Goal: Transaction & Acquisition: Book appointment/travel/reservation

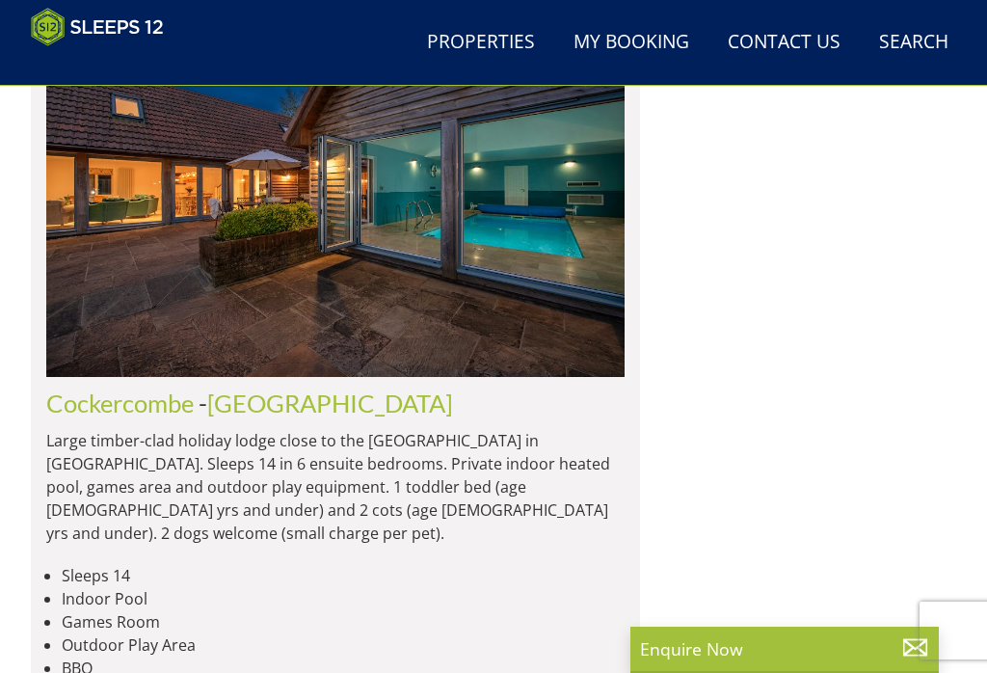
scroll to position [5234, 0]
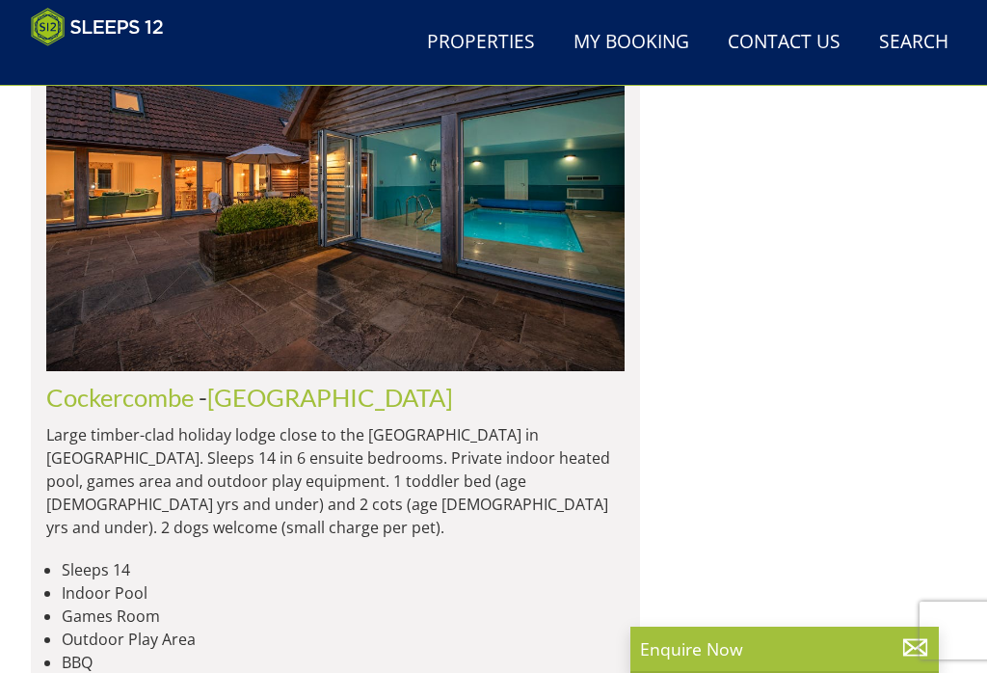
click at [318, 244] on img at bounding box center [335, 184] width 578 height 373
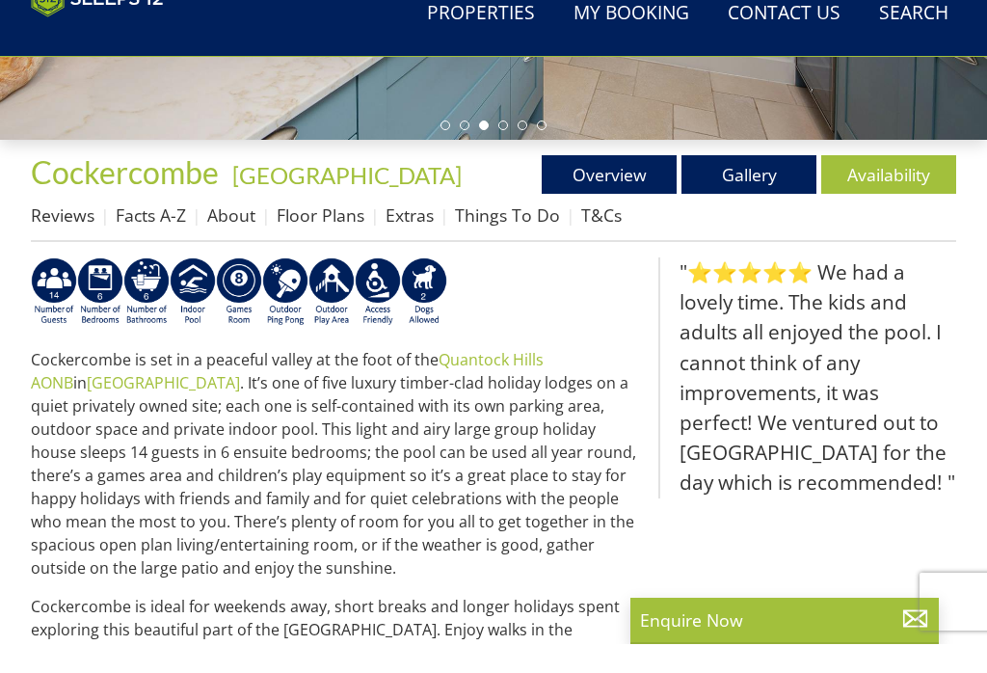
scroll to position [542, 0]
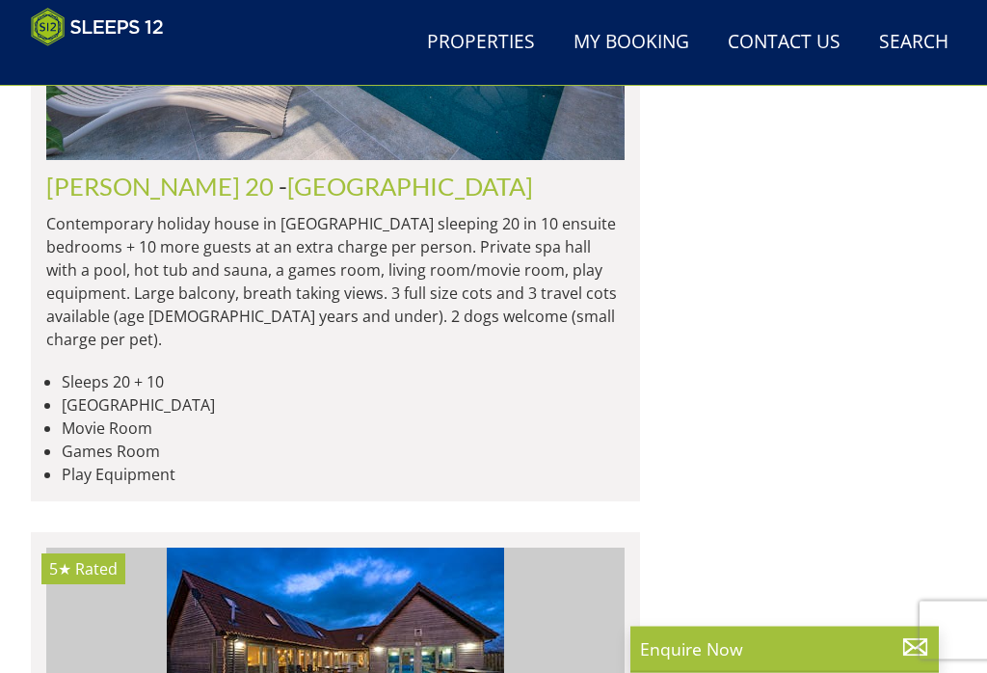
scroll to position [6944, 0]
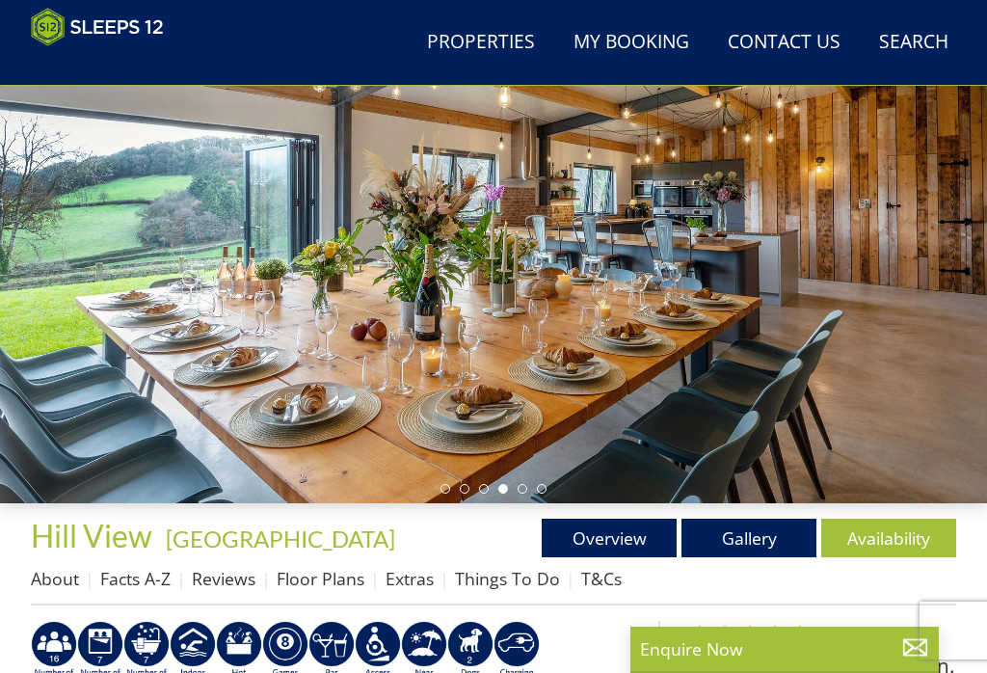
scroll to position [176, 0]
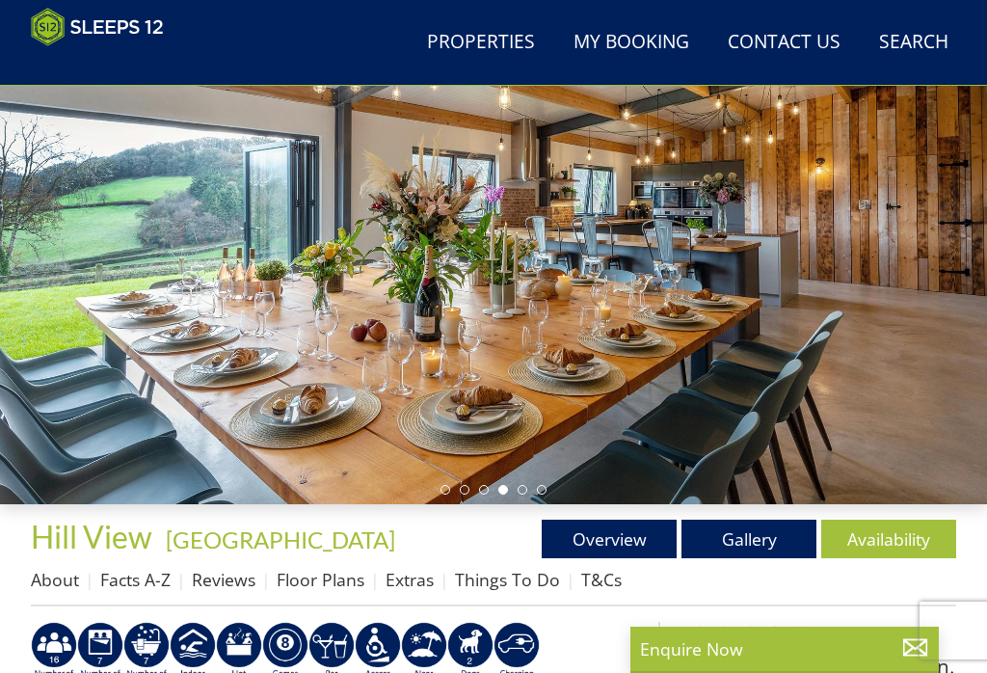
click at [678, 539] on link "Gallery" at bounding box center [748, 538] width 135 height 39
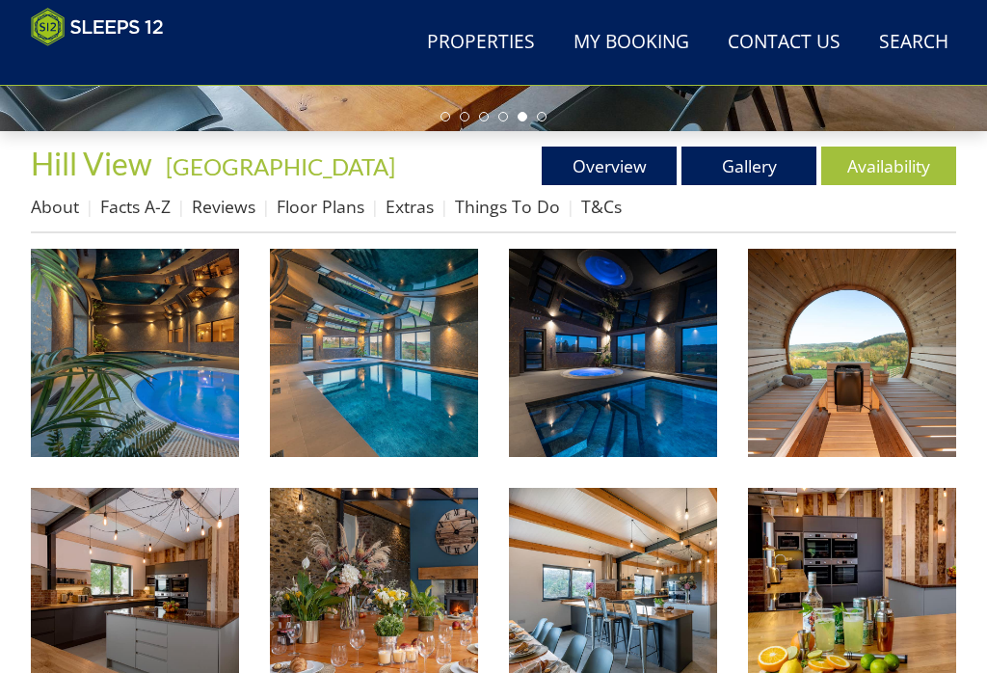
scroll to position [566, 0]
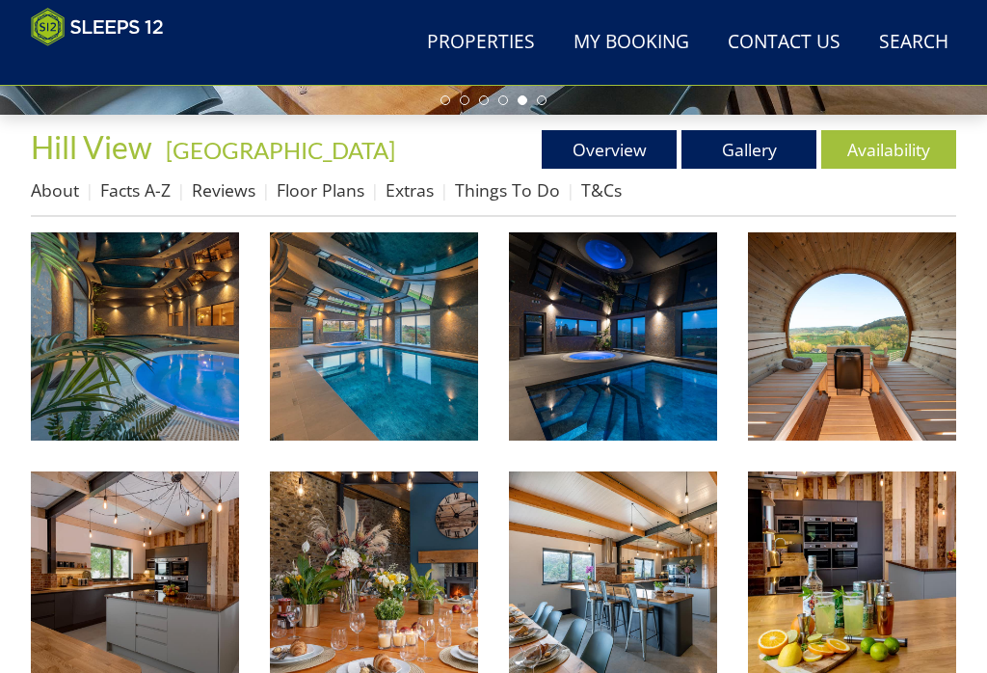
click at [48, 190] on link "About" at bounding box center [55, 189] width 48 height 23
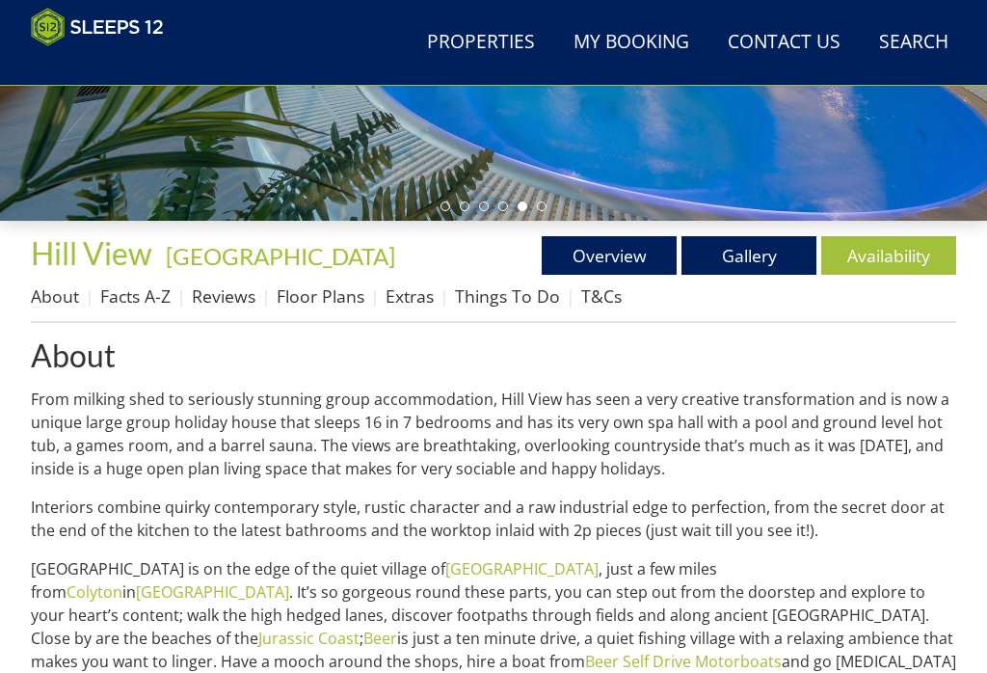
scroll to position [456, 0]
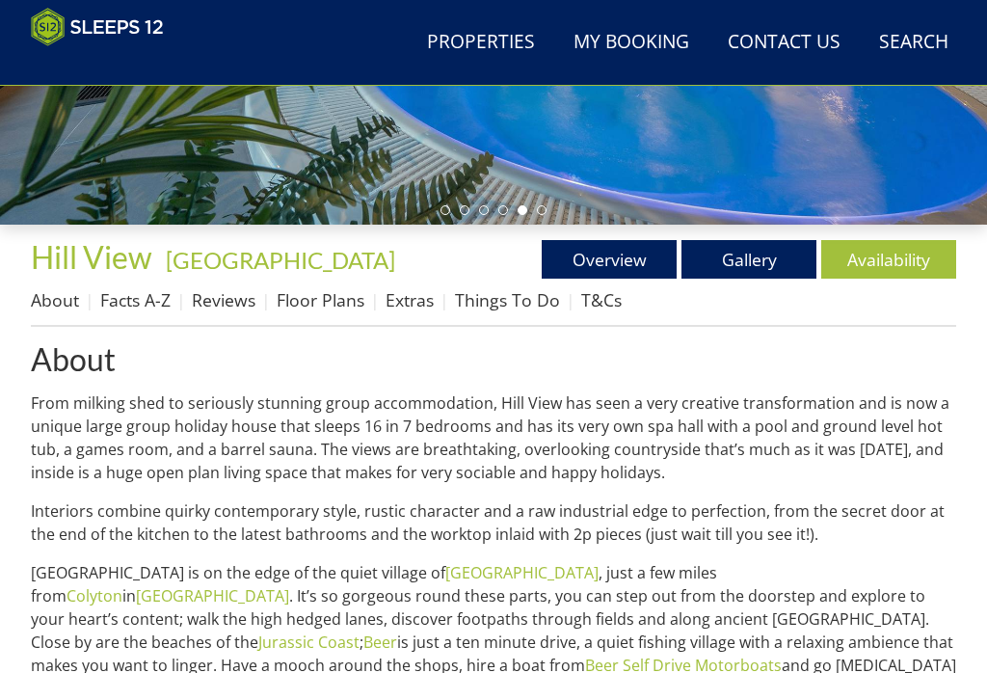
click at [600, 262] on link "Overview" at bounding box center [609, 259] width 135 height 39
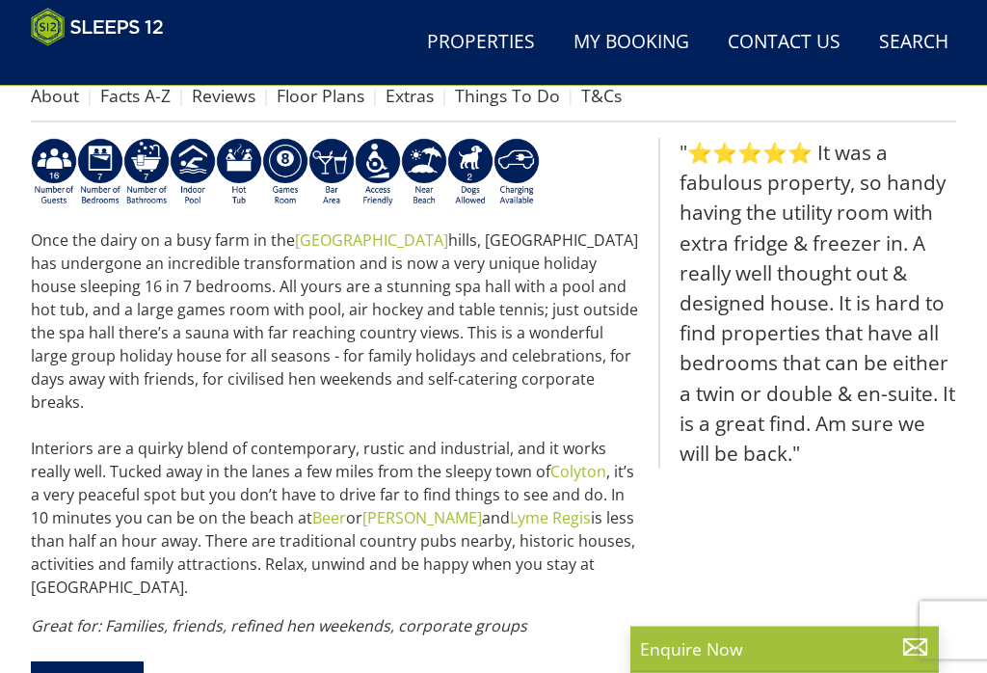
scroll to position [666, 0]
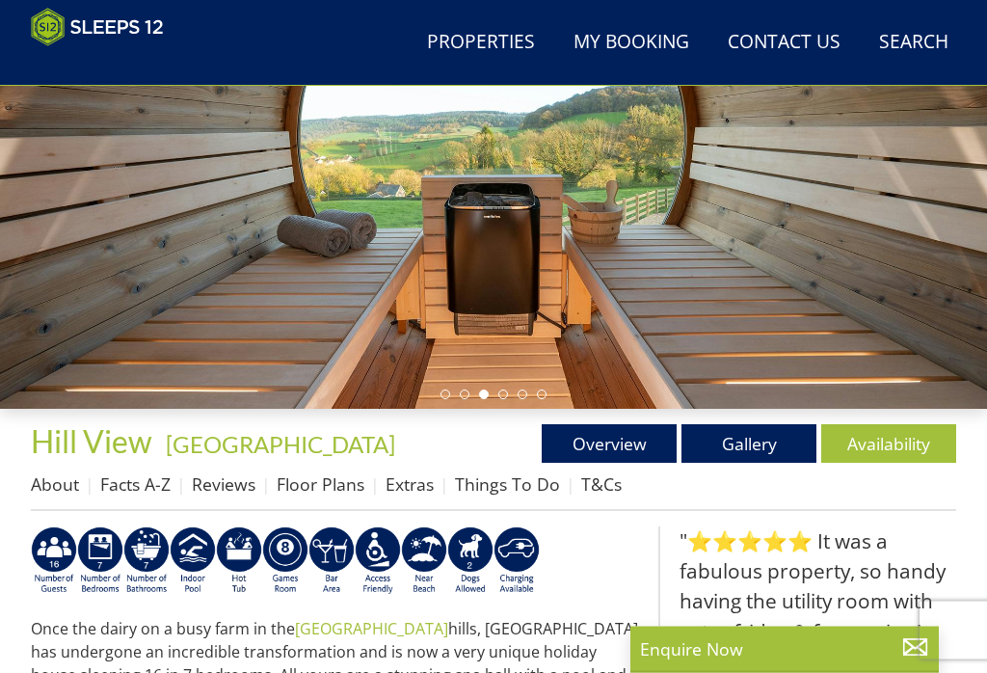
click at [223, 489] on link "Reviews" at bounding box center [224, 484] width 64 height 23
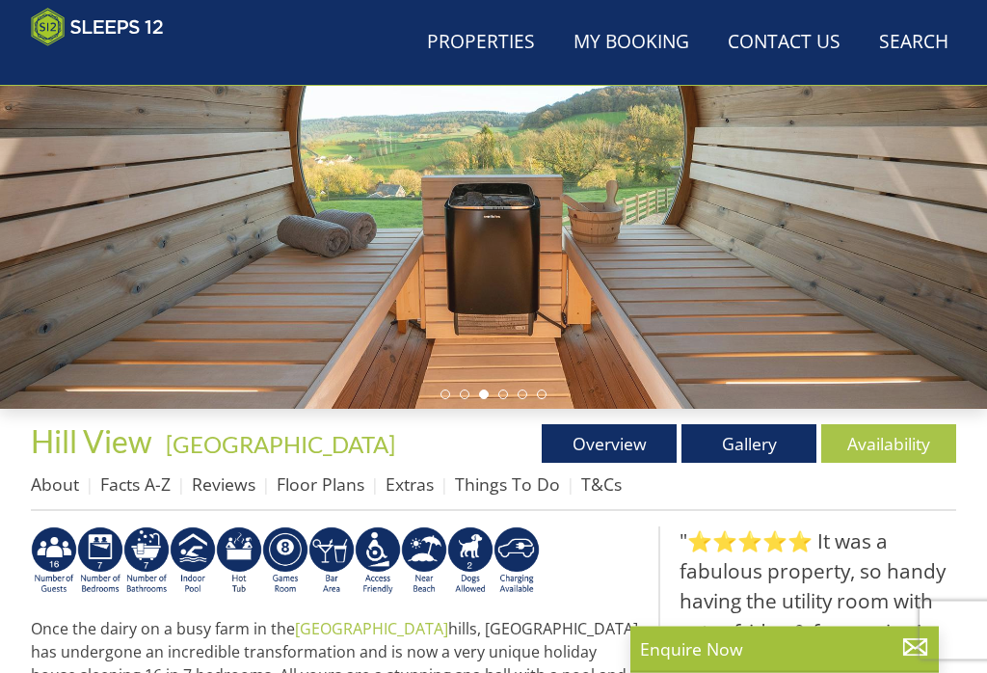
scroll to position [272, 0]
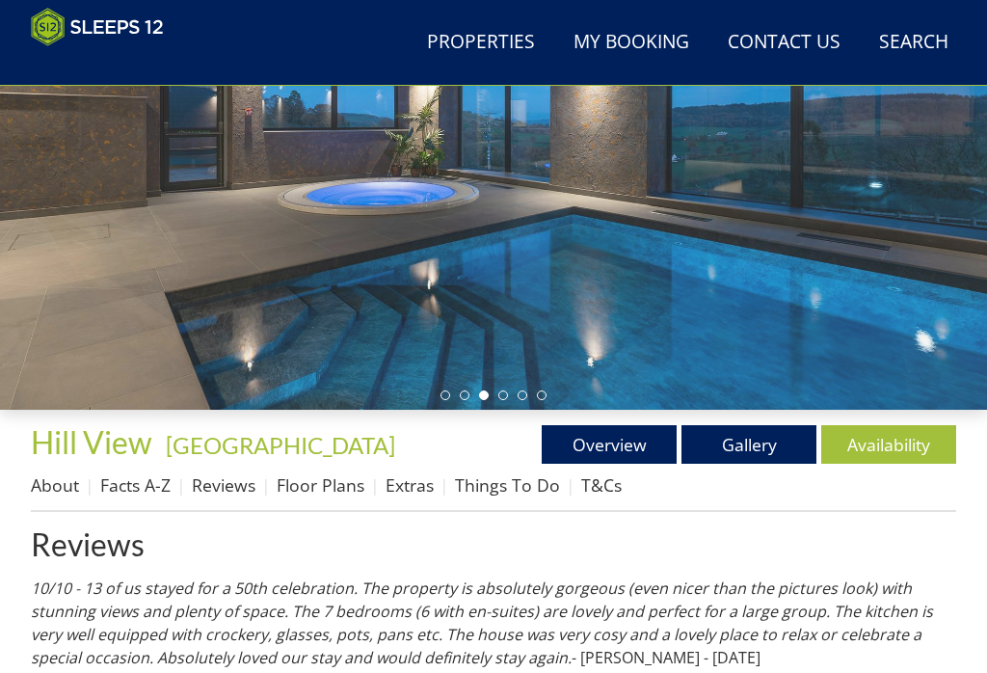
scroll to position [271, 0]
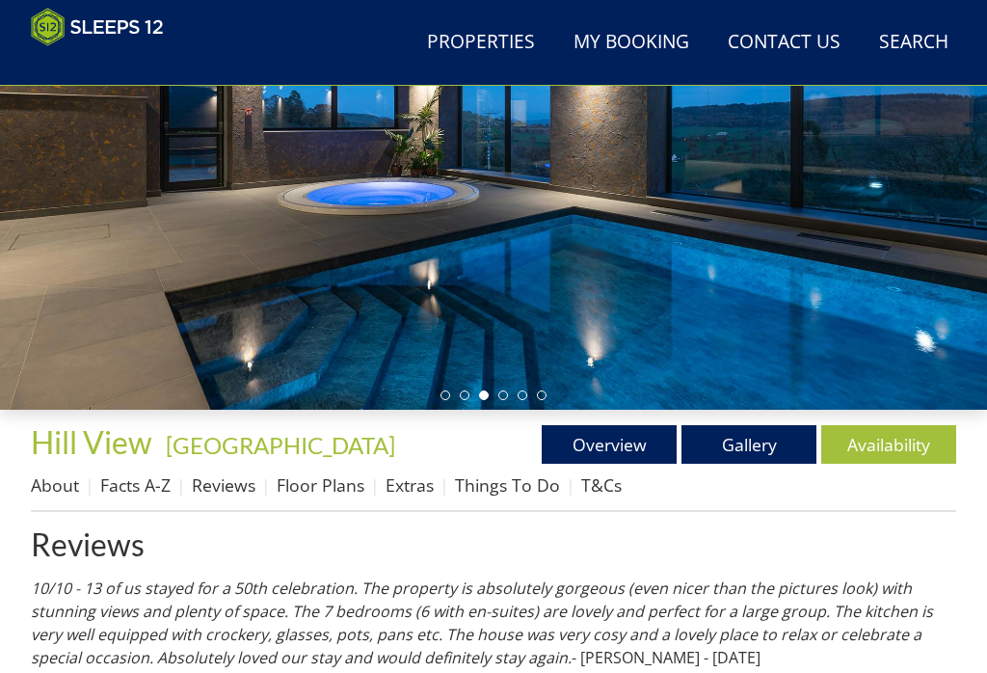
click at [678, 444] on link "Gallery" at bounding box center [748, 444] width 135 height 39
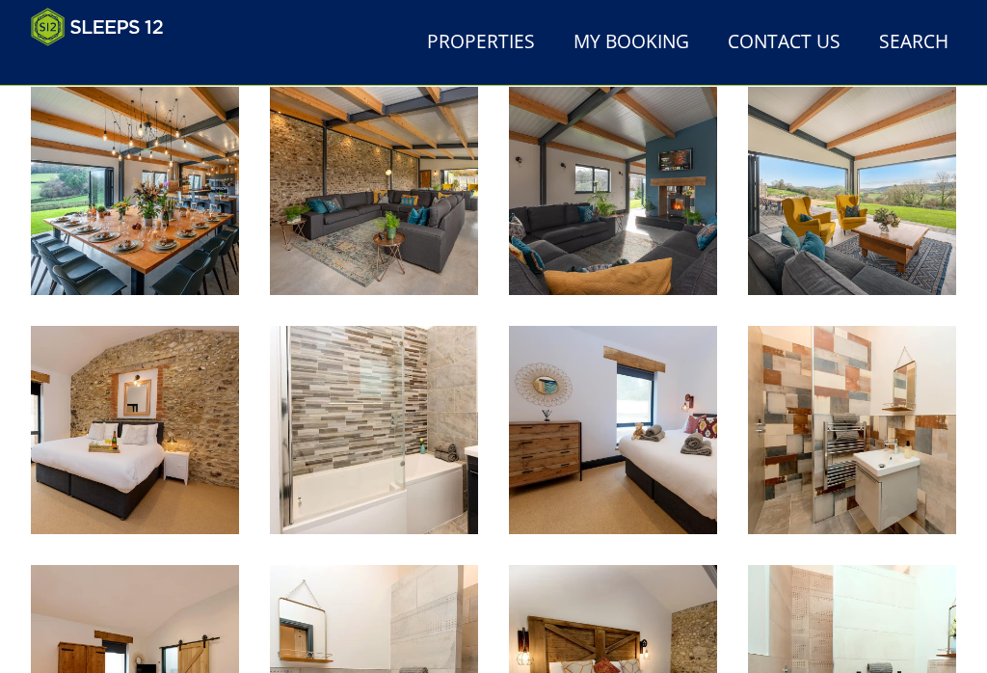
scroll to position [1189, 0]
click at [678, 195] on img at bounding box center [852, 191] width 208 height 208
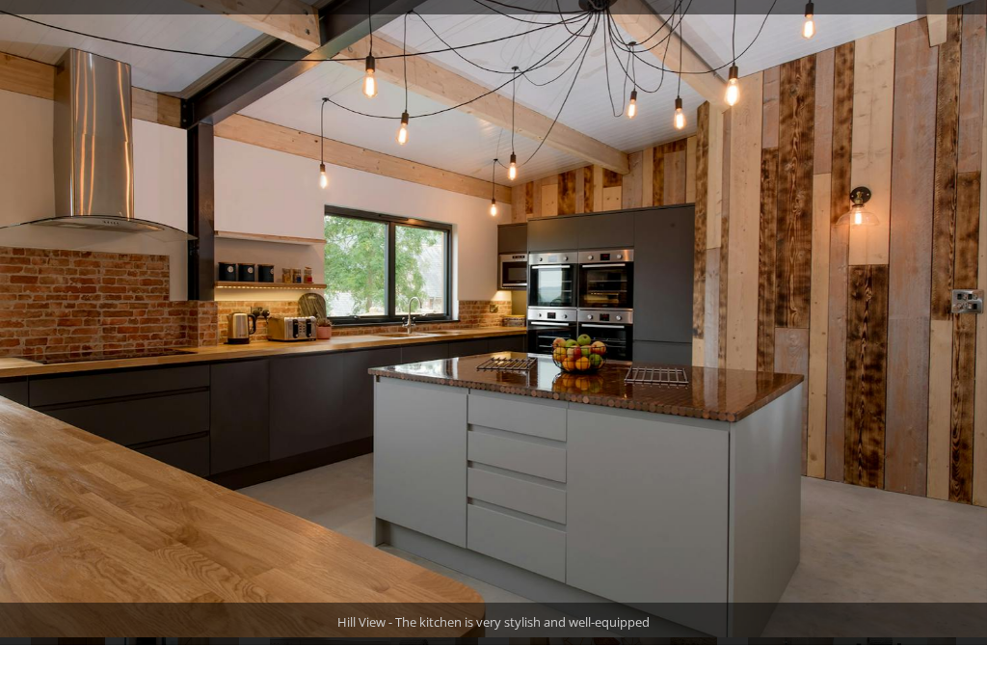
scroll to position [1219, 0]
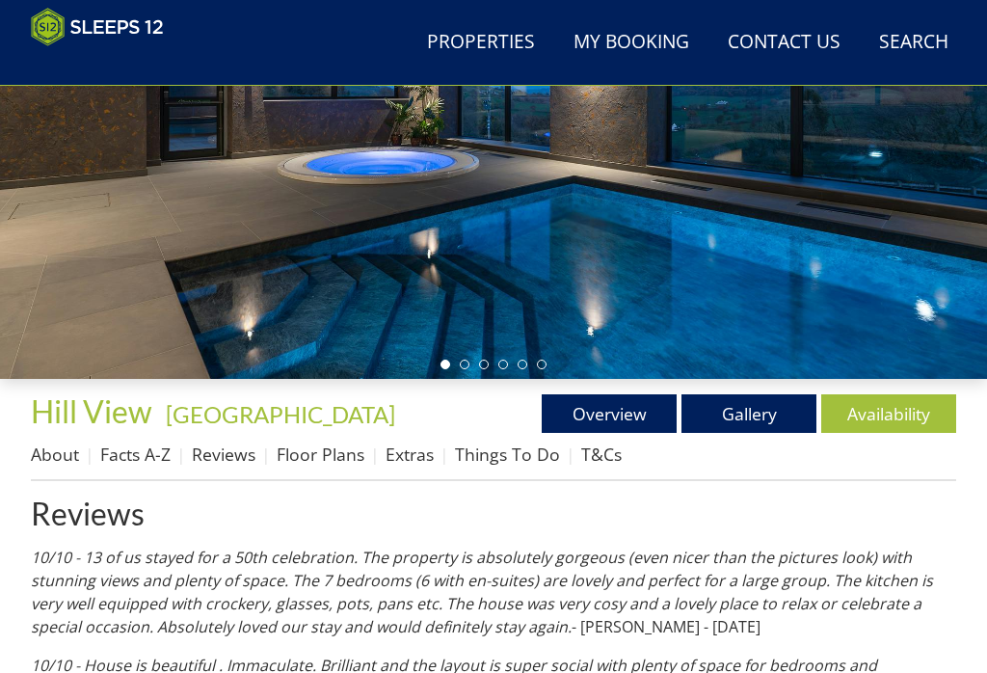
scroll to position [301, 0]
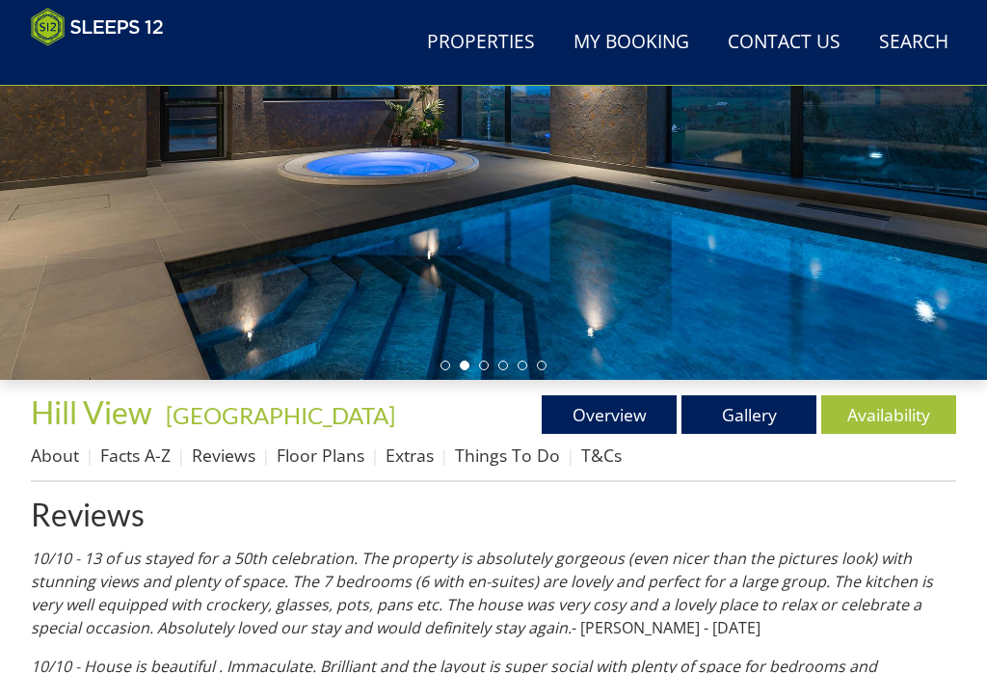
click at [334, 450] on link "Floor Plans" at bounding box center [321, 454] width 88 height 23
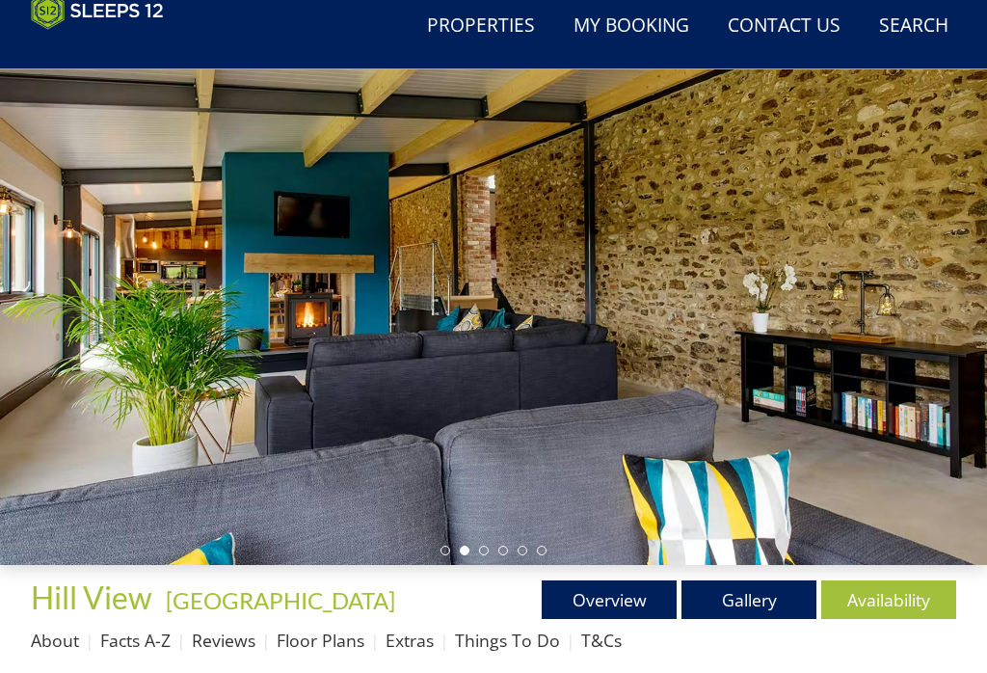
scroll to position [297, 0]
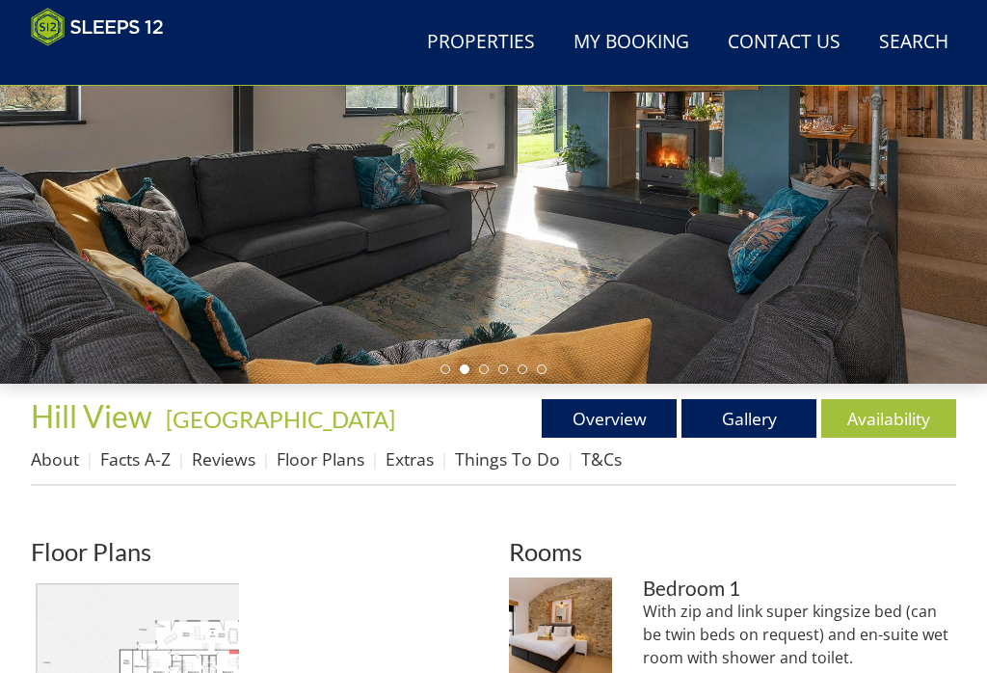
click at [149, 455] on link "Facts A-Z" at bounding box center [135, 458] width 70 height 23
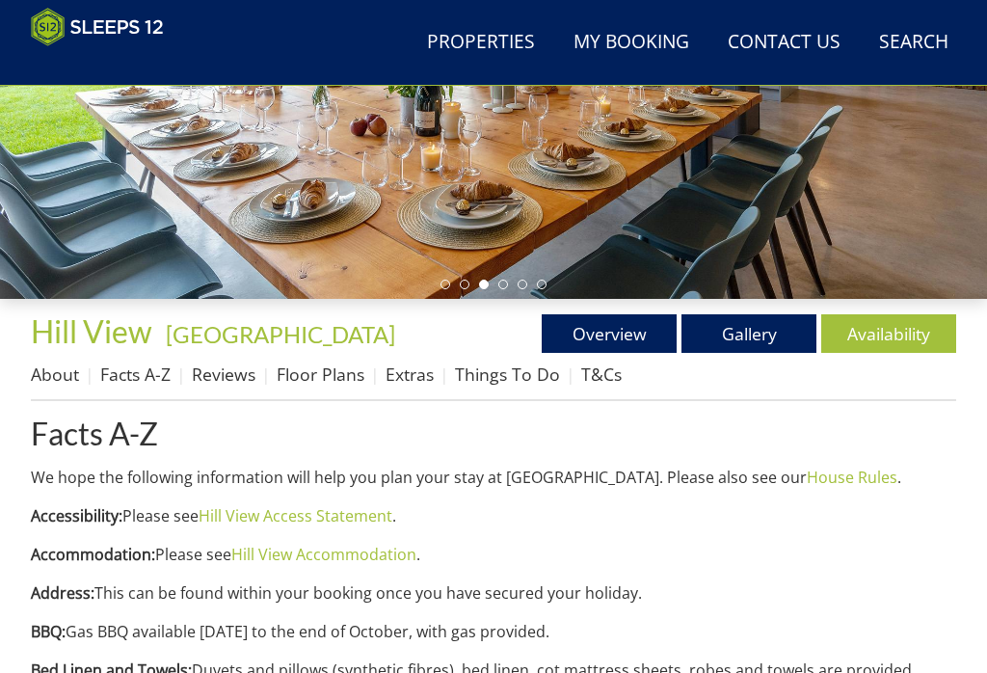
scroll to position [382, 0]
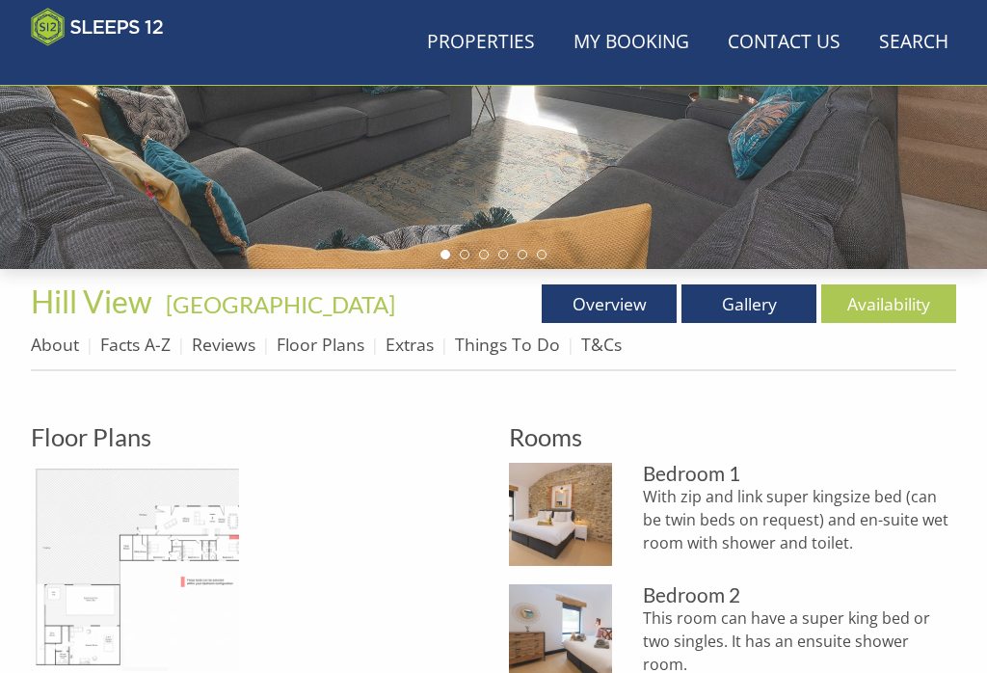
scroll to position [297, 0]
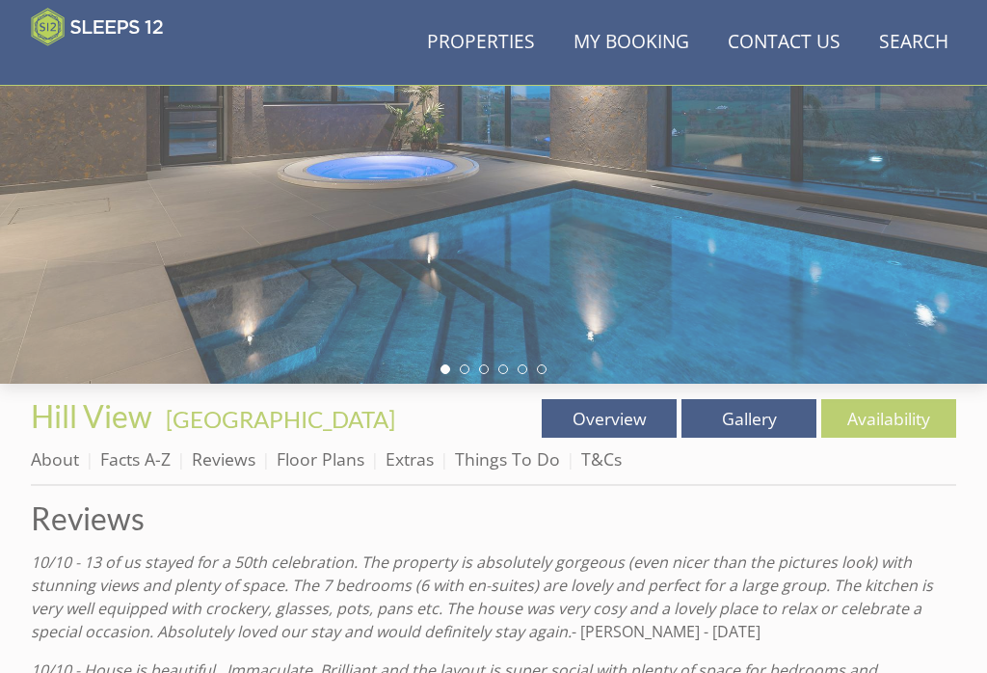
scroll to position [301, 0]
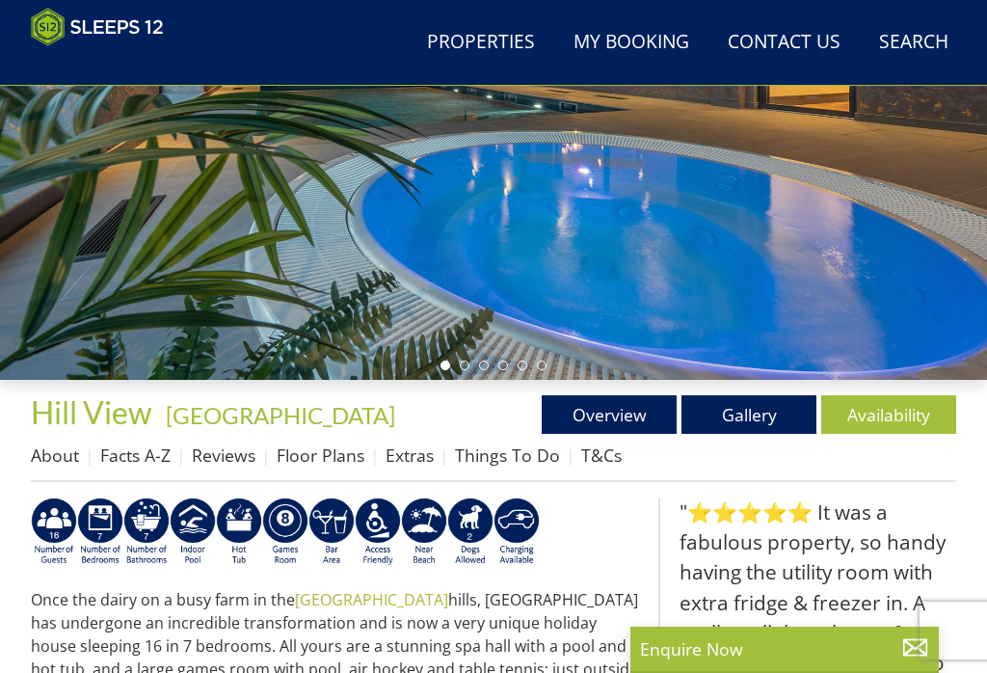
scroll to position [272, 0]
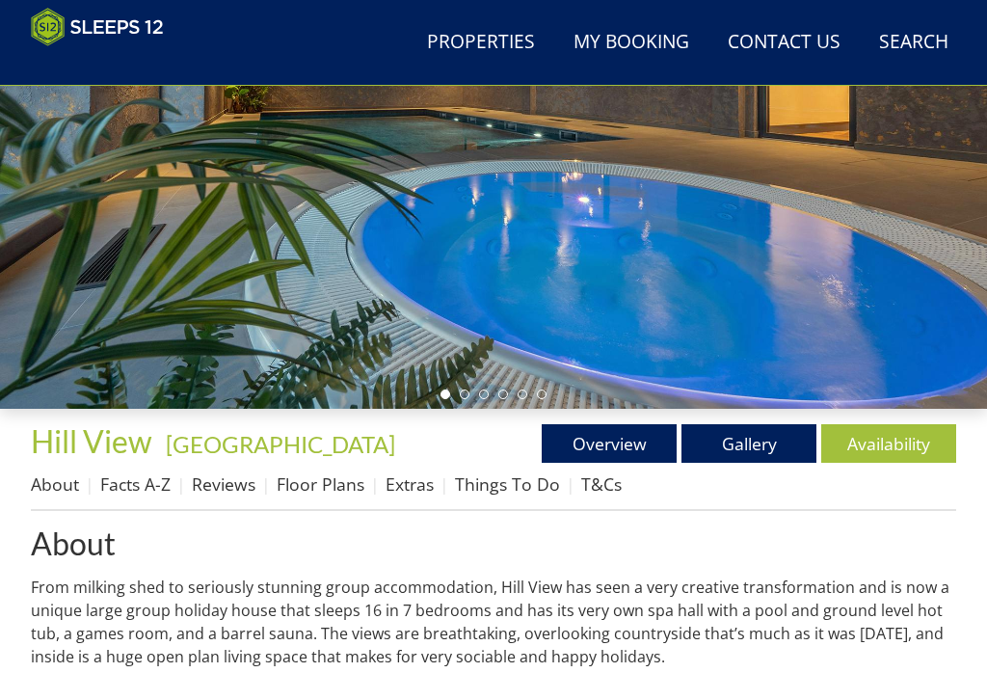
scroll to position [456, 0]
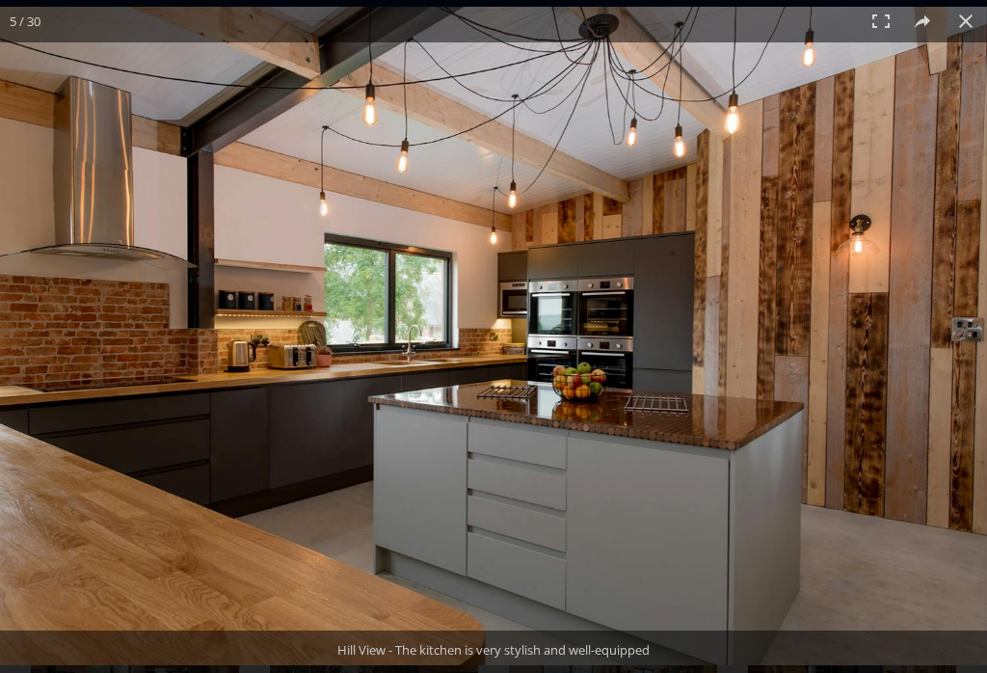
scroll to position [566, 0]
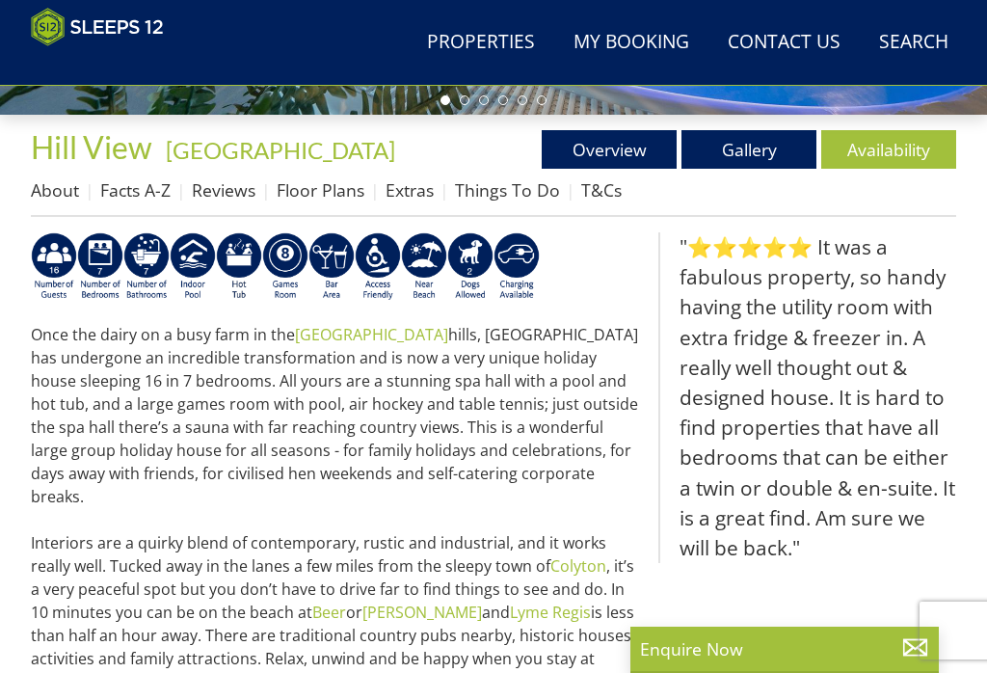
scroll to position [176, 0]
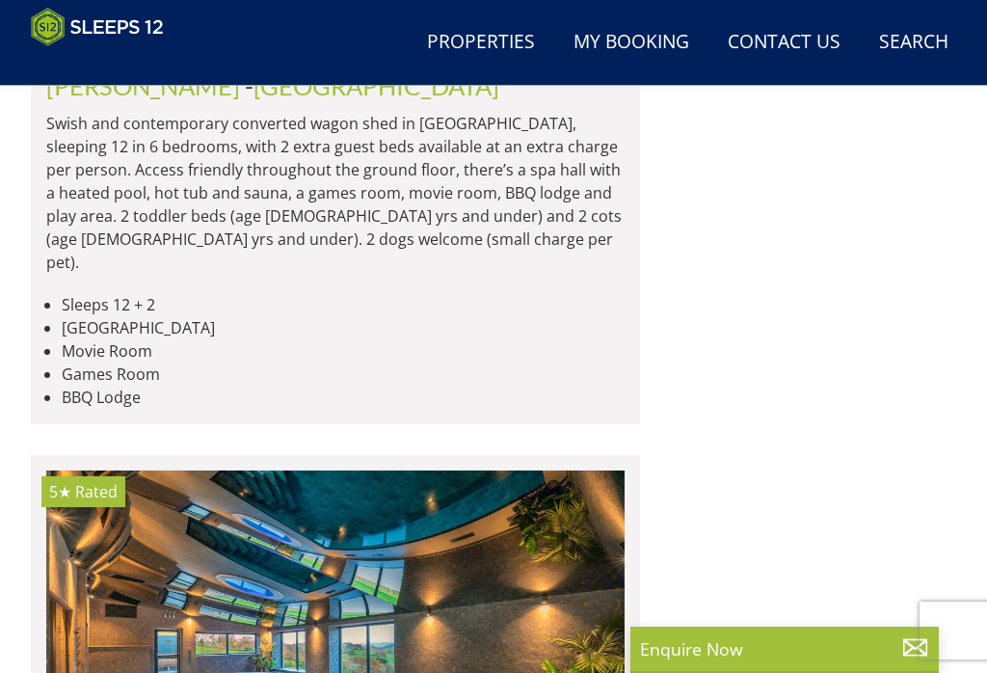
scroll to position [10490, 0]
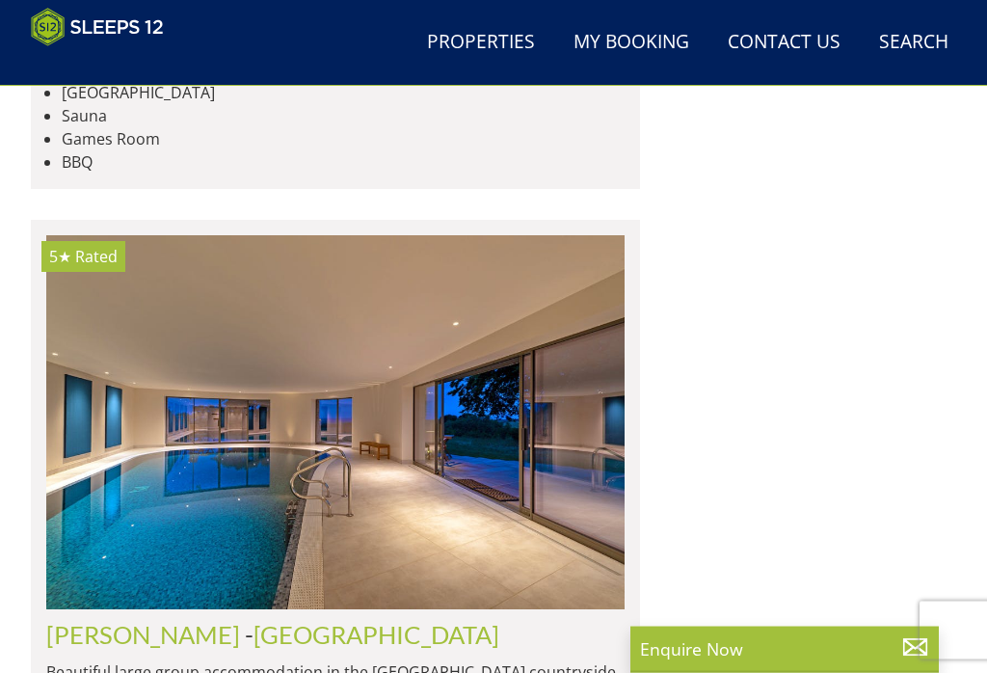
scroll to position [11485, 0]
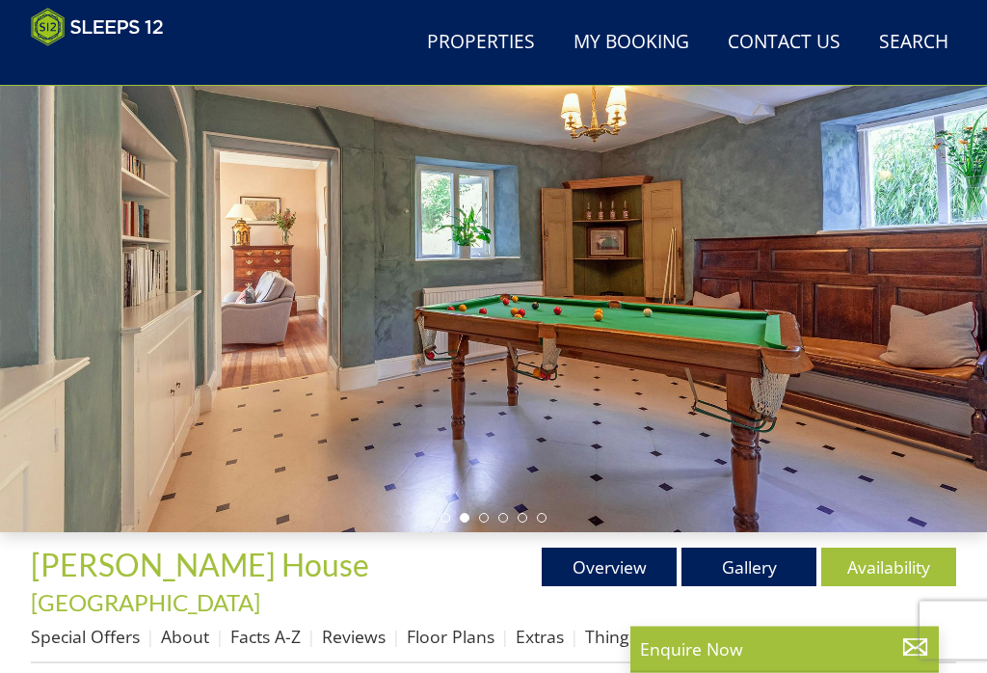
scroll to position [165, 0]
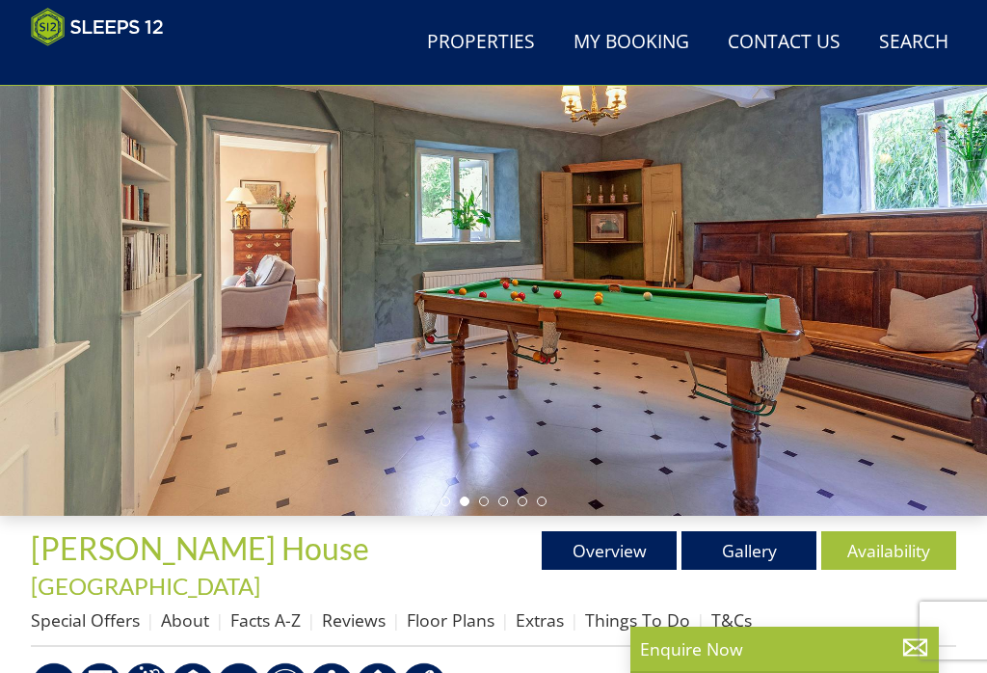
click at [678, 554] on link "Gallery" at bounding box center [748, 550] width 135 height 39
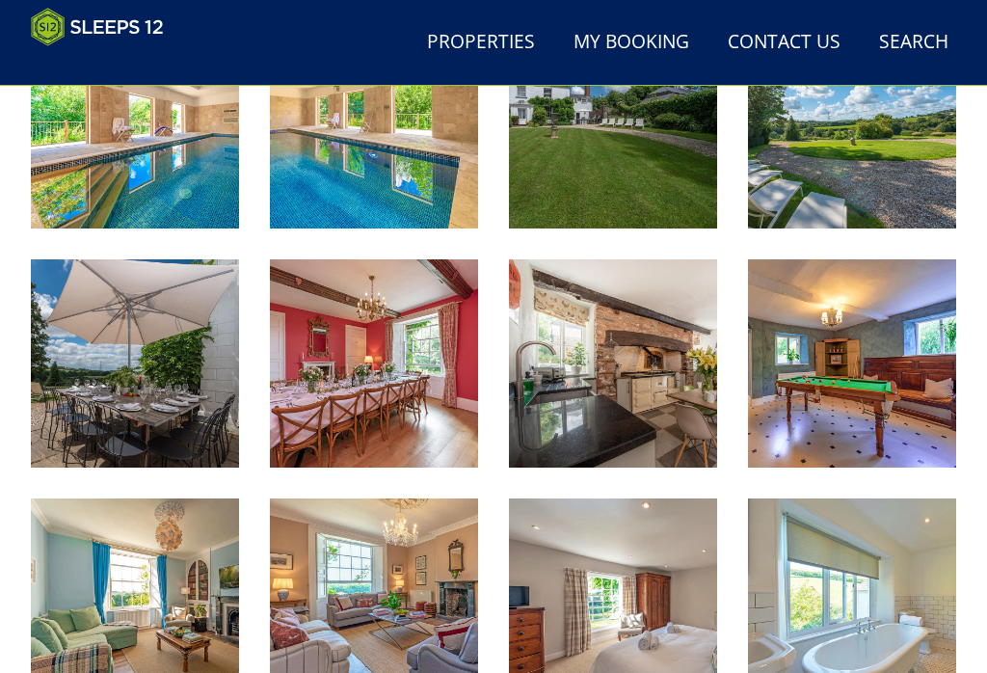
scroll to position [806, 0]
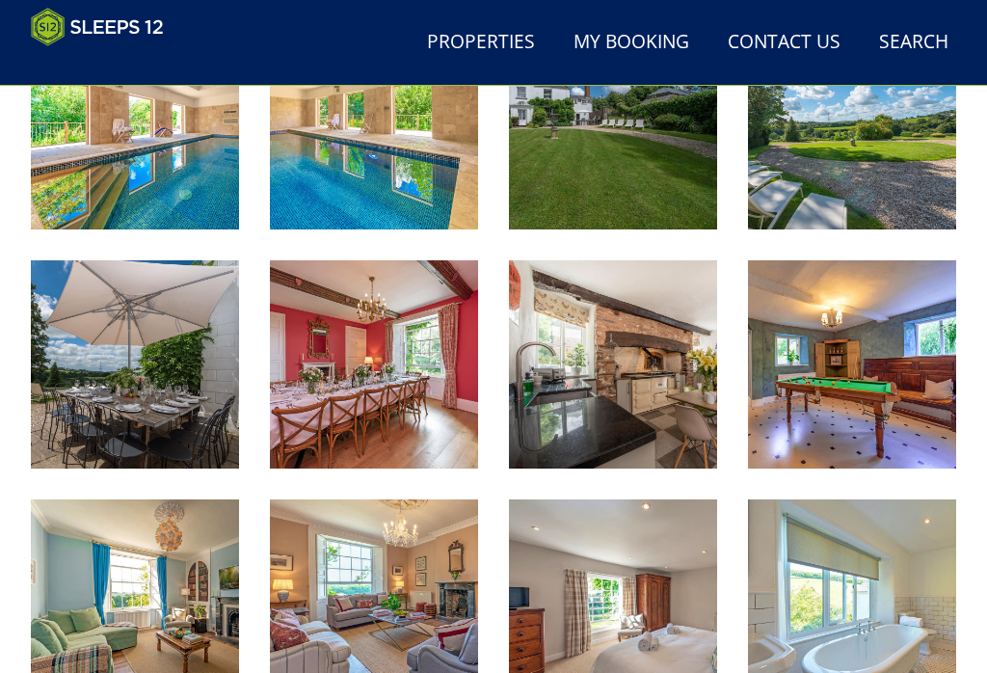
click at [649, 341] on img at bounding box center [613, 364] width 208 height 208
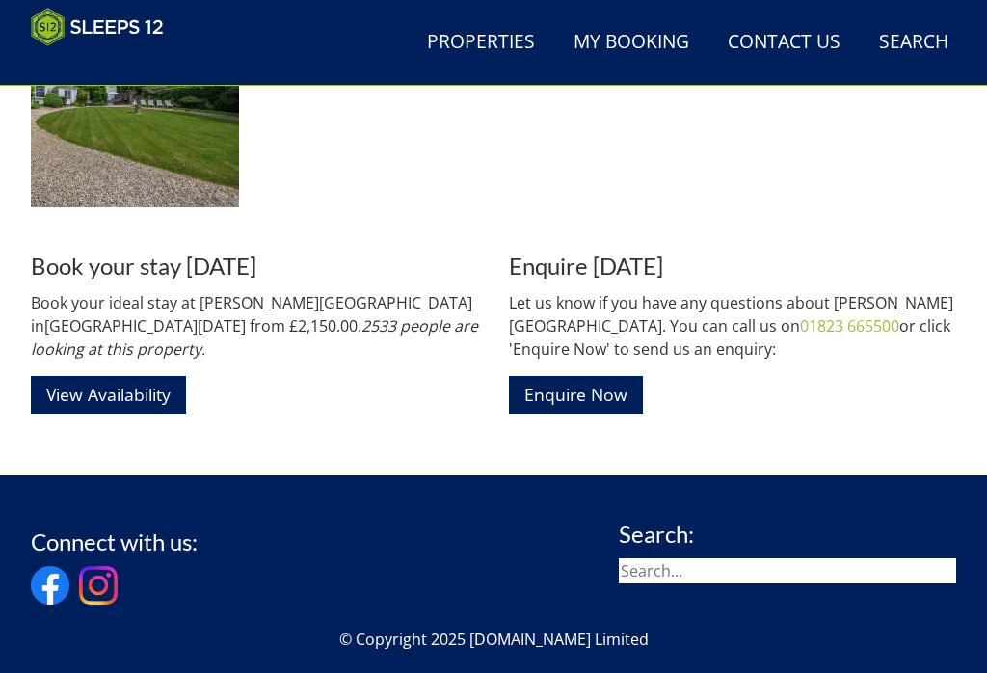
scroll to position [2500, 0]
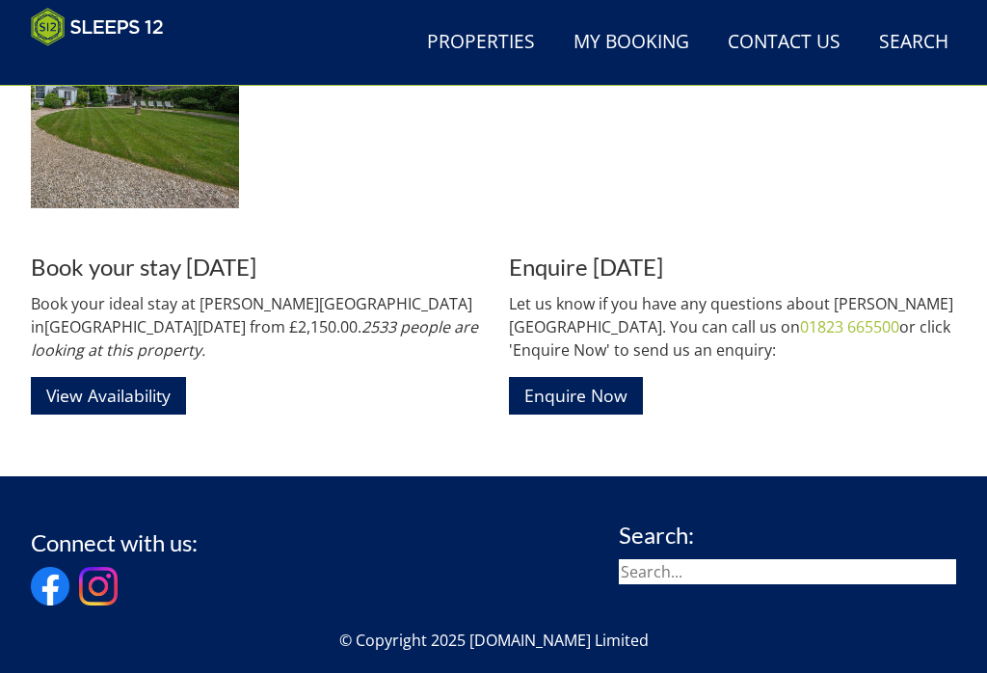
click at [140, 377] on link "View Availability" at bounding box center [108, 396] width 155 height 38
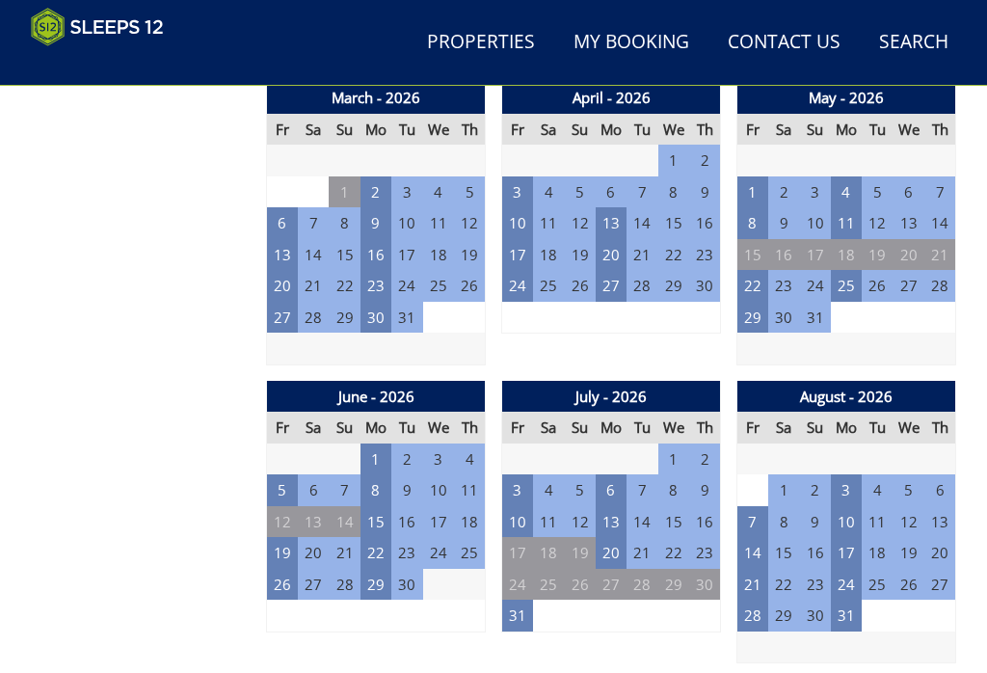
scroll to position [1355, 0]
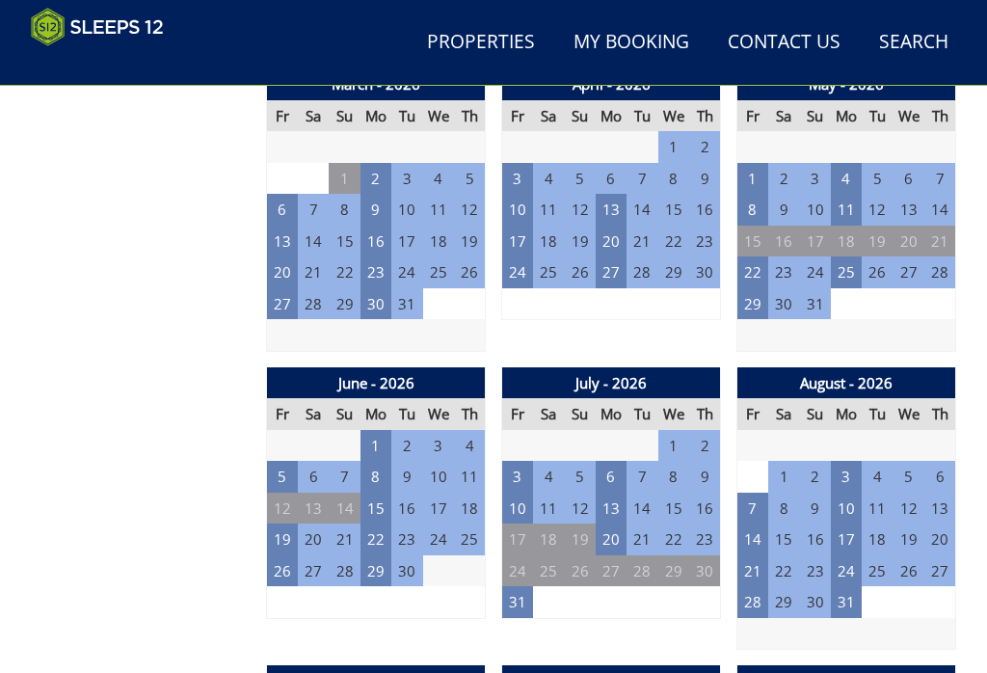
click at [529, 461] on td "3" at bounding box center [517, 477] width 31 height 32
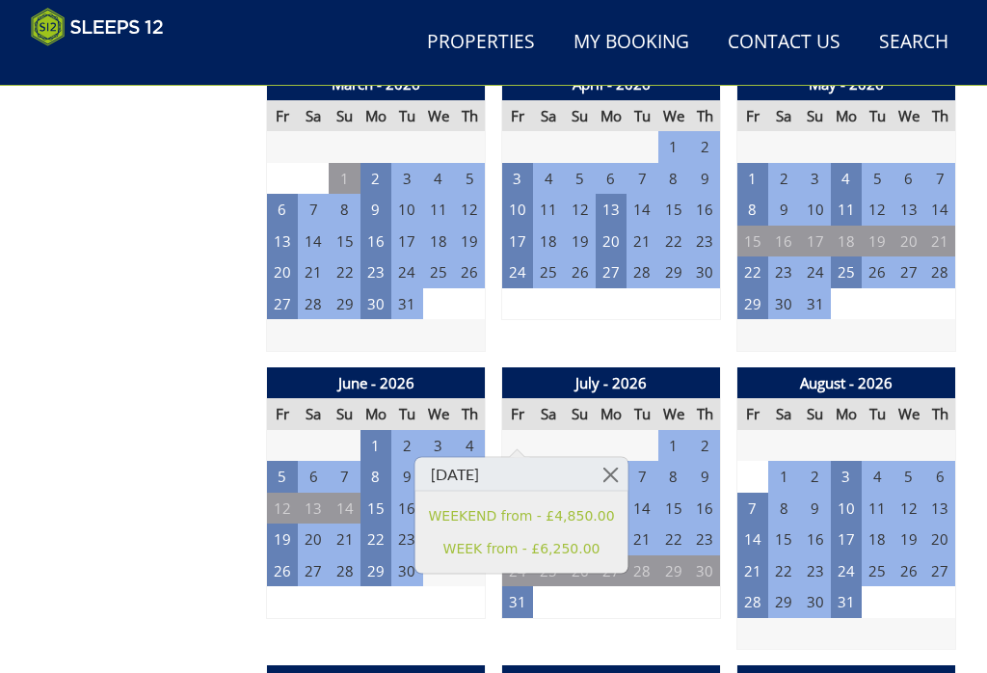
click at [658, 295] on div "April - 2026 Fr Sa Su Mo Tu We Th 27 28 29 30 31 1 2 3 4 5 6 7 8 9 10 11" at bounding box center [611, 209] width 220 height 283
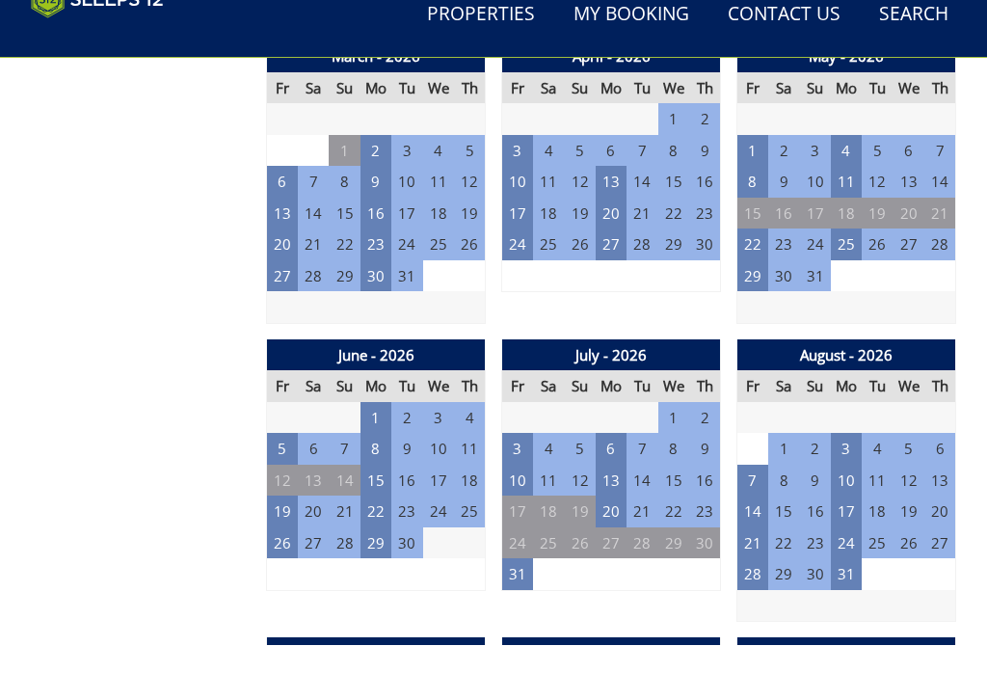
scroll to position [1385, 0]
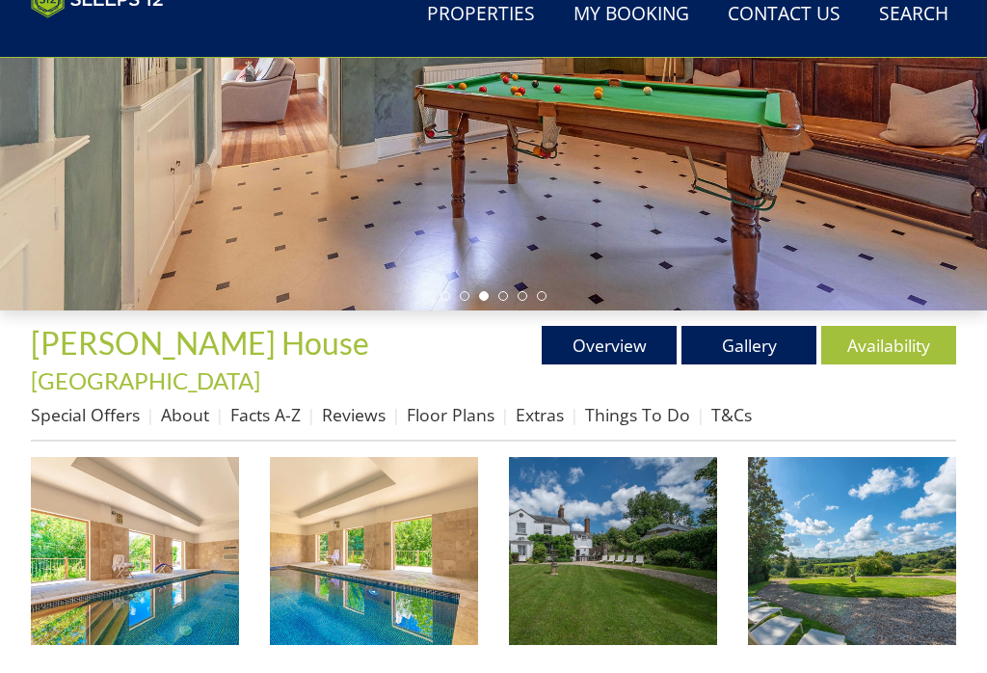
scroll to position [372, 0]
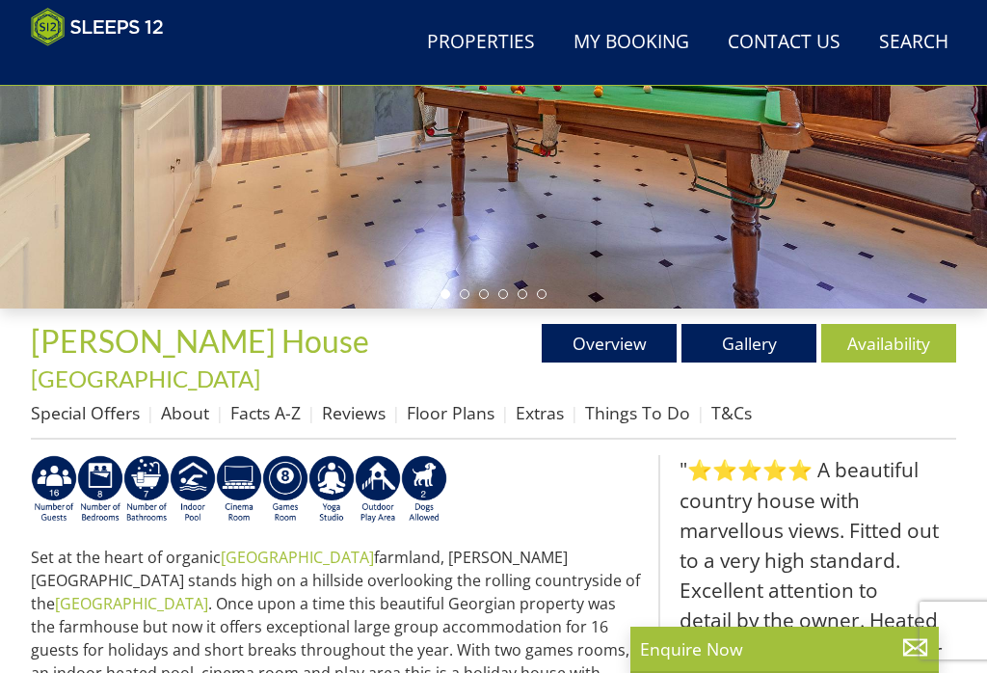
scroll to position [165, 0]
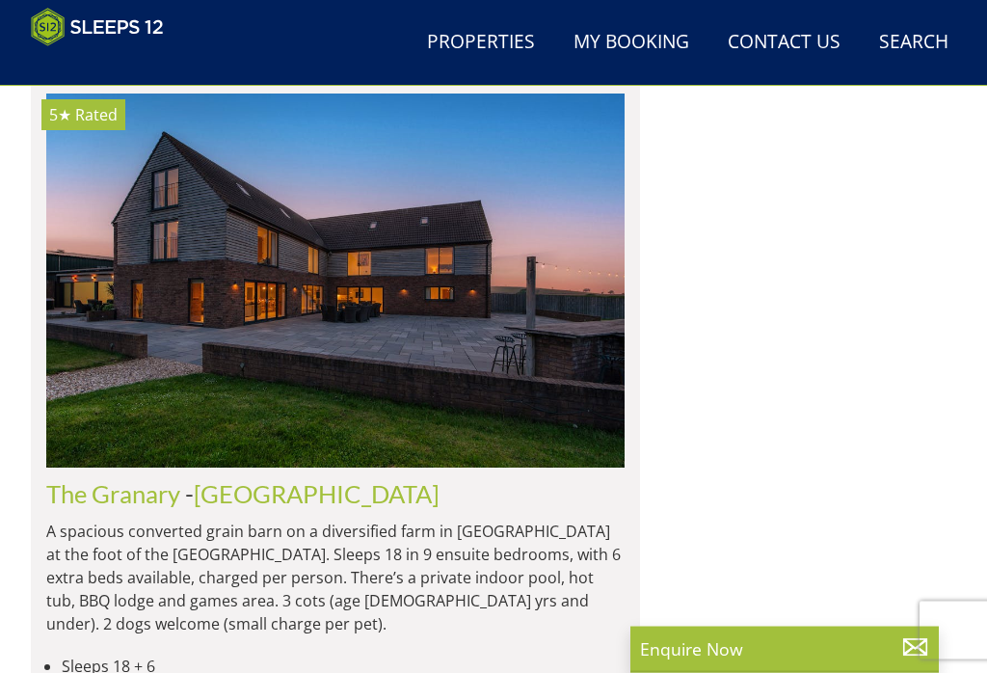
scroll to position [13147, 0]
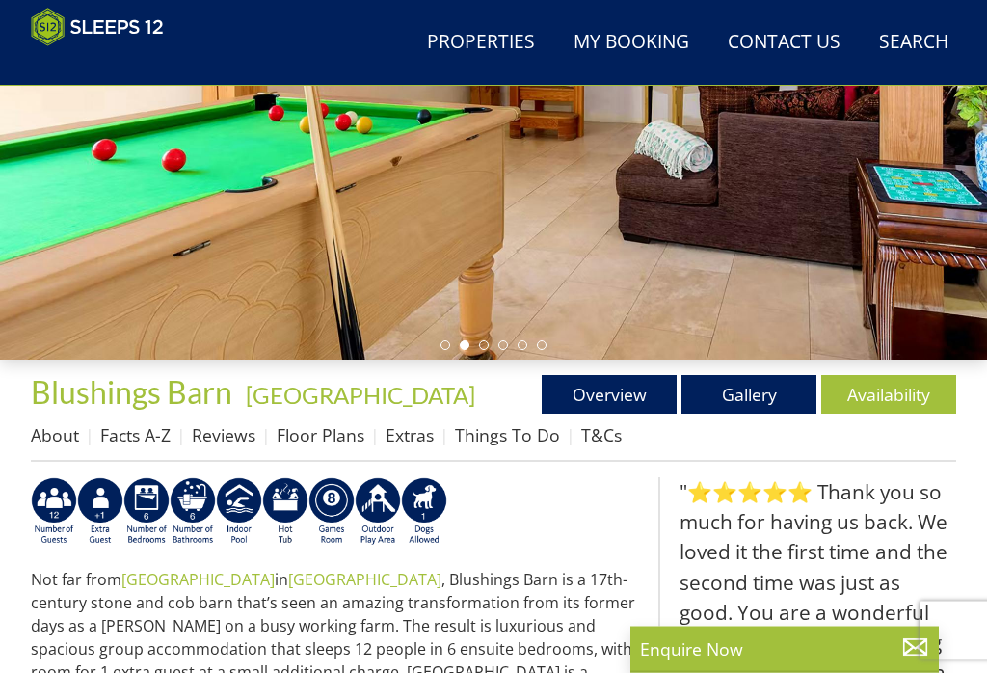
scroll to position [321, 0]
click at [678, 389] on link "Gallery" at bounding box center [748, 394] width 135 height 39
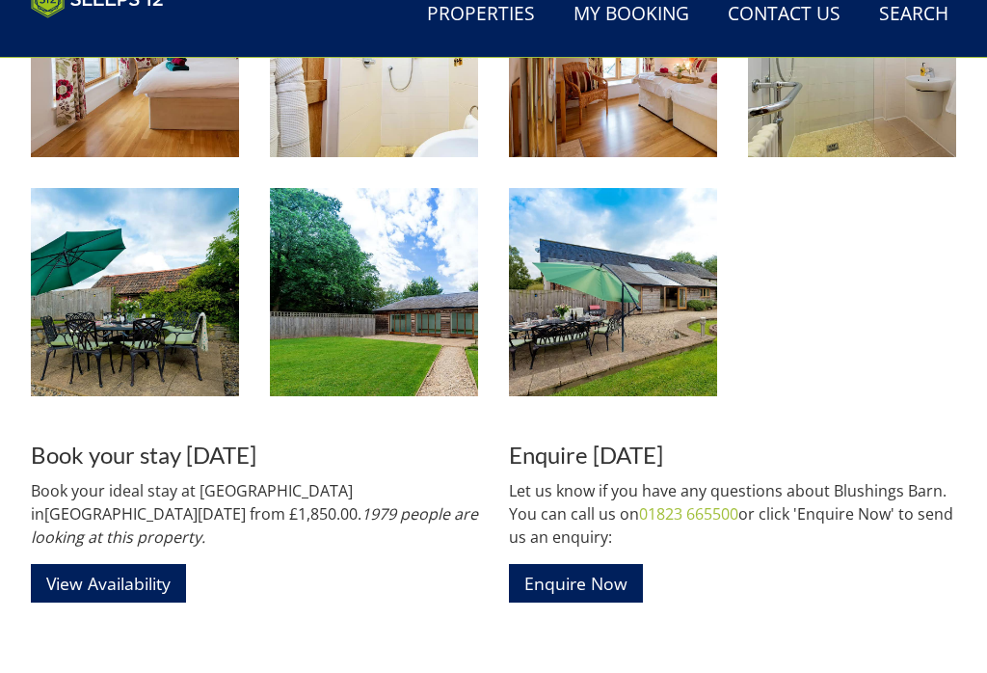
scroll to position [2285, 0]
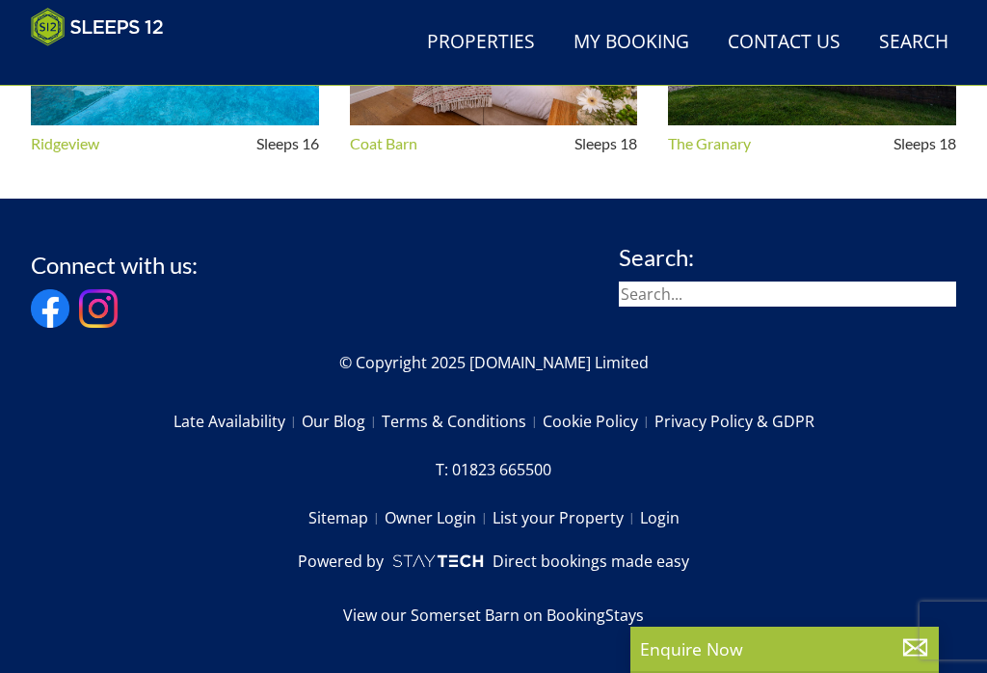
scroll to position [321, 0]
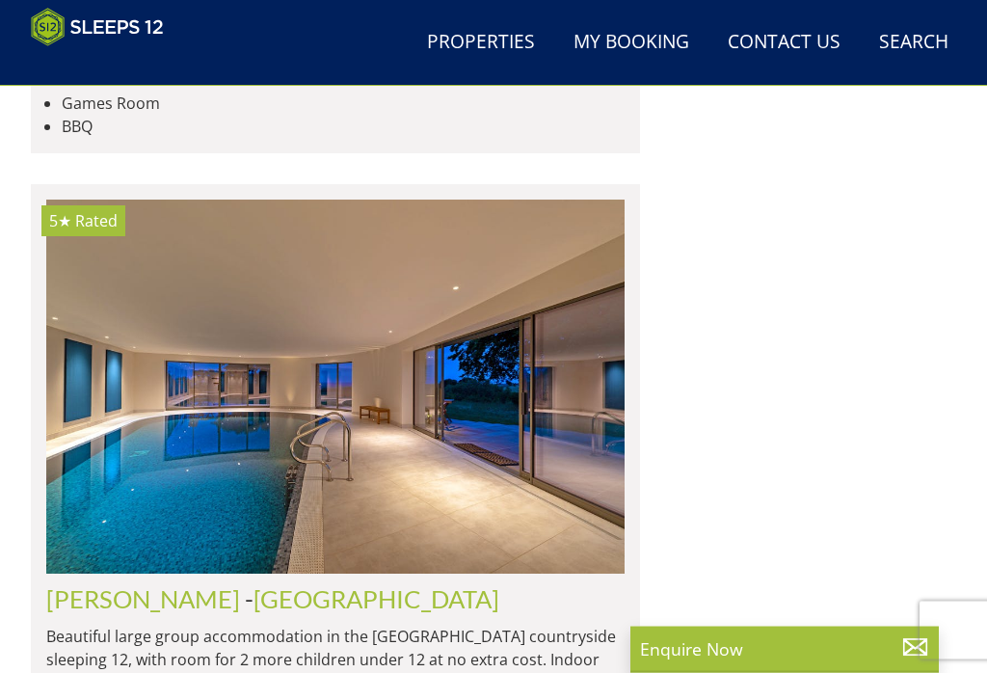
scroll to position [11520, 0]
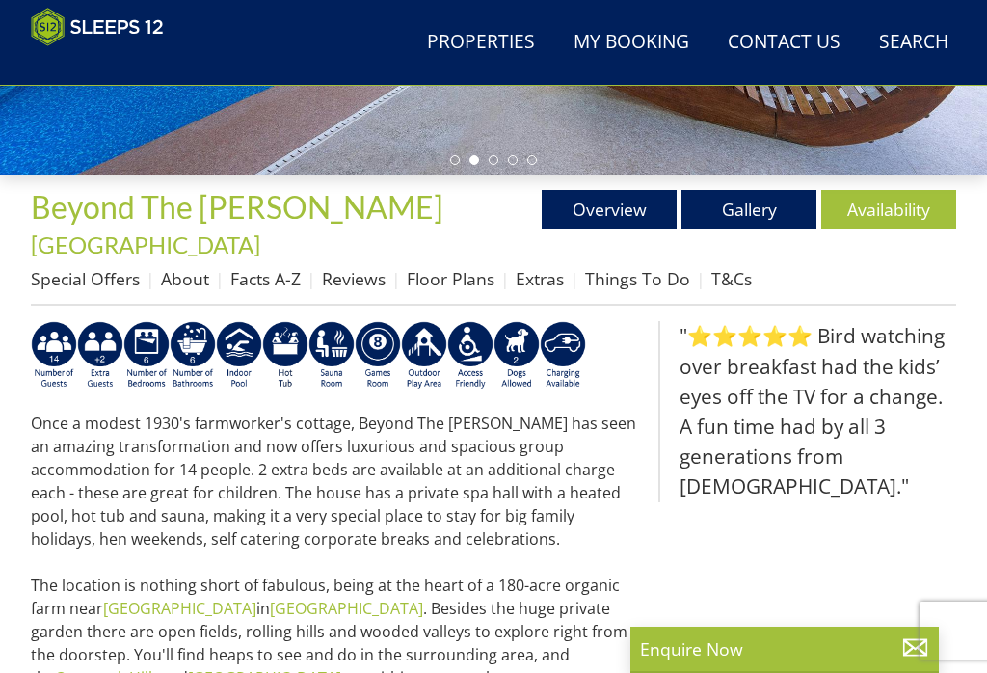
scroll to position [519, 0]
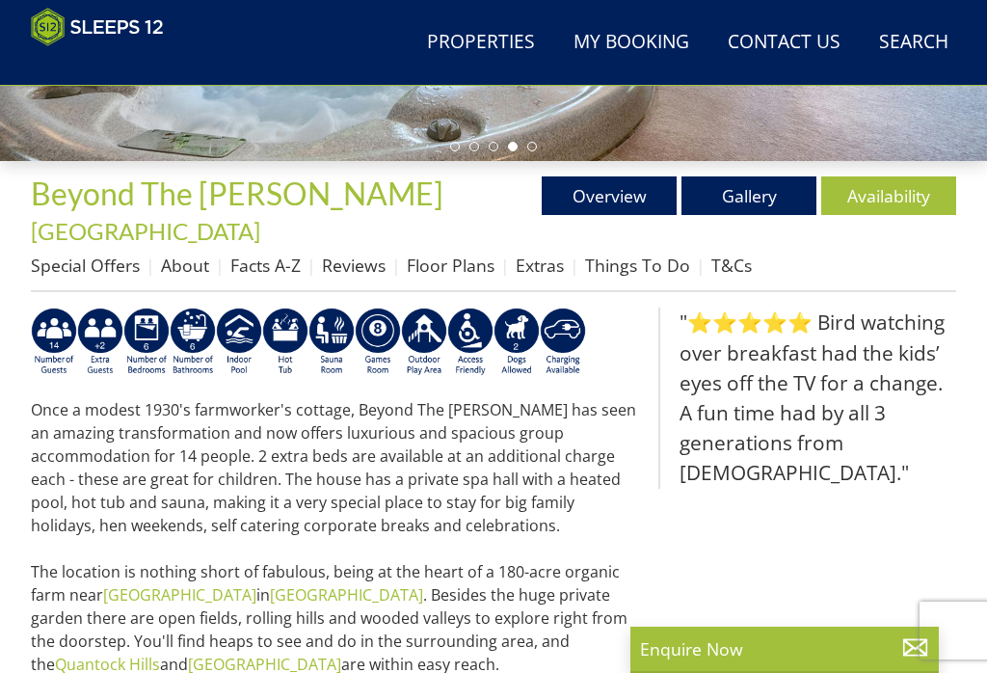
click at [678, 183] on link "Gallery" at bounding box center [748, 195] width 135 height 39
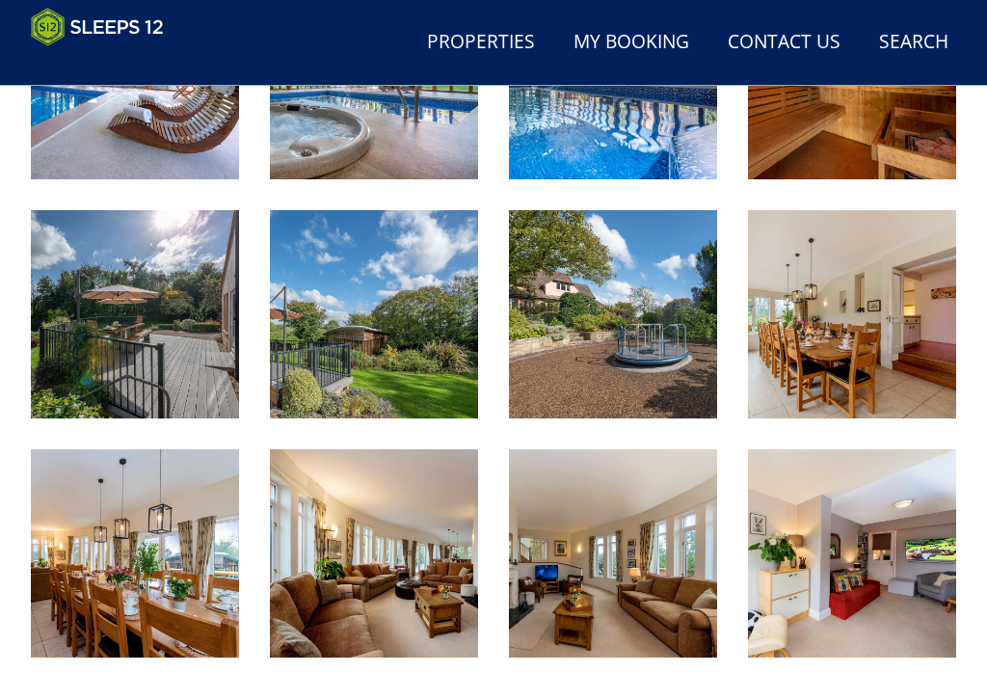
scroll to position [856, 0]
click at [640, 332] on img at bounding box center [613, 314] width 208 height 208
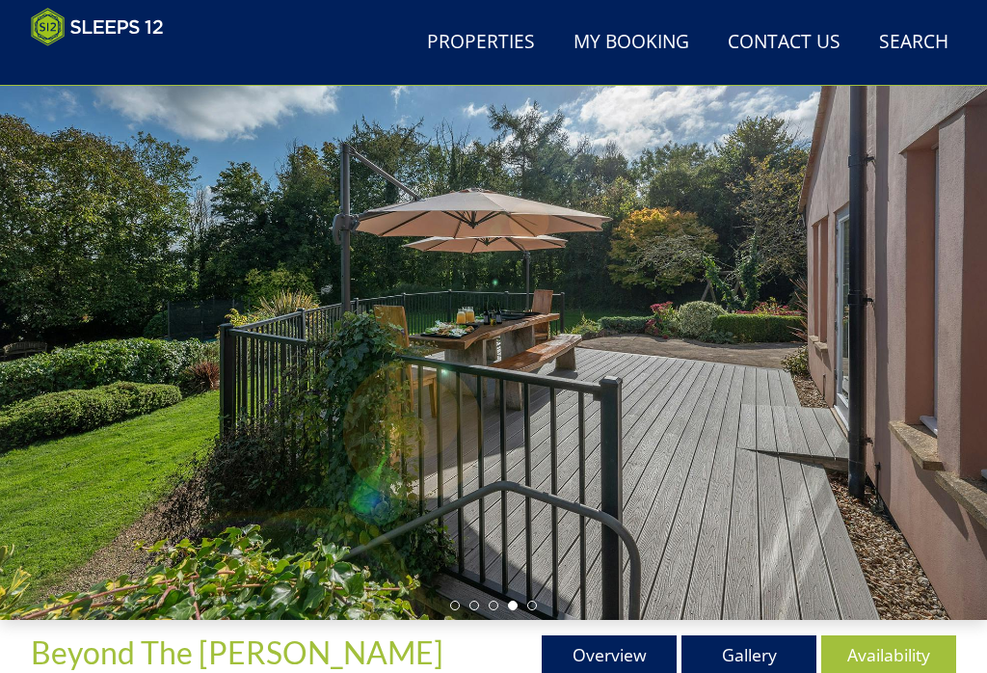
scroll to position [58, 0]
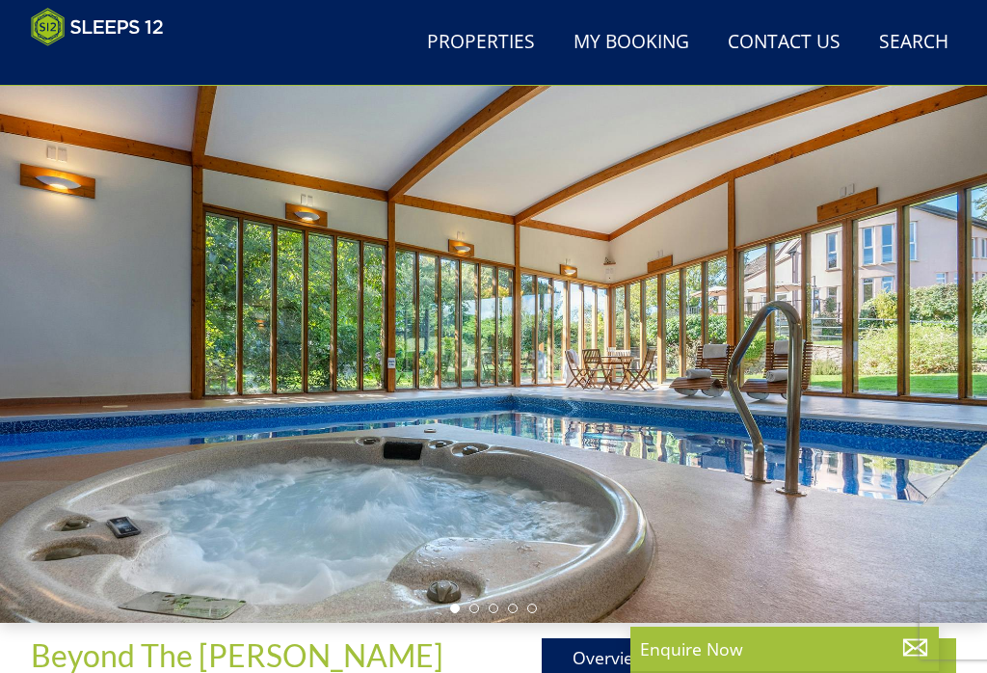
scroll to position [52, 0]
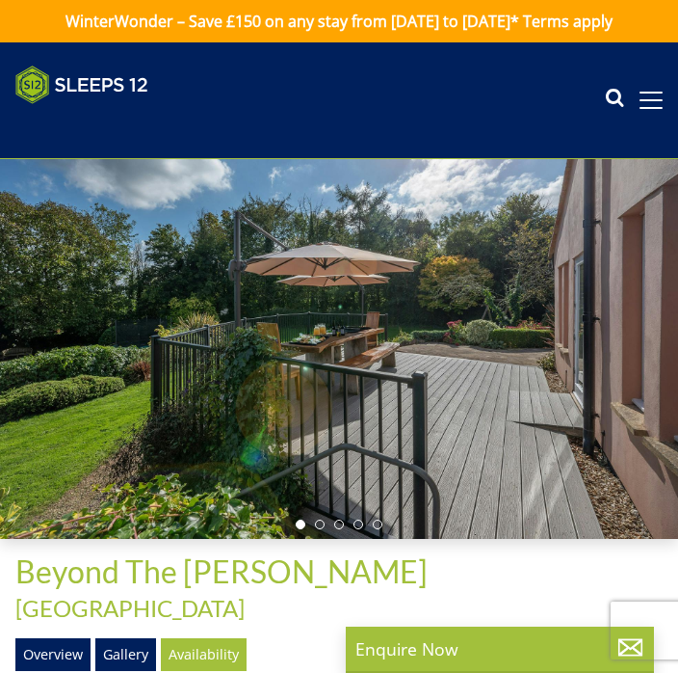
click at [396, 341] on div at bounding box center [339, 349] width 678 height 380
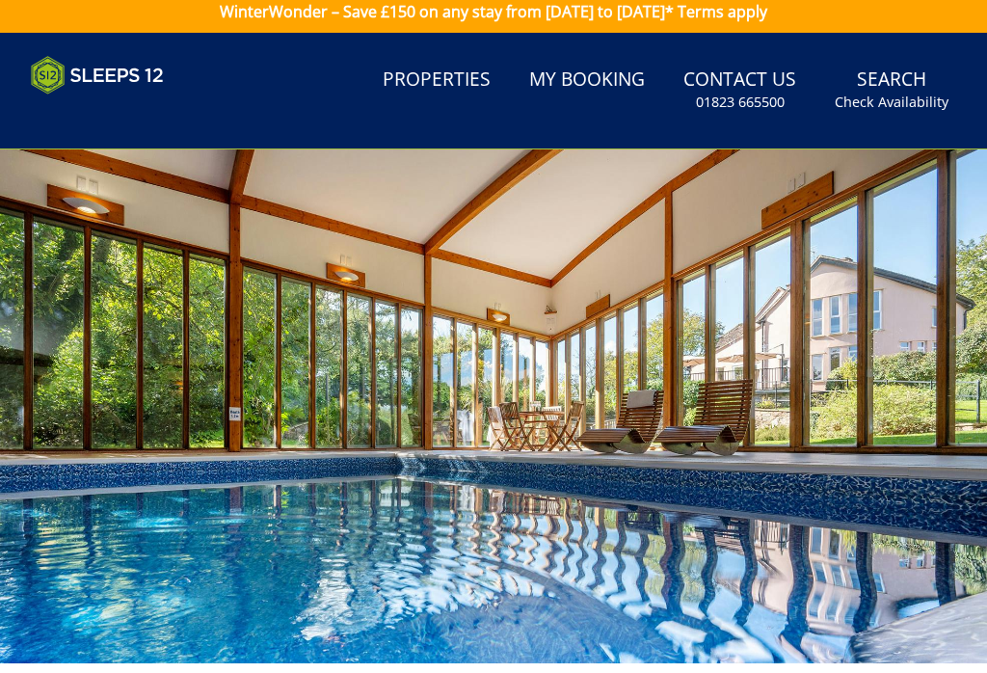
scroll to position [10, 0]
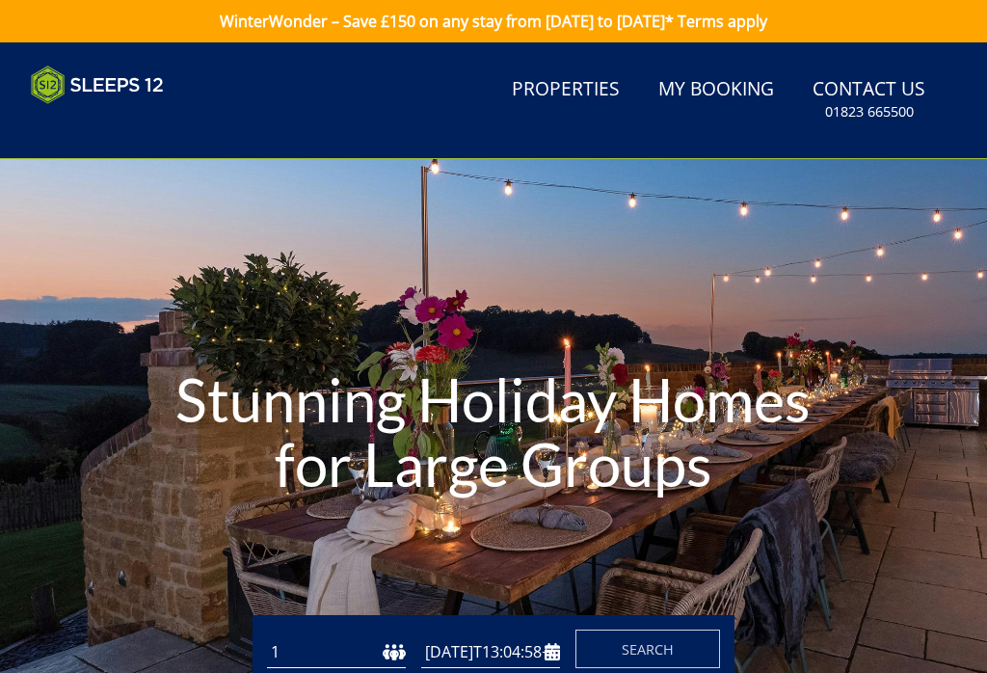
type input "[DATE]"
click at [581, 80] on link "Properties" at bounding box center [565, 89] width 123 height 43
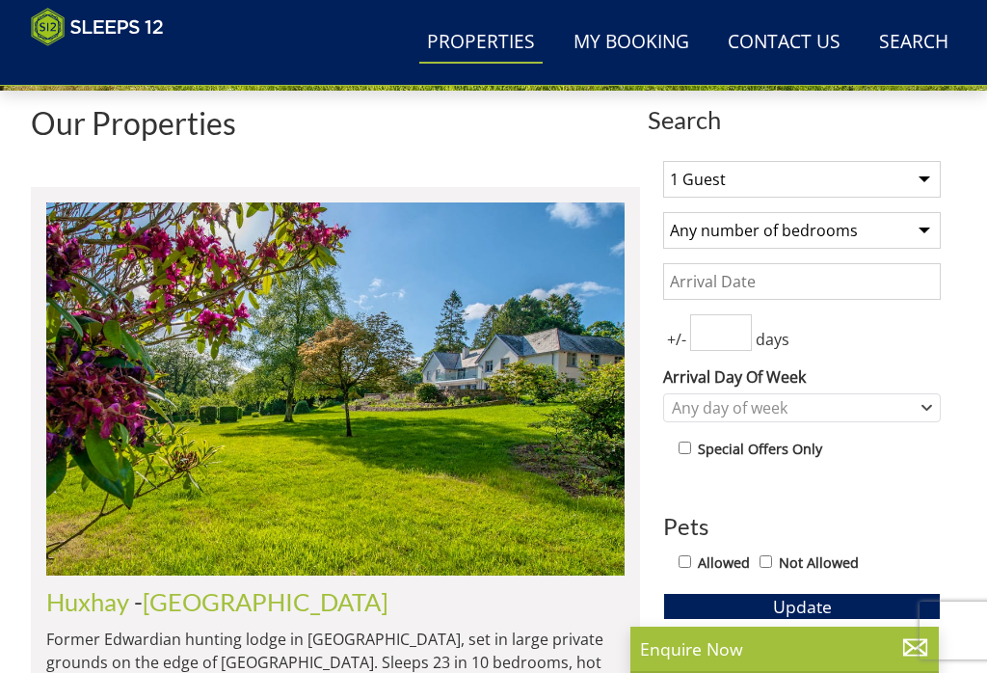
scroll to position [608, 0]
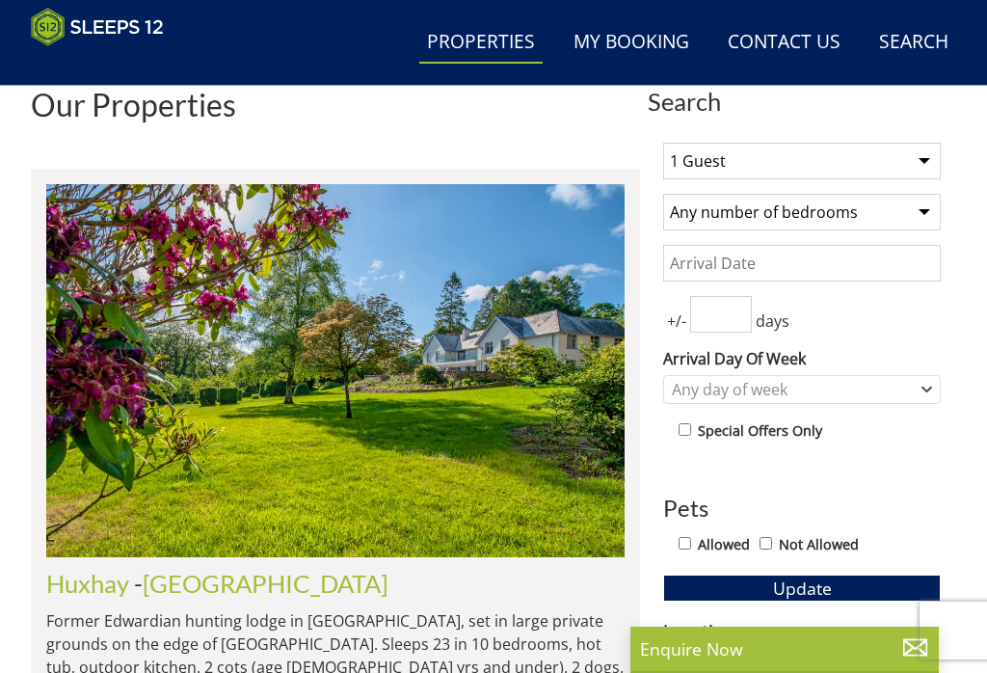
click at [925, 155] on select "1 Guest 2 Guests 3 Guests 4 Guests 5 Guests 6 Guests 7 Guests 8 Guests 9 Guests…" at bounding box center [802, 161] width 278 height 37
select select "12"
click at [927, 208] on select "Any number of bedrooms 4 Bedrooms 5 Bedrooms 6 Bedrooms 7 Bedrooms 8 Bedrooms 9…" at bounding box center [802, 212] width 278 height 37
select select "6"
click at [819, 599] on span "Update" at bounding box center [802, 587] width 59 height 23
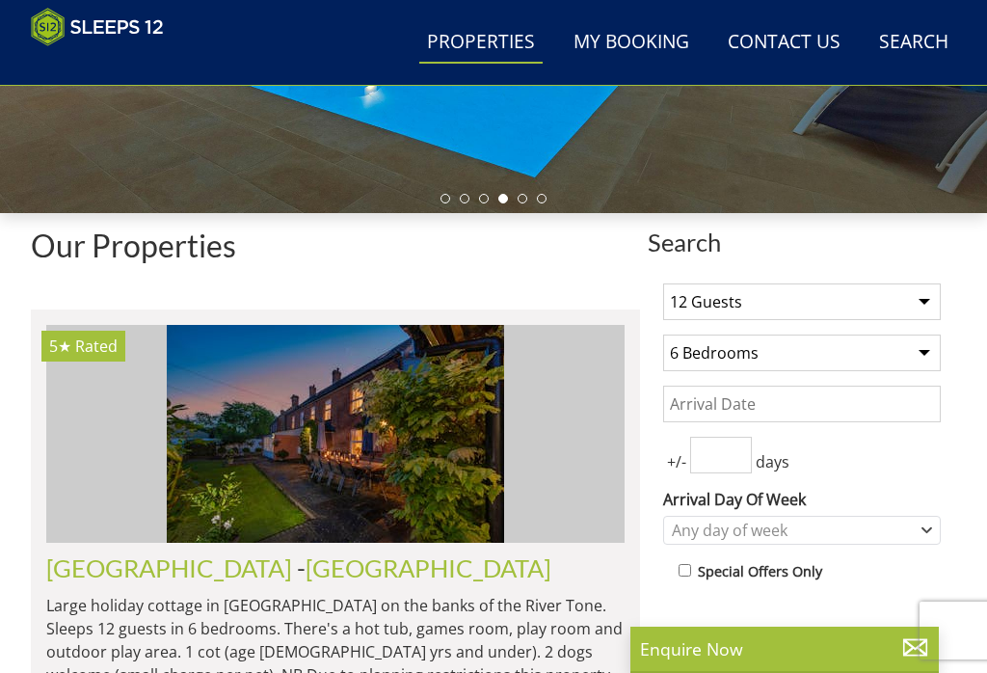
scroll to position [455, 0]
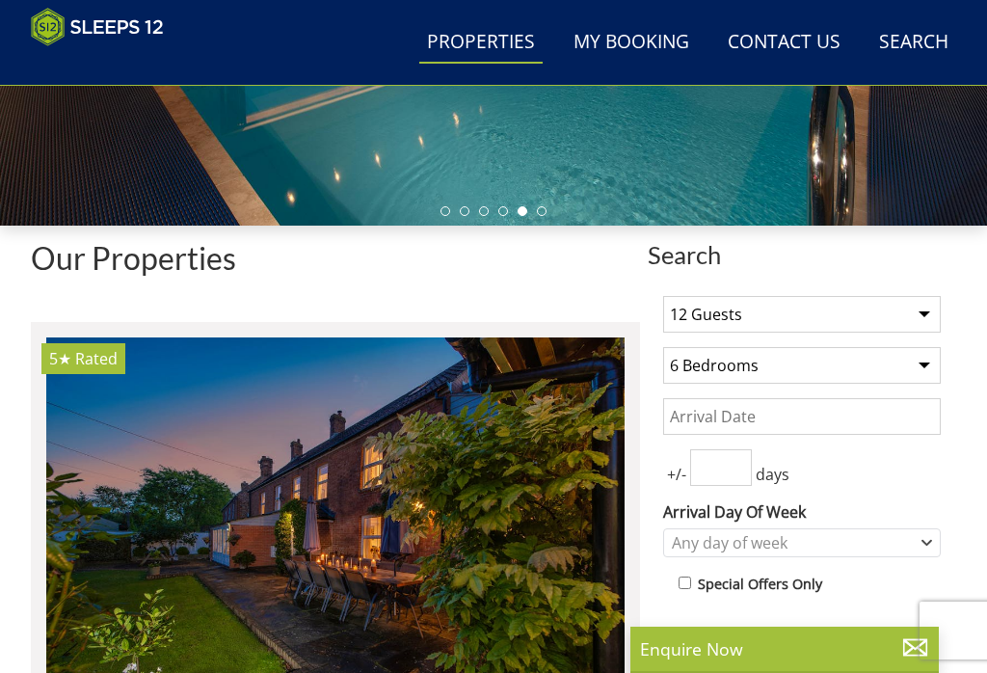
click at [499, 48] on link "Properties" at bounding box center [480, 42] width 123 height 43
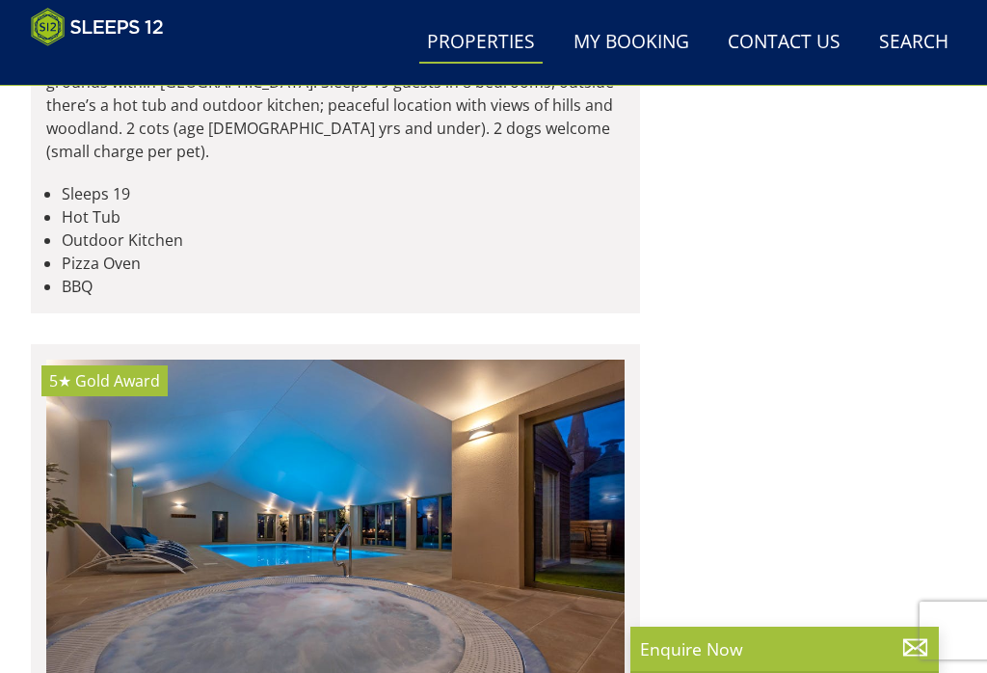
scroll to position [2998, 0]
click at [489, 43] on link "Properties" at bounding box center [480, 42] width 123 height 43
select select "12"
select select "6"
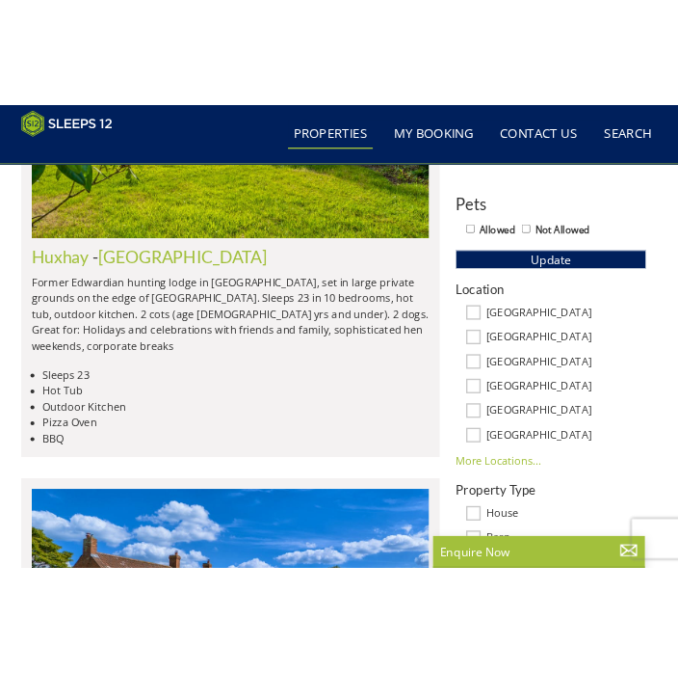
scroll to position [922, 0]
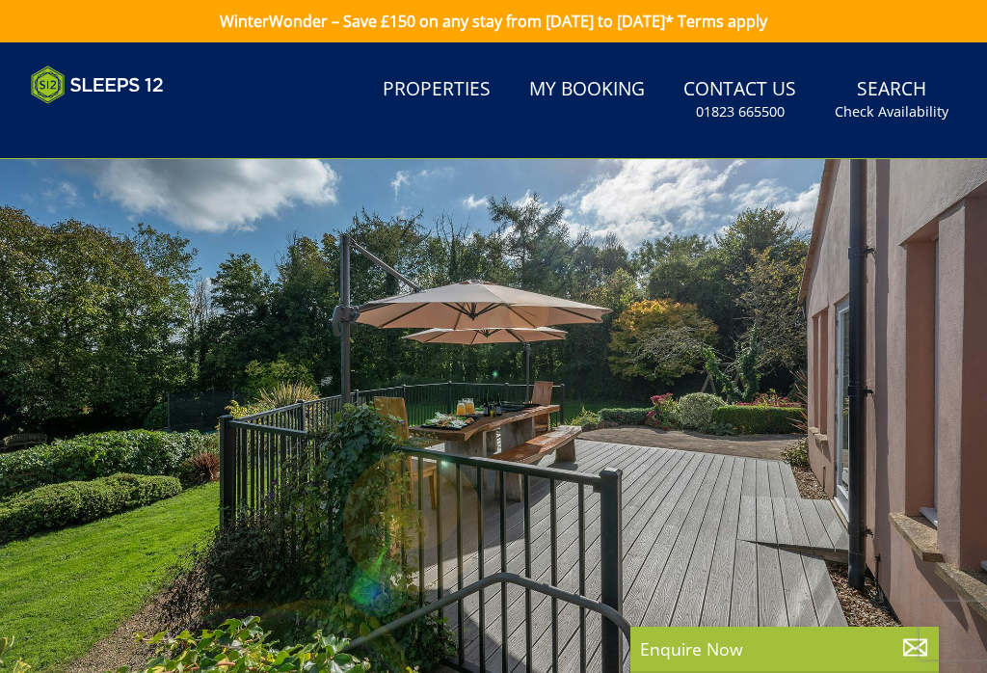
click at [452, 81] on link "Properties" at bounding box center [436, 89] width 123 height 43
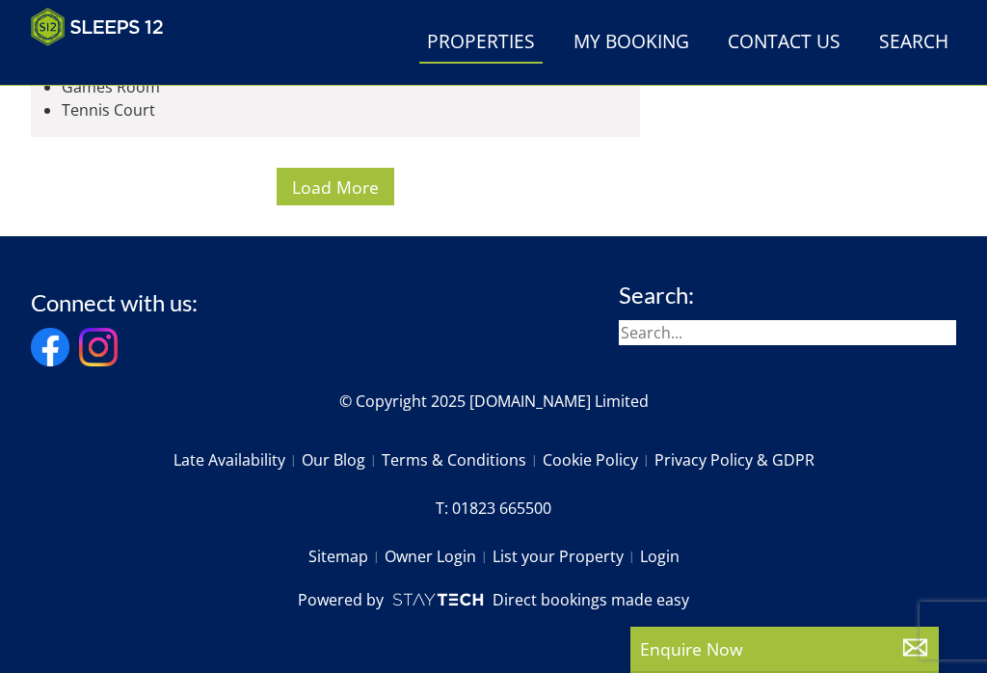
scroll to position [12252, 0]
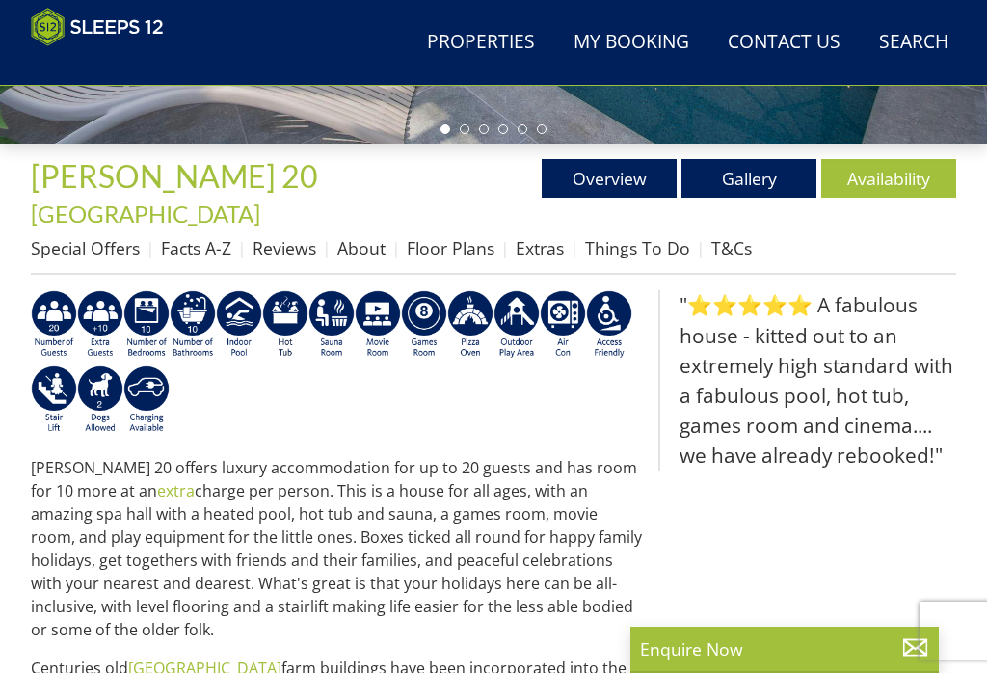
scroll to position [505, 0]
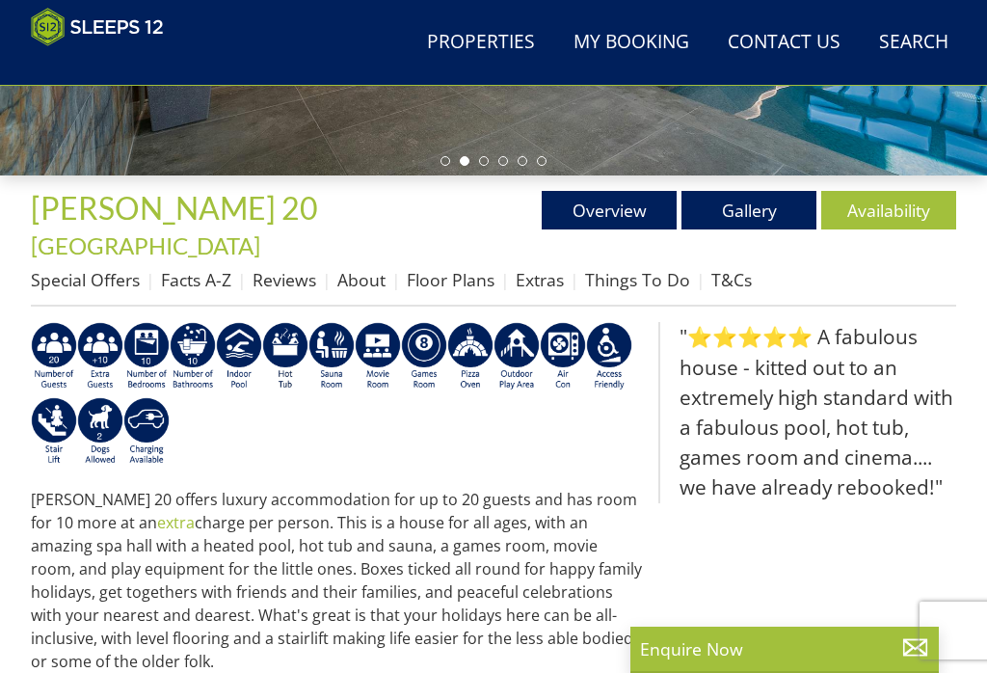
click at [678, 219] on link "Gallery" at bounding box center [748, 210] width 135 height 39
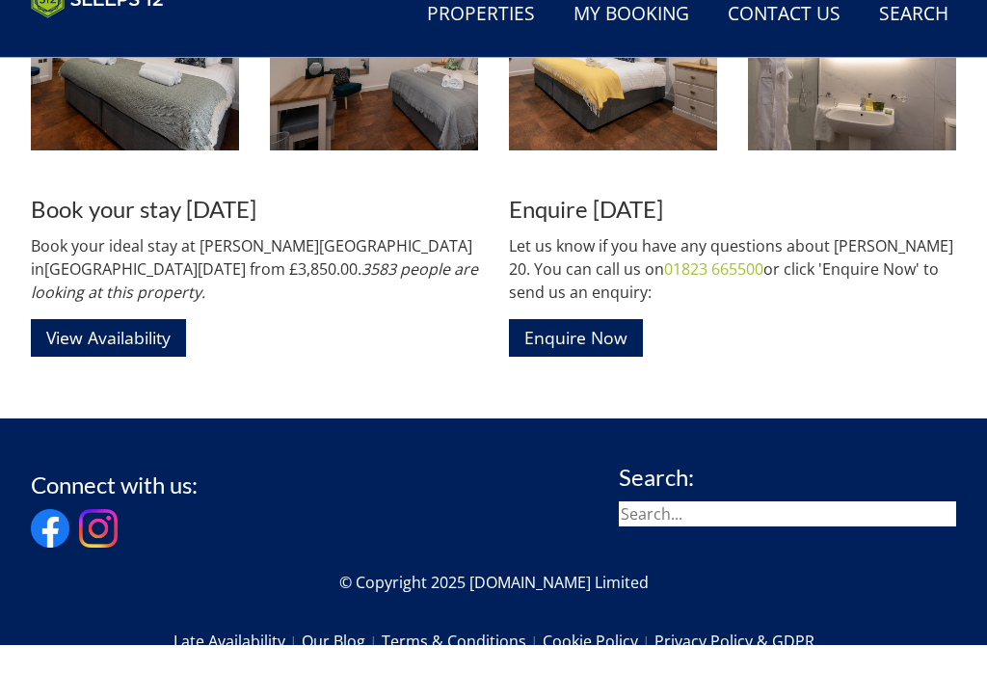
scroll to position [2799, 0]
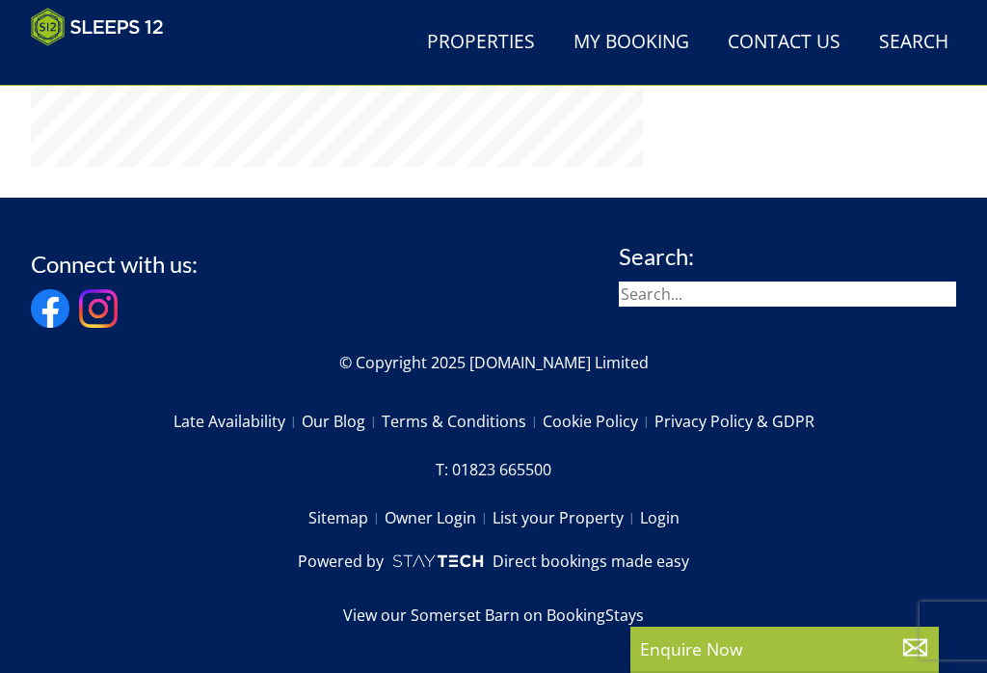
scroll to position [505, 0]
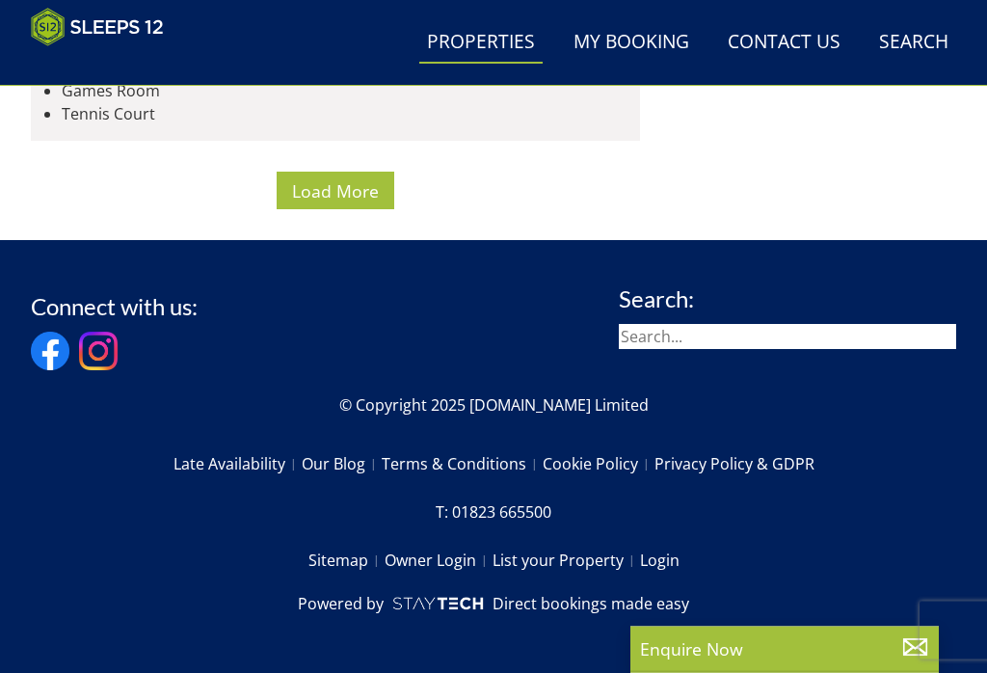
scroll to position [8154, 0]
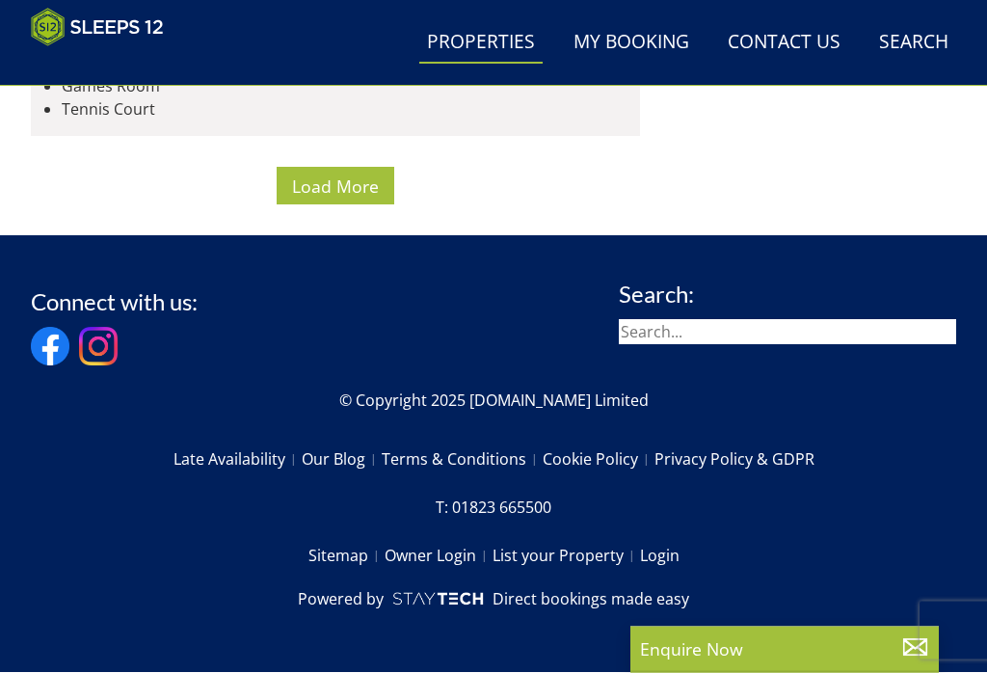
click at [360, 199] on span "Load More" at bounding box center [335, 186] width 87 height 23
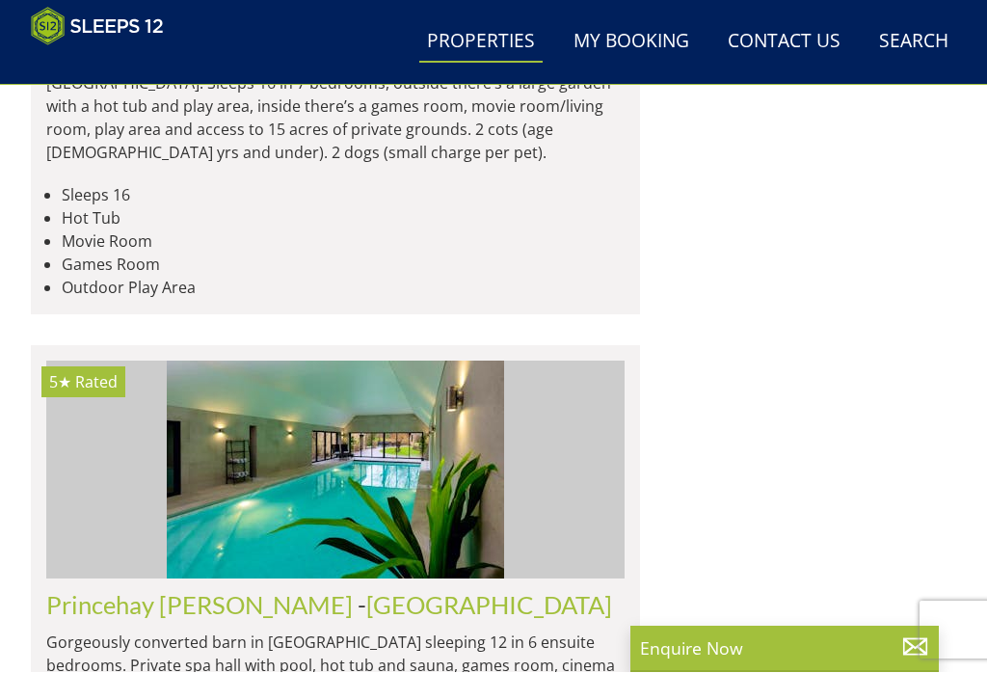
scroll to position [13885, 0]
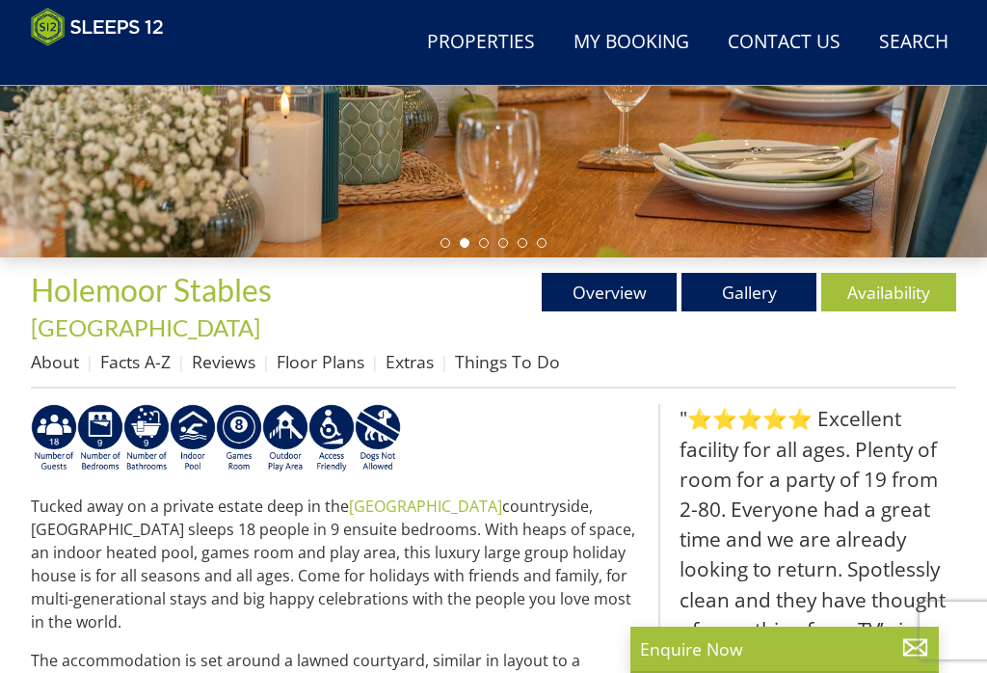
scroll to position [412, 0]
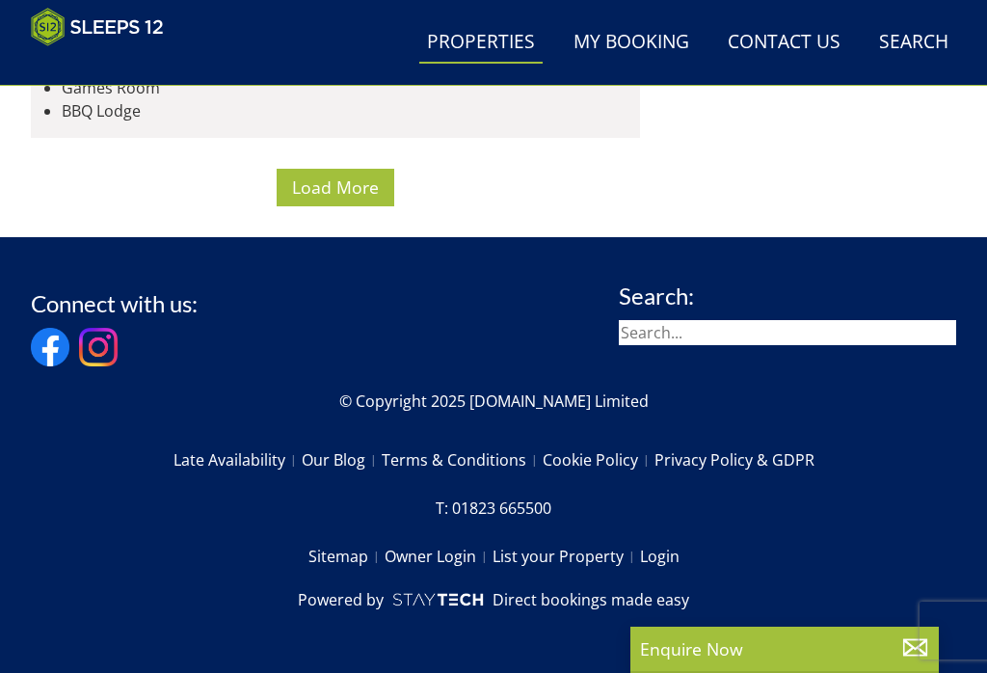
scroll to position [29798, 0]
click at [351, 199] on span "Load More" at bounding box center [335, 186] width 87 height 23
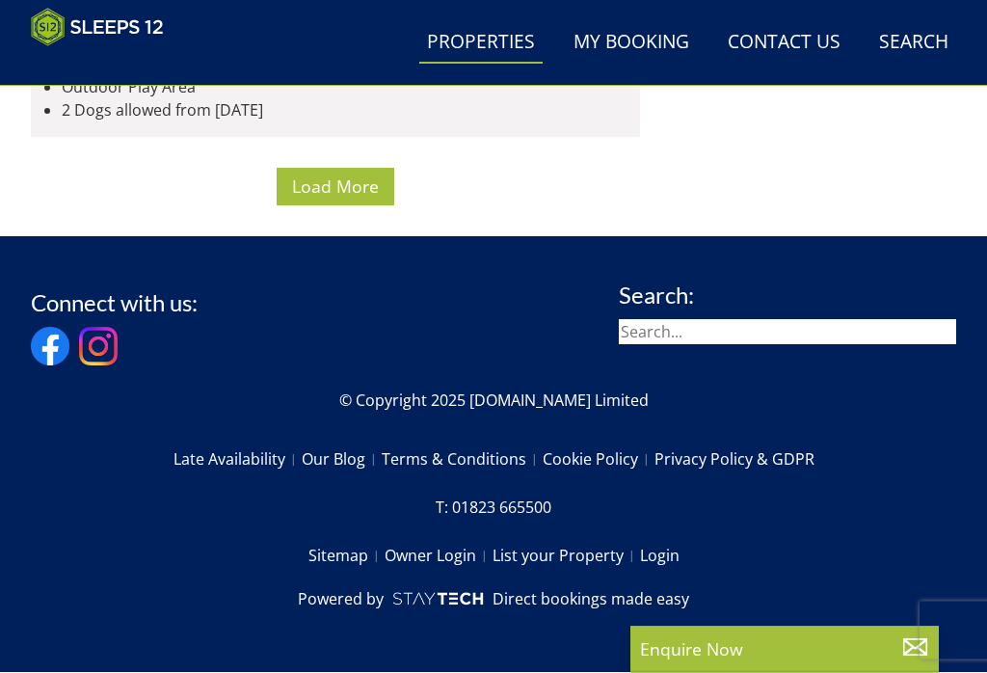
scroll to position [31591, 0]
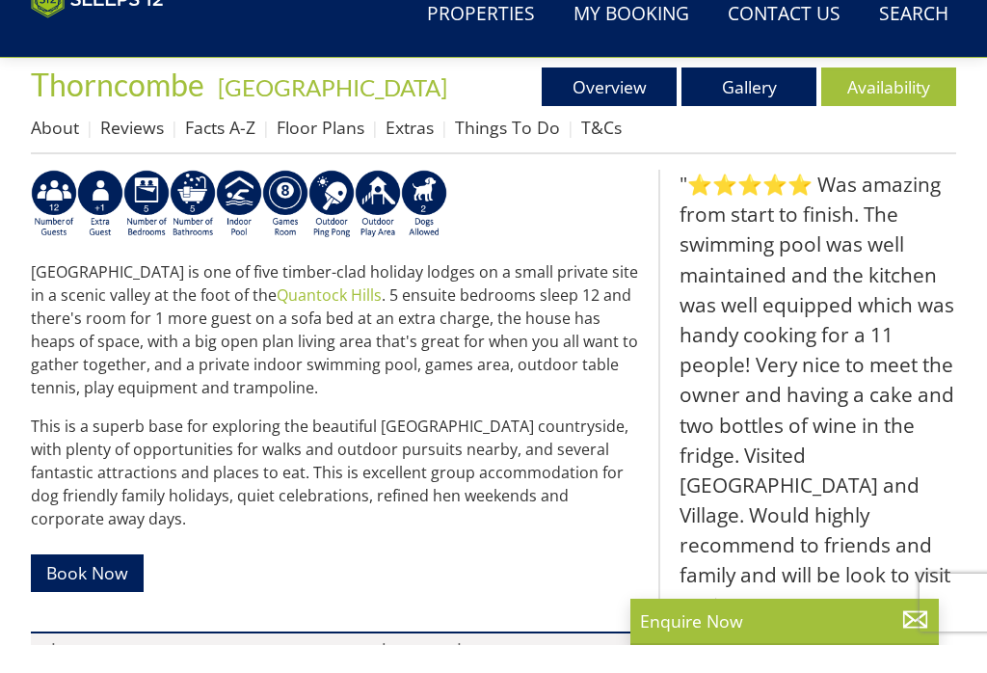
scroll to position [630, 0]
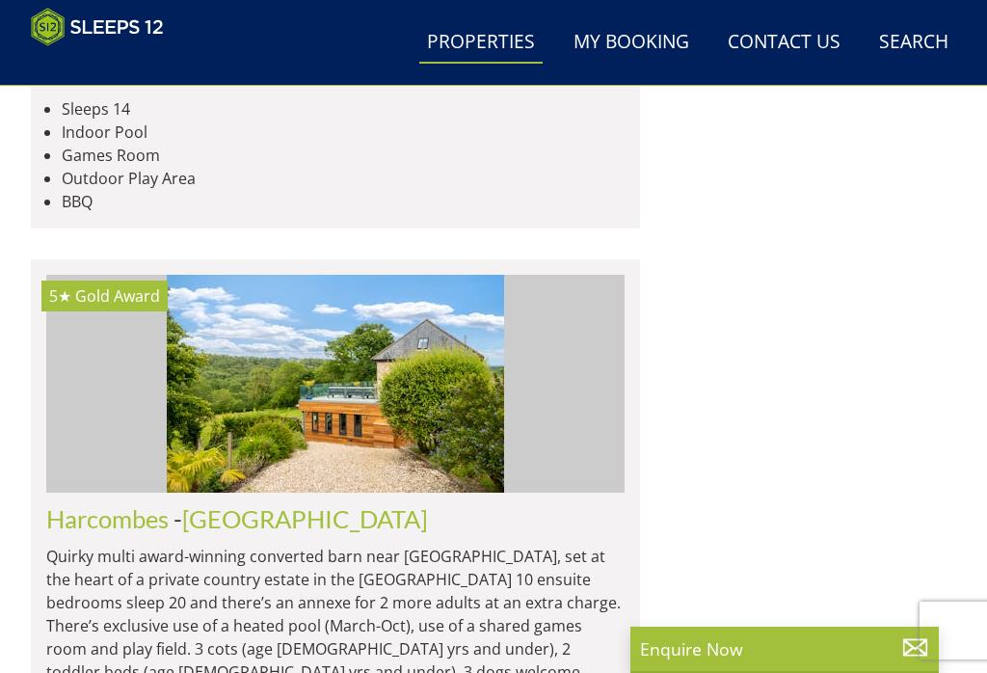
scroll to position [22460, 0]
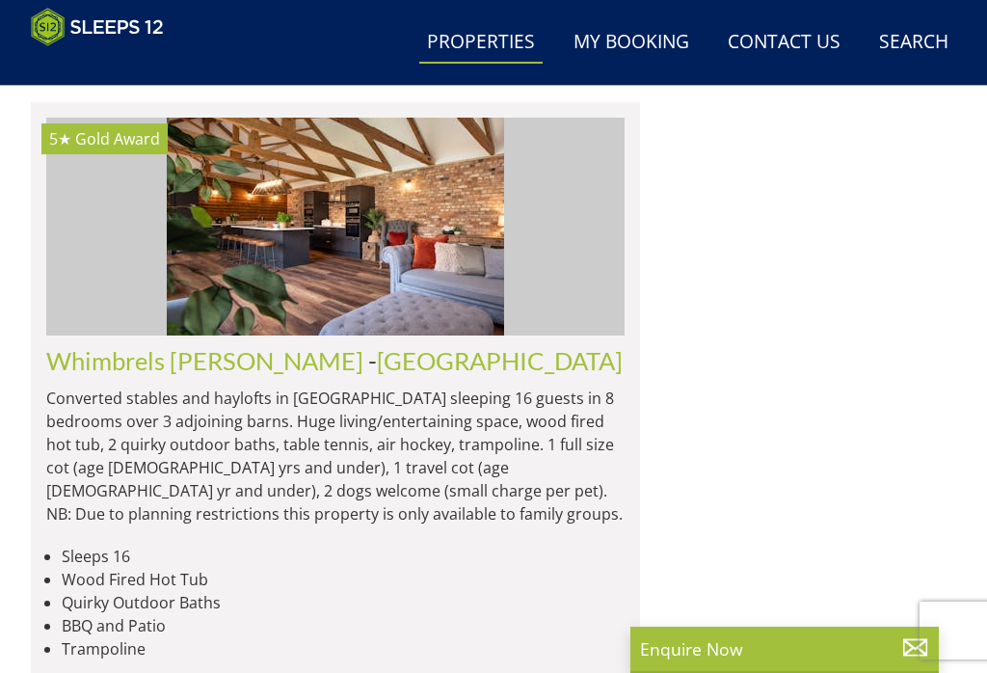
scroll to position [29396, 0]
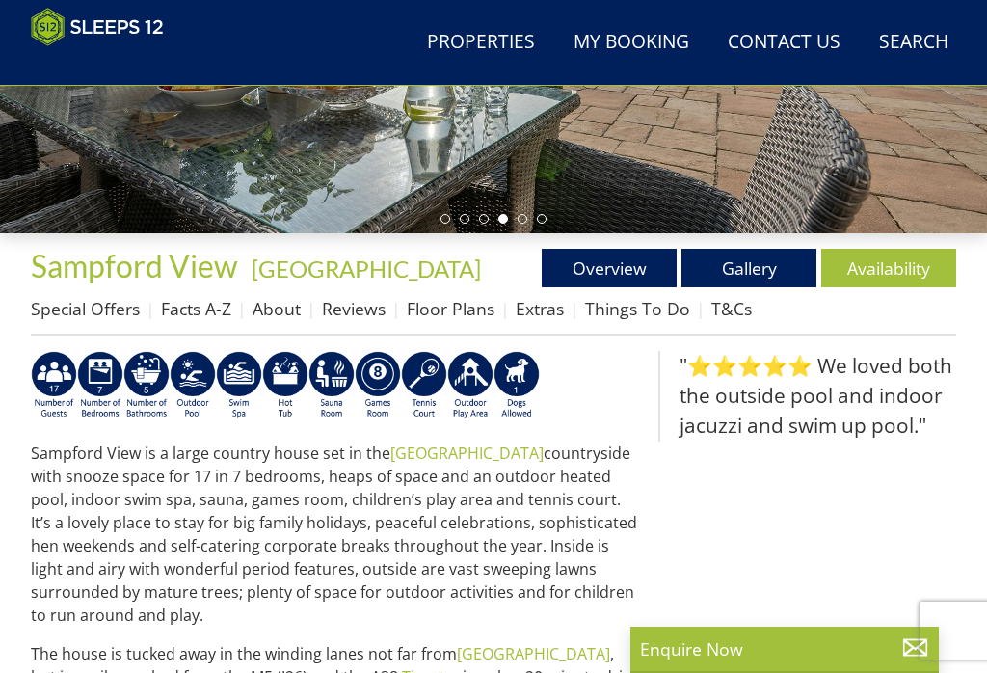
scroll to position [446, 0]
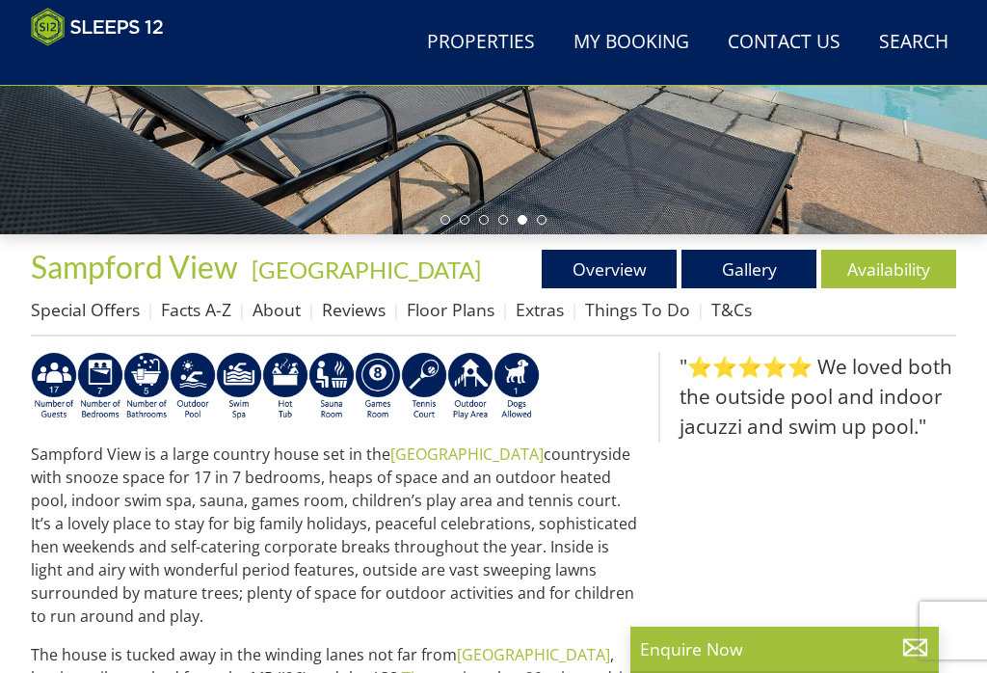
click at [678, 272] on link "Gallery" at bounding box center [748, 269] width 135 height 39
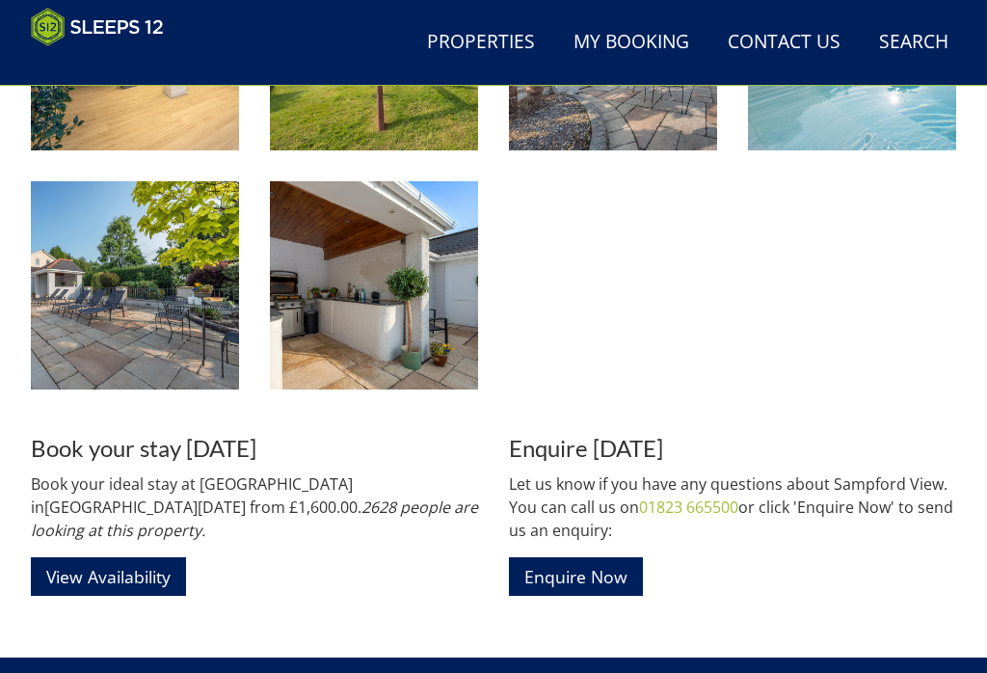
scroll to position [2769, 0]
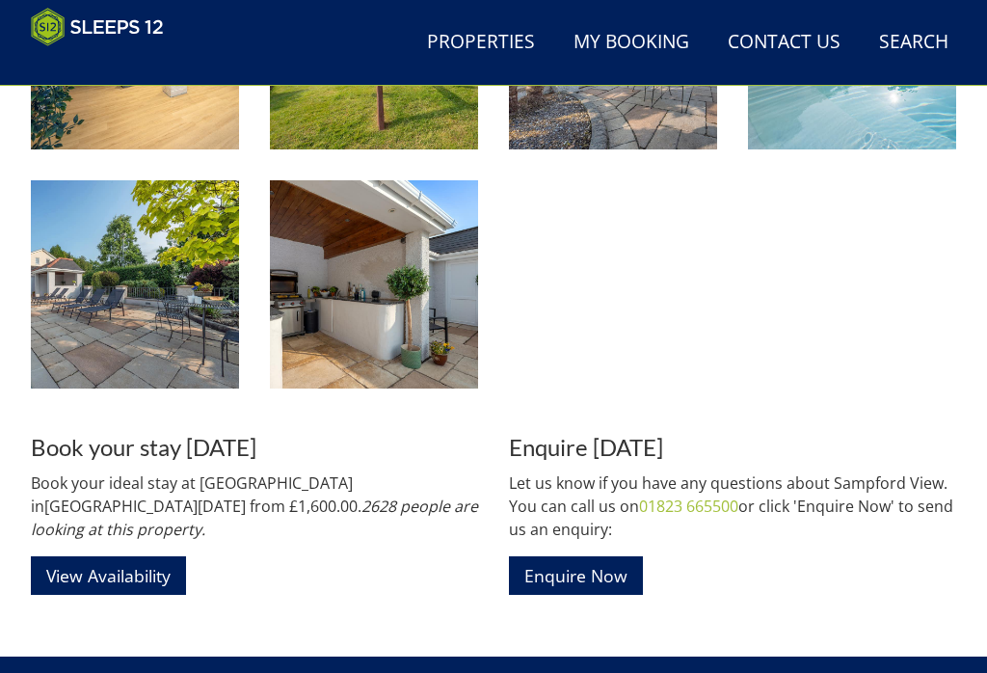
click at [106, 556] on link "View Availability" at bounding box center [108, 575] width 155 height 38
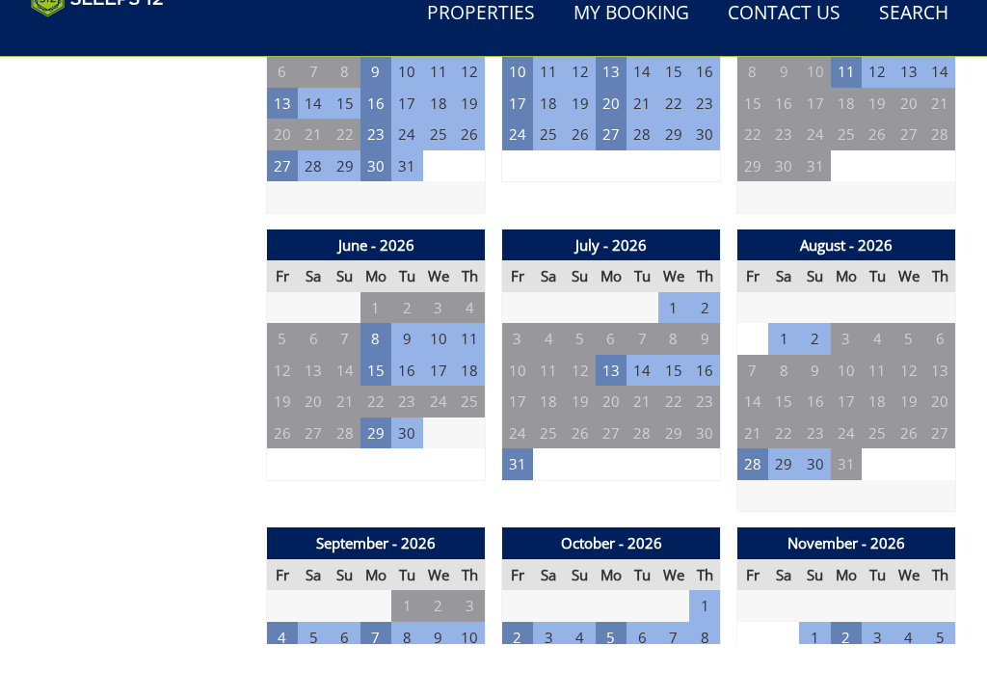
scroll to position [1465, 0]
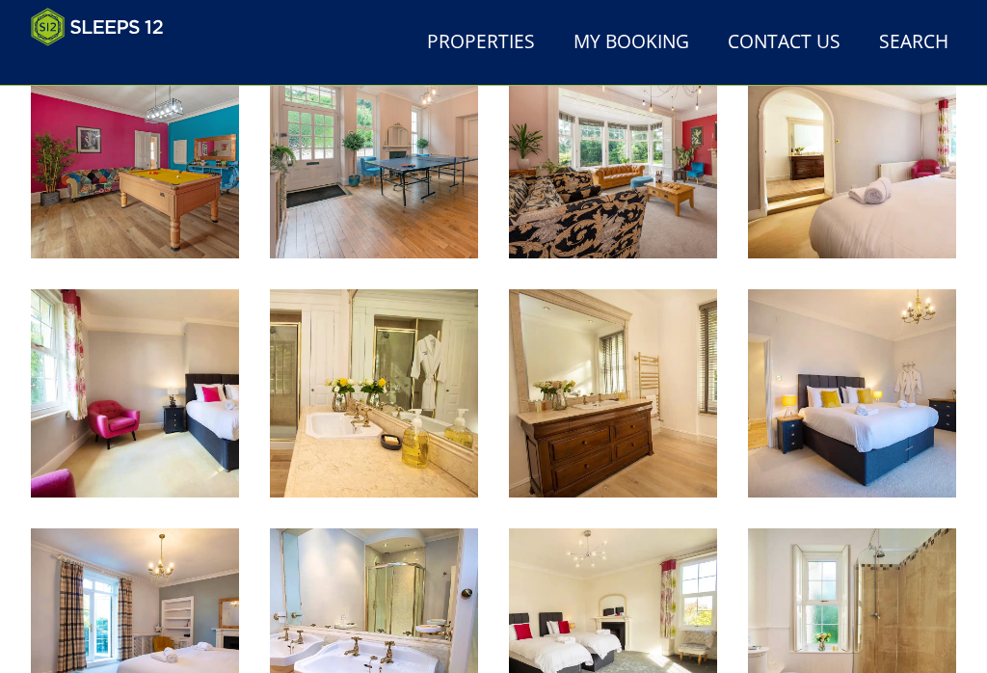
scroll to position [2769, 0]
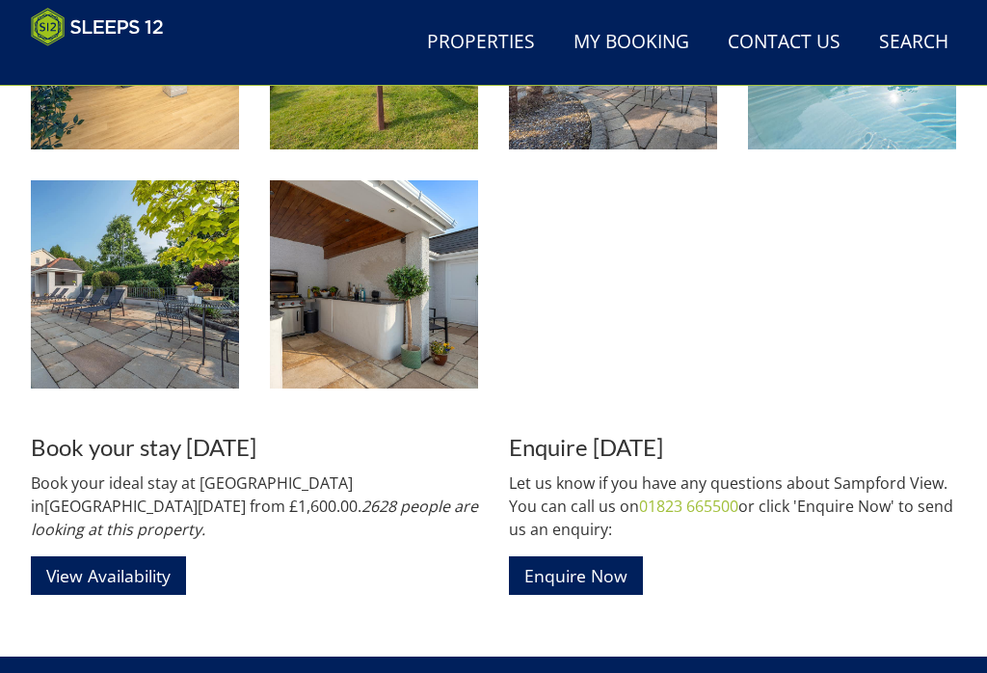
scroll to position [446, 0]
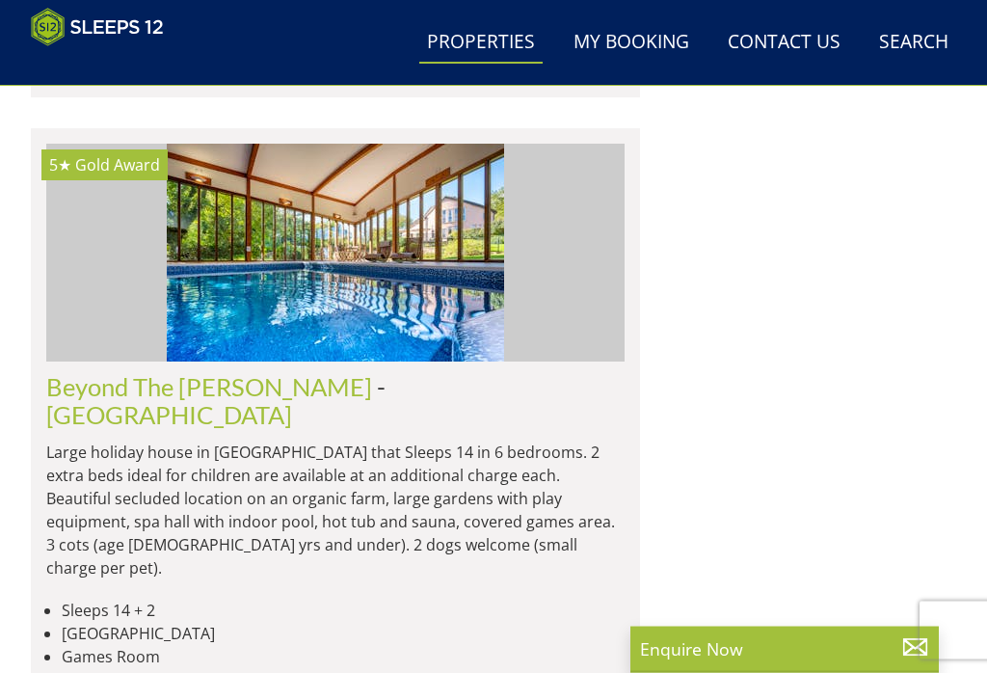
scroll to position [34959, 0]
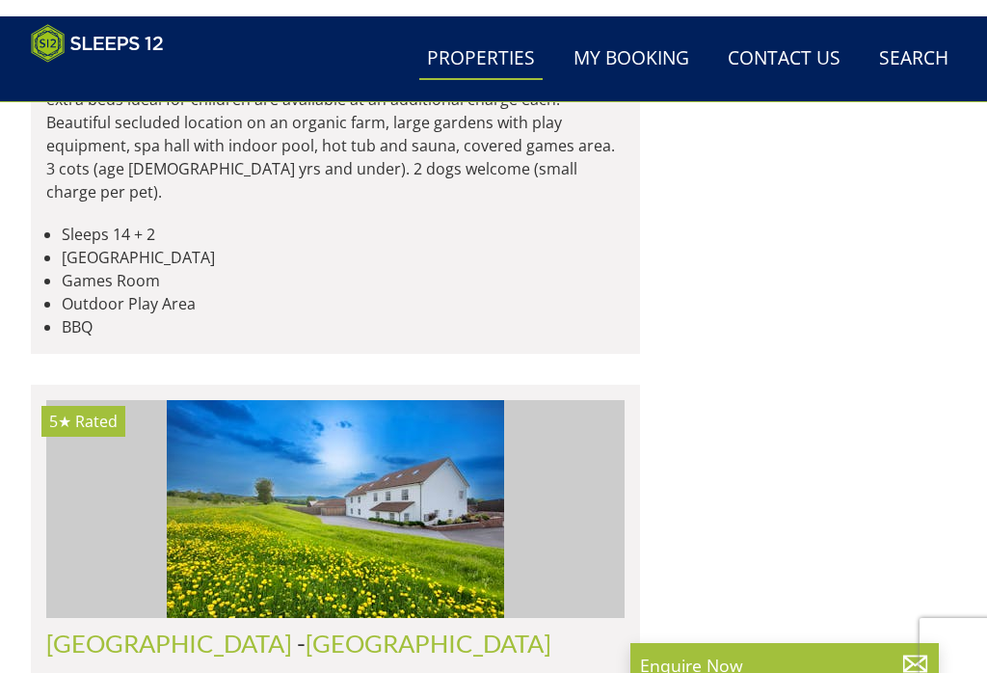
scroll to position [35261, 0]
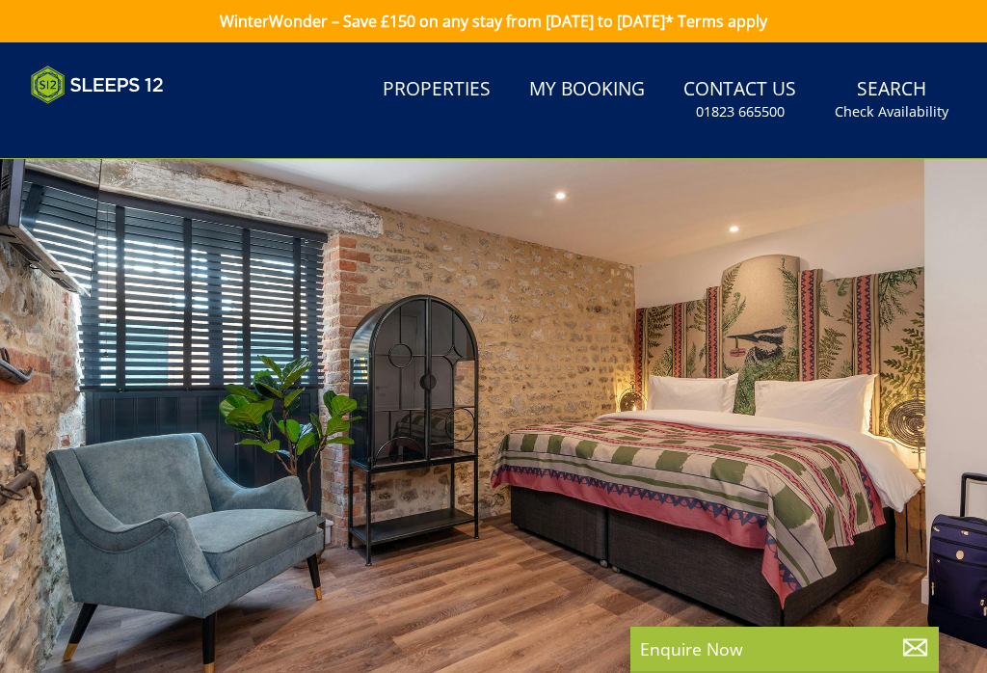
click at [531, 361] on div at bounding box center [493, 435] width 987 height 552
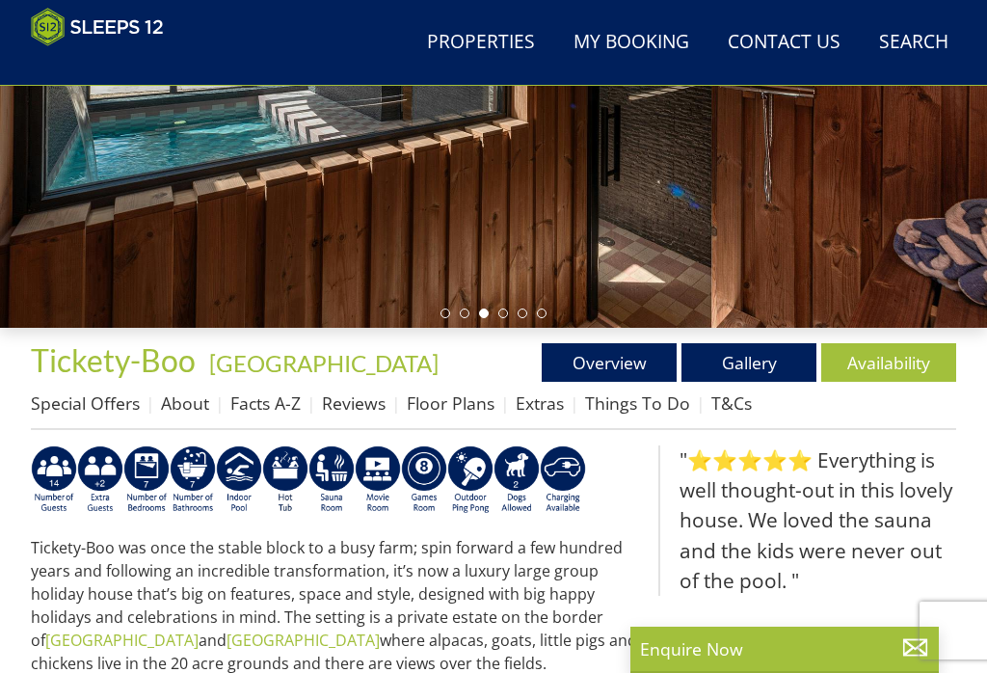
scroll to position [352, 0]
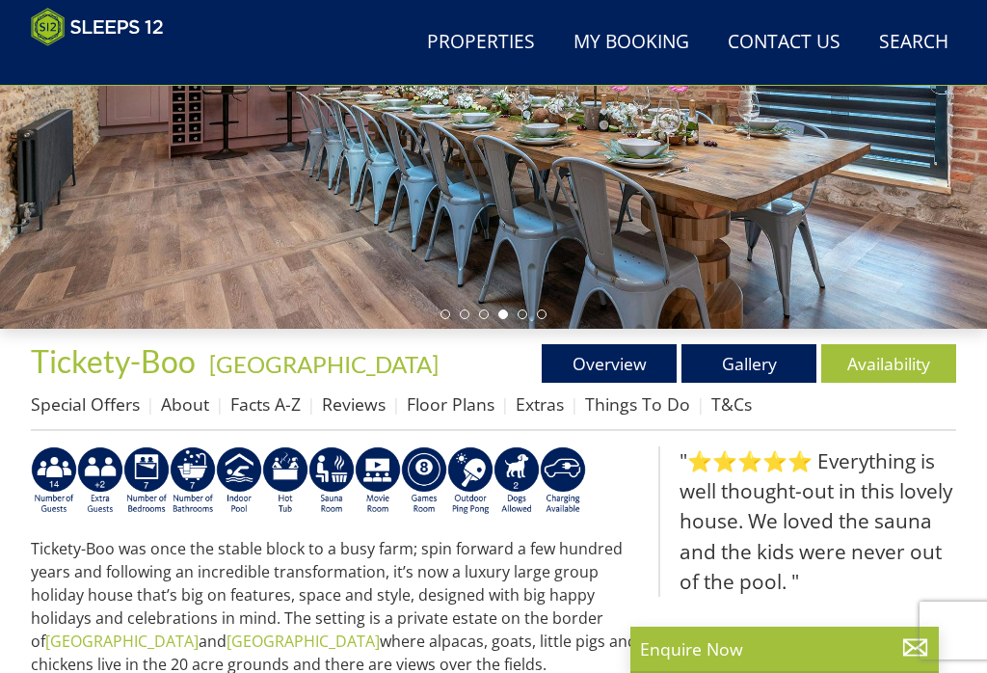
click at [756, 359] on link "Gallery" at bounding box center [748, 363] width 135 height 39
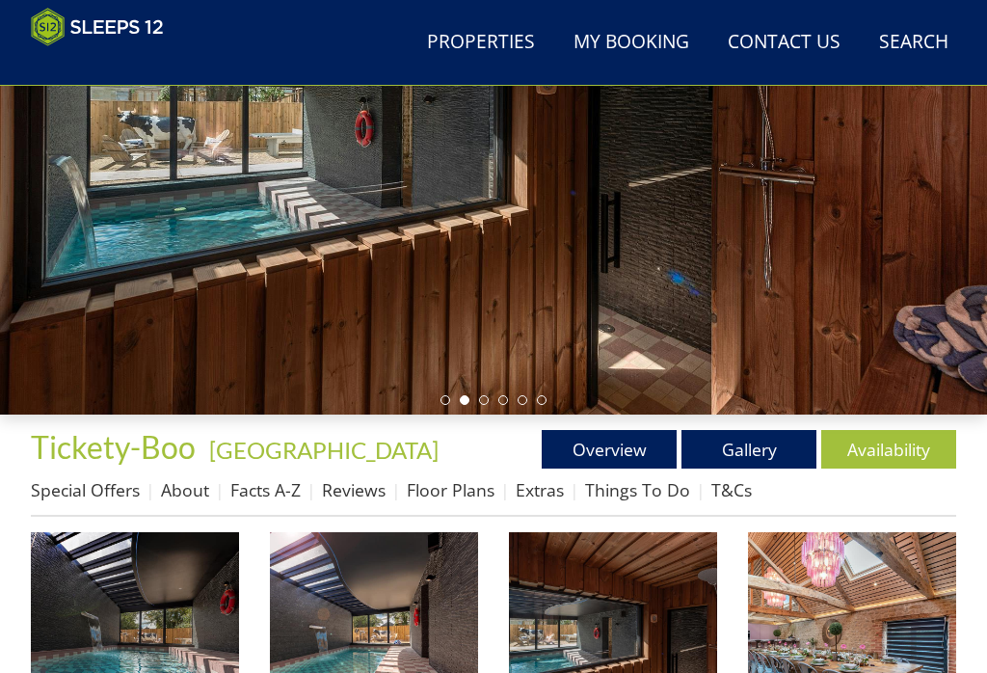
scroll to position [296, 0]
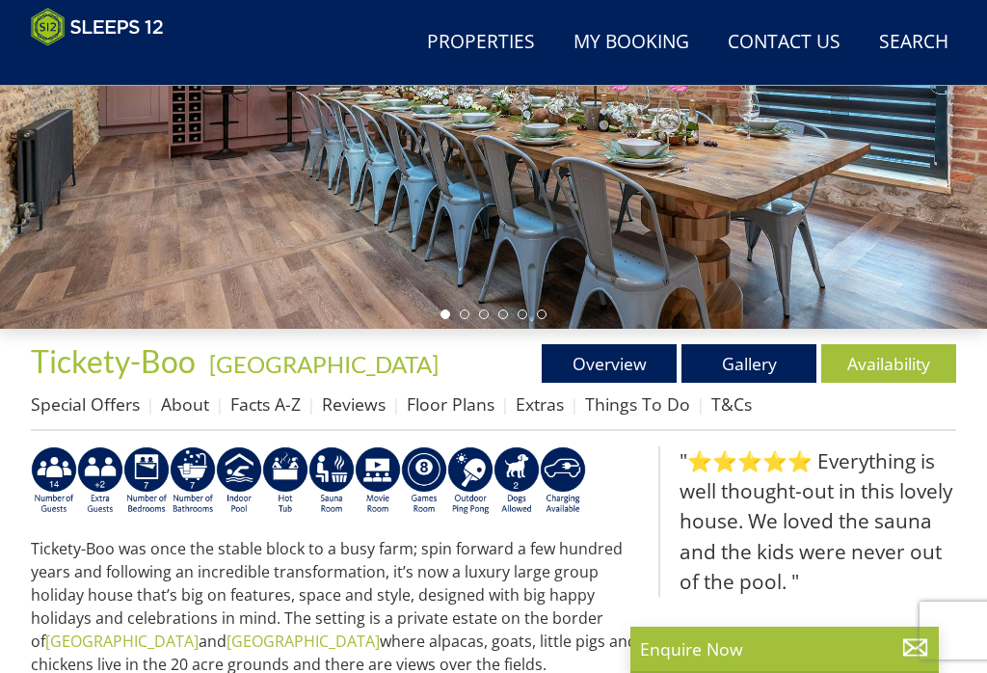
scroll to position [1064, 0]
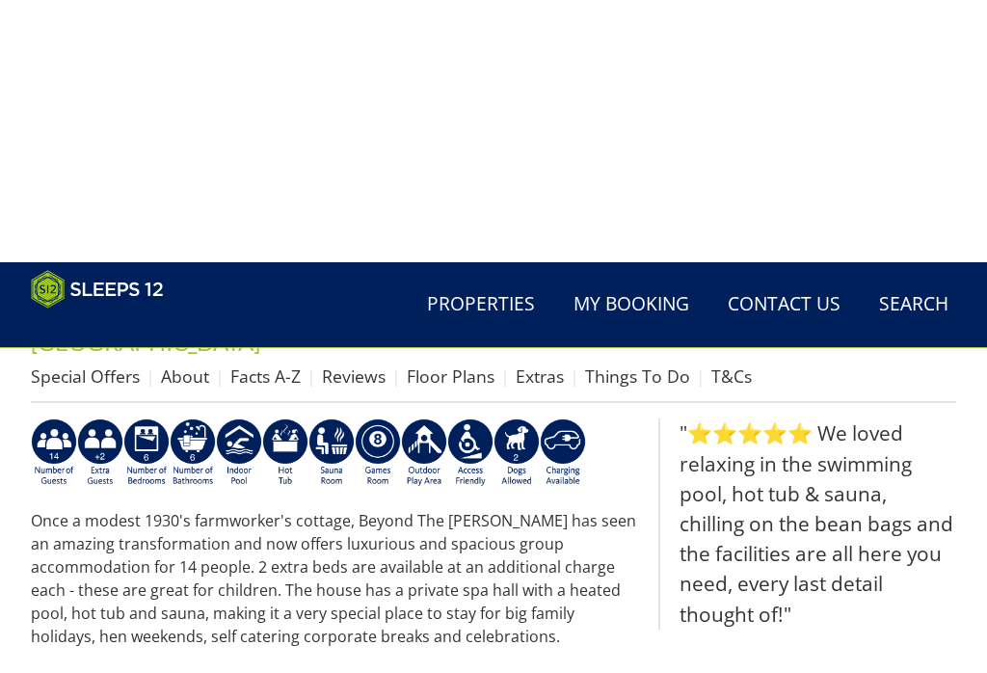
scroll to position [249, 0]
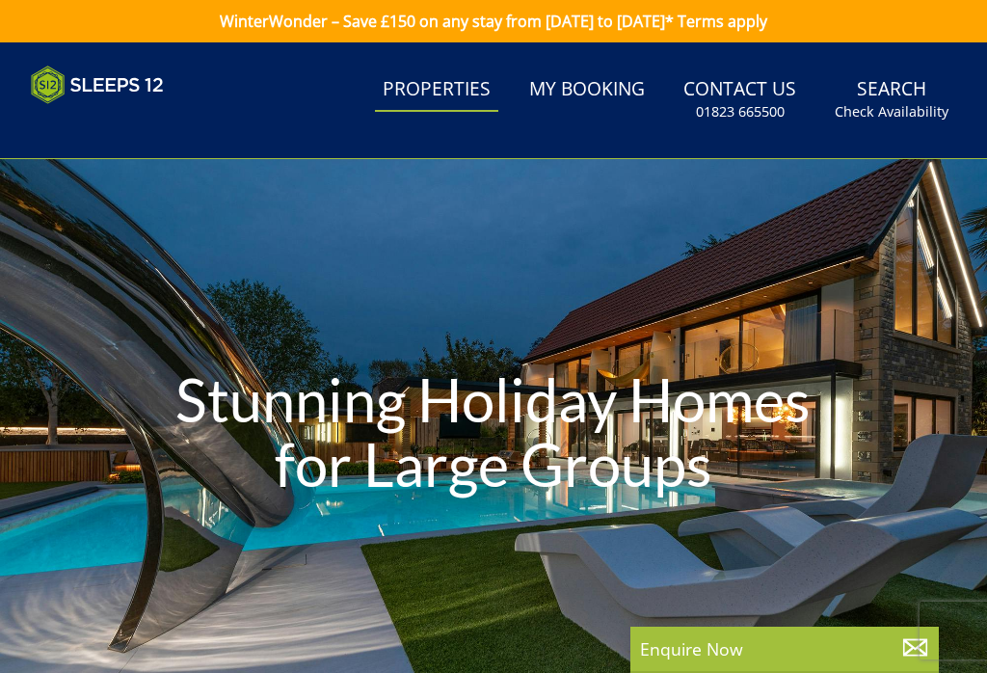
select select
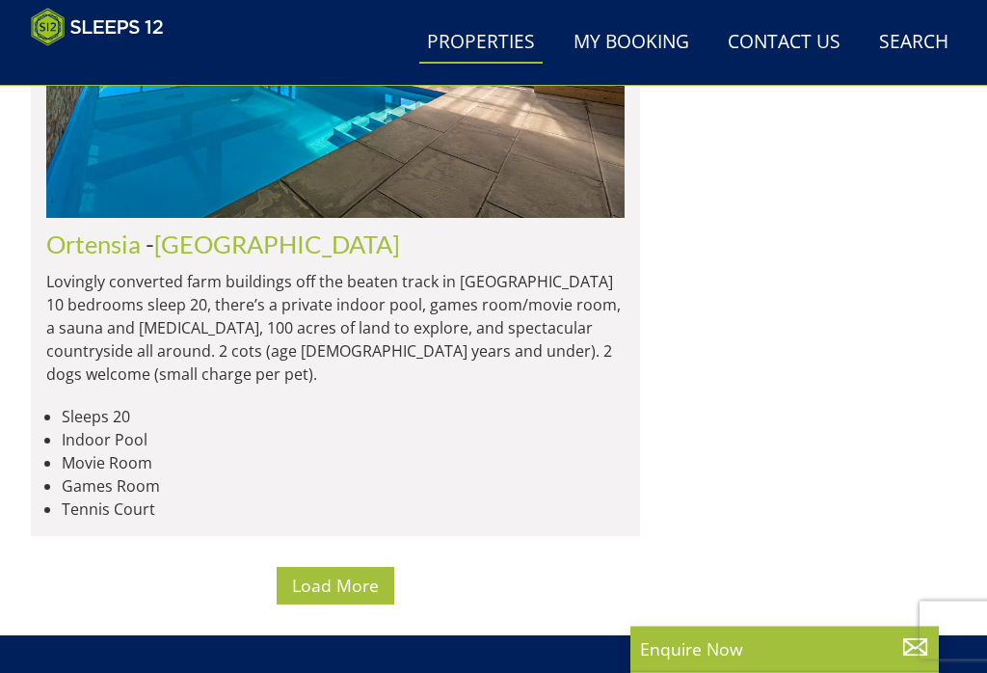
scroll to position [15085, 0]
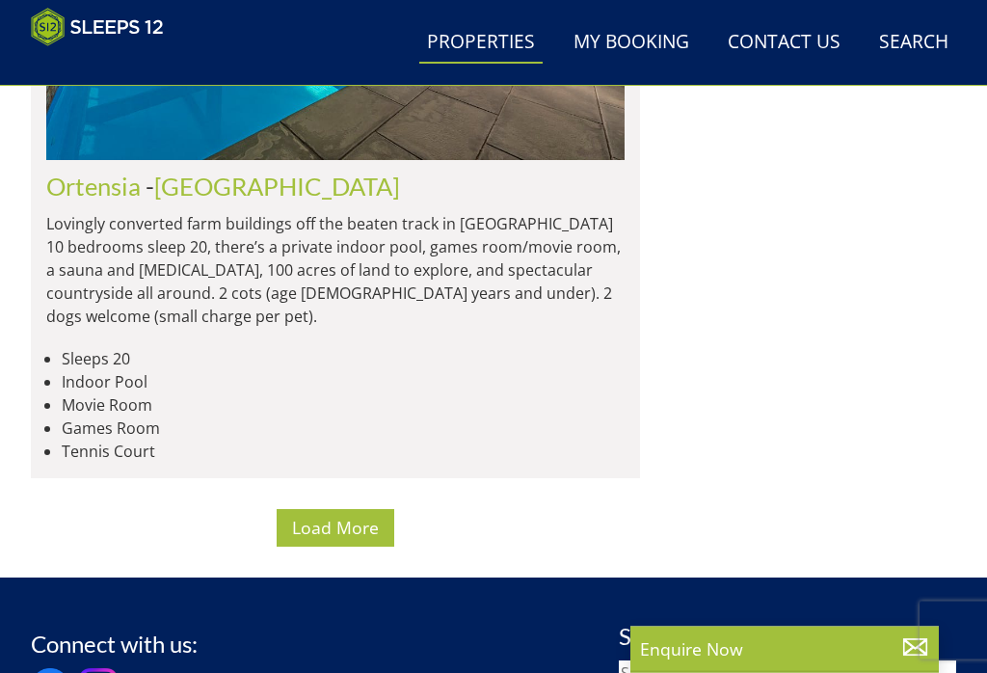
click at [360, 517] on span "Load More" at bounding box center [335, 528] width 87 height 23
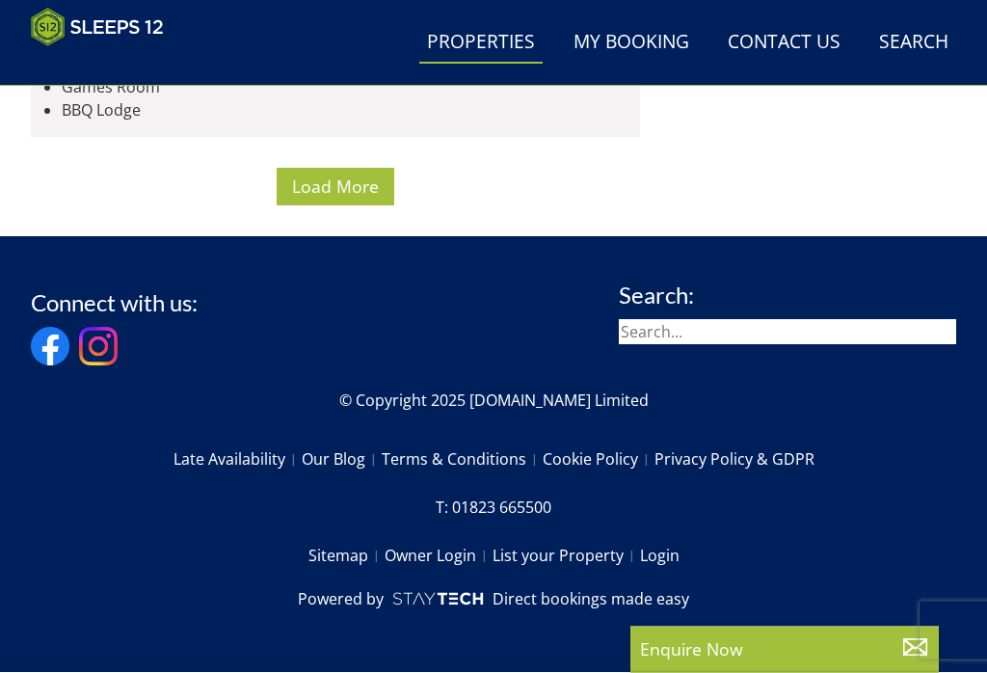
scroll to position [29766, 0]
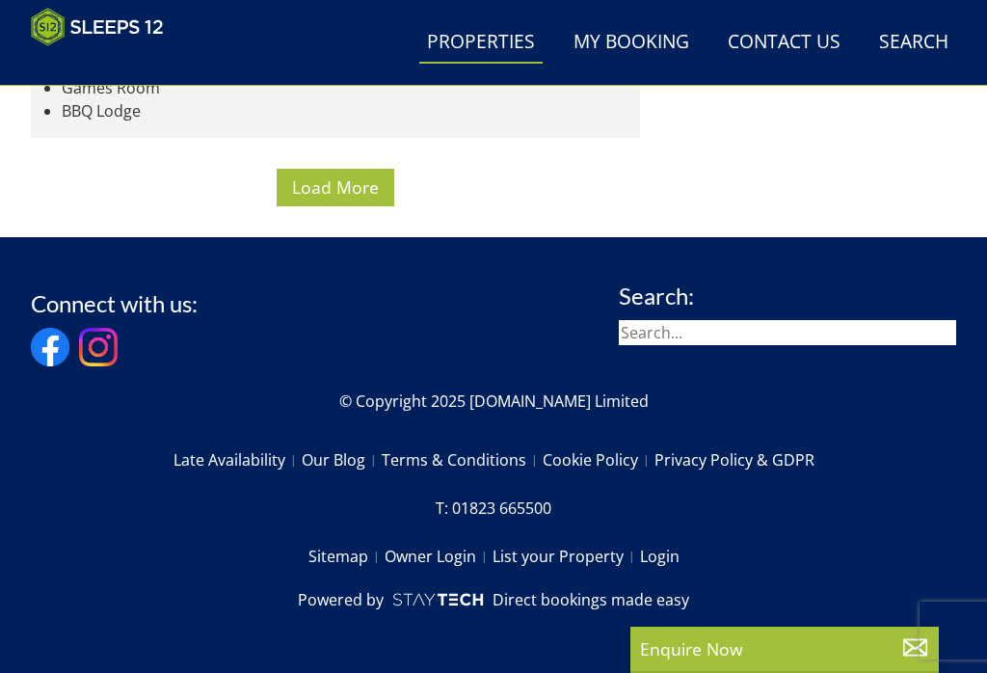
click at [357, 199] on span "Load More" at bounding box center [335, 186] width 87 height 23
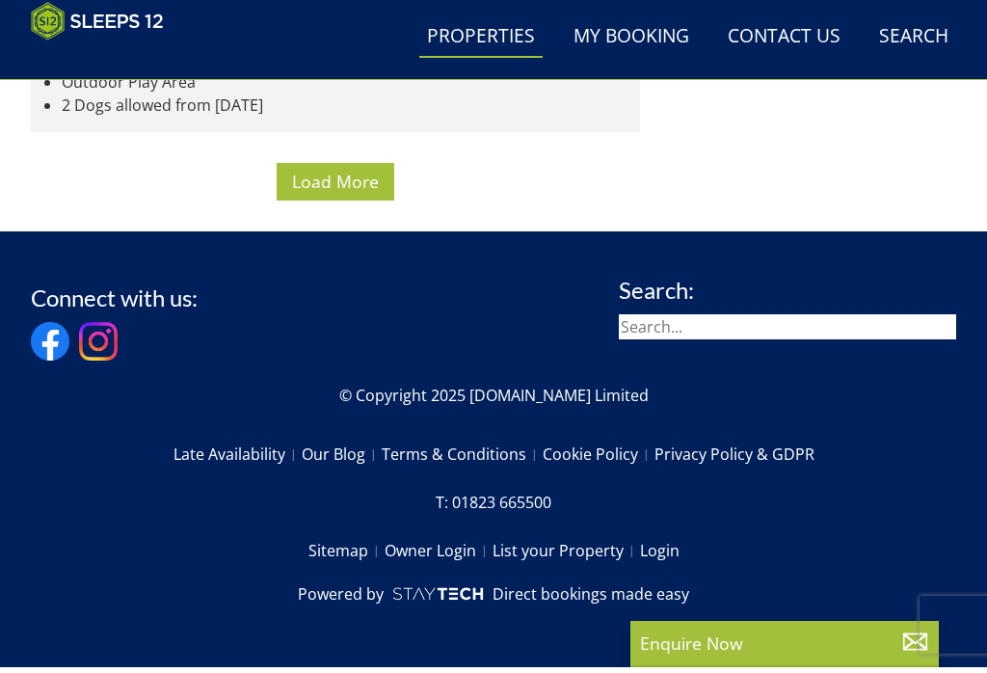
scroll to position [44552, 0]
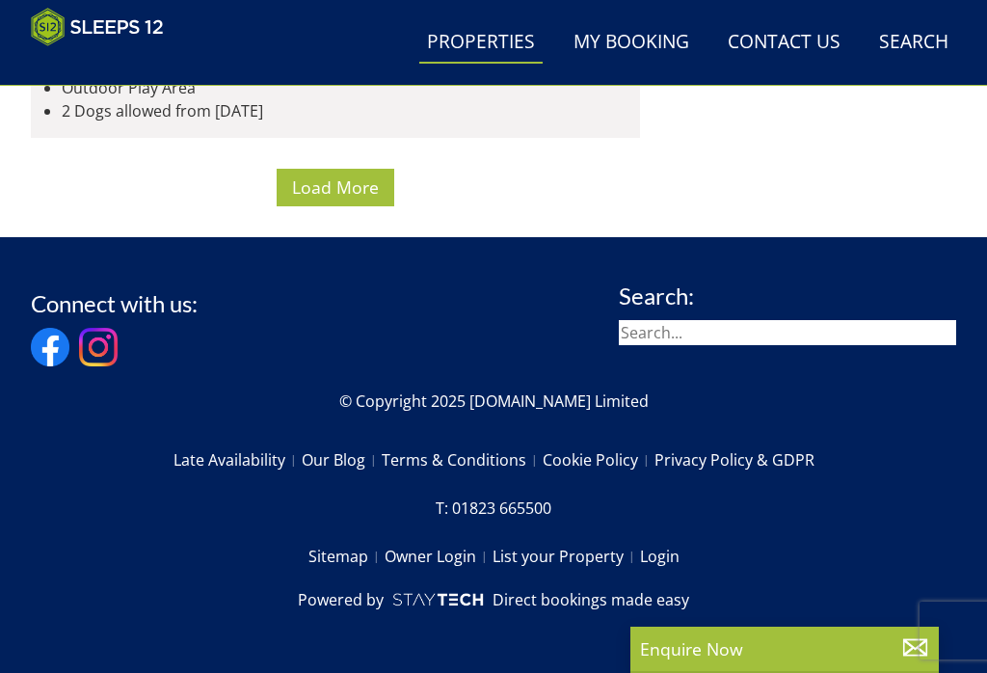
click at [325, 199] on span "Load More" at bounding box center [335, 186] width 87 height 23
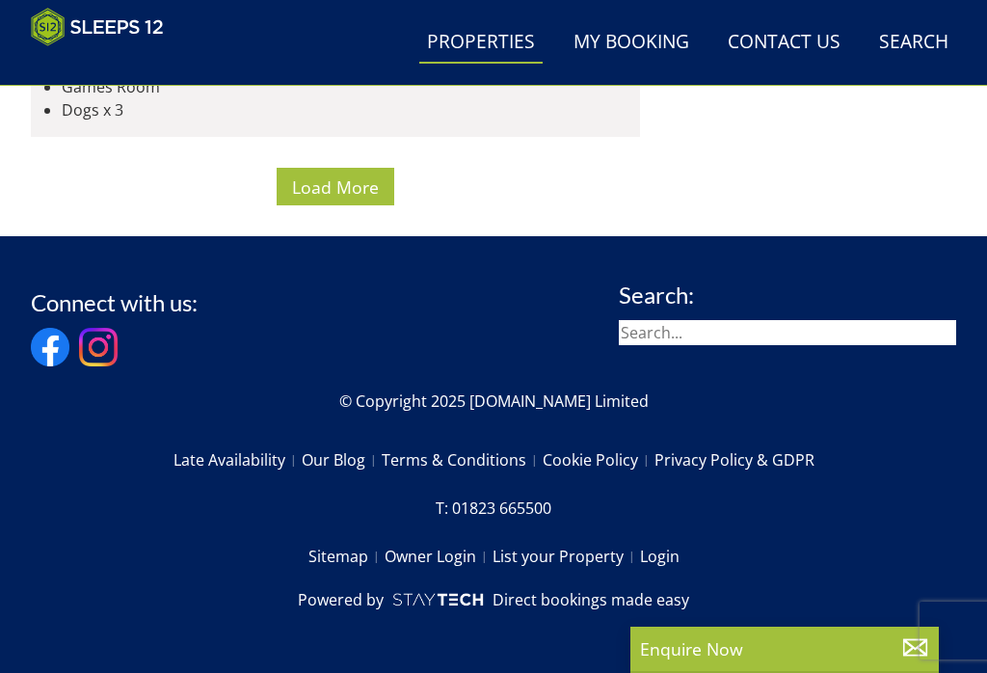
scroll to position [59113, 0]
click at [345, 199] on span "Load More" at bounding box center [335, 186] width 87 height 23
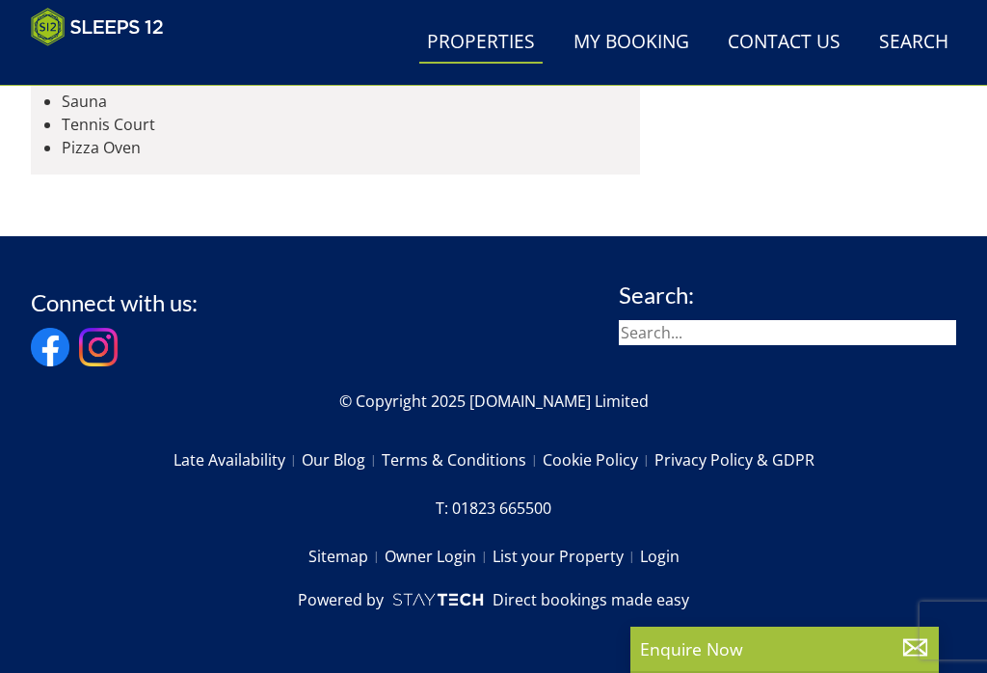
scroll to position [59314, 0]
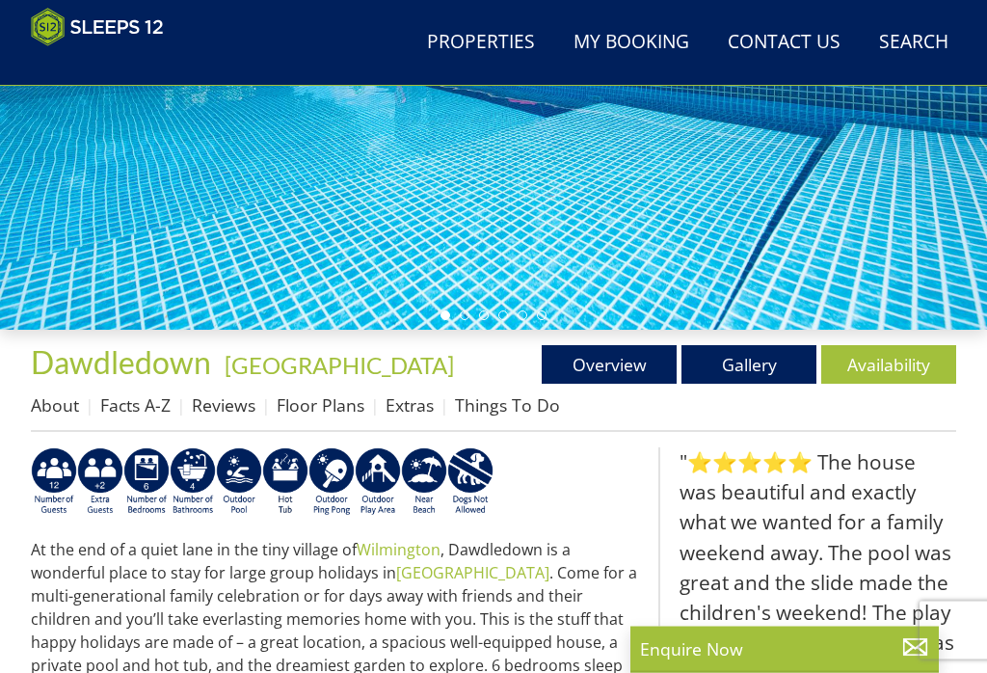
scroll to position [351, 0]
click at [762, 368] on link "Gallery" at bounding box center [748, 364] width 135 height 39
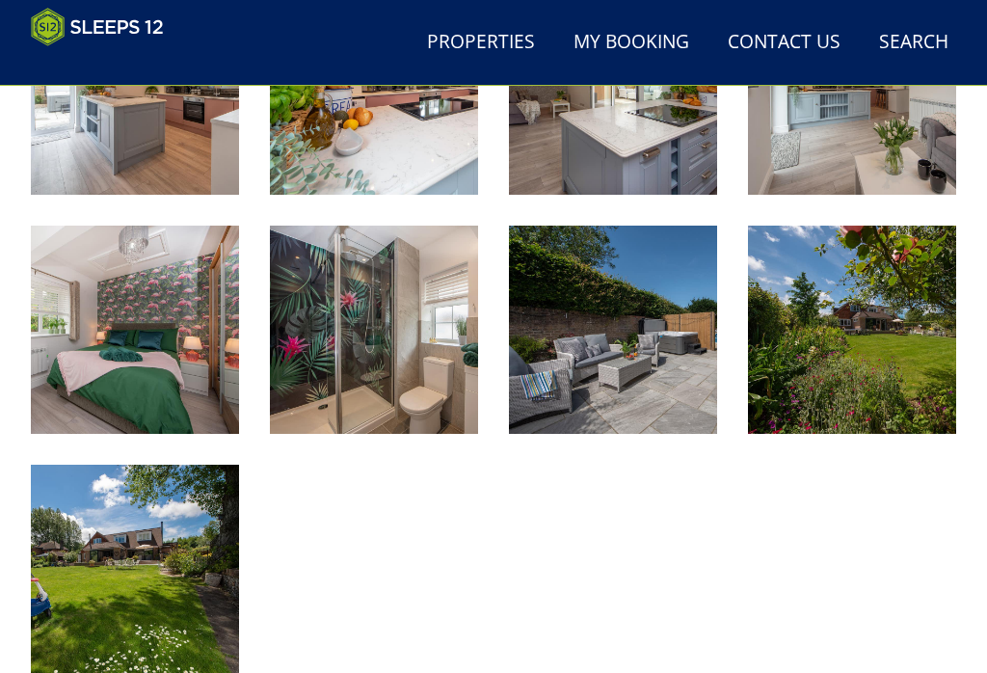
scroll to position [2246, 0]
click at [119, 551] on img at bounding box center [135, 569] width 208 height 208
click at [631, 339] on img at bounding box center [613, 330] width 208 height 208
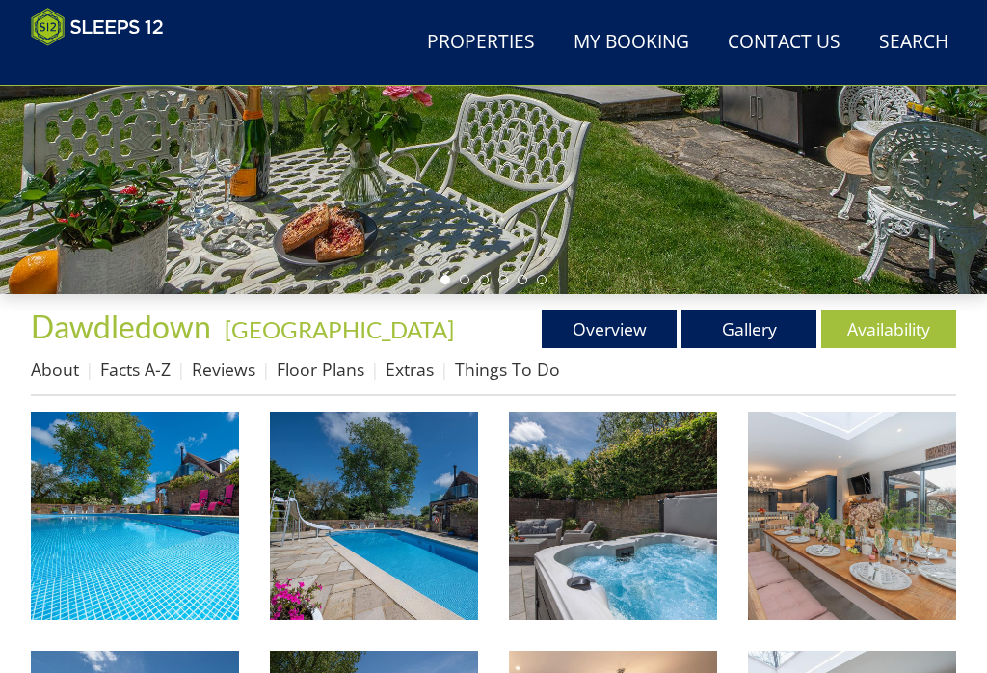
scroll to position [386, 0]
click at [334, 365] on link "Floor Plans" at bounding box center [321, 369] width 88 height 23
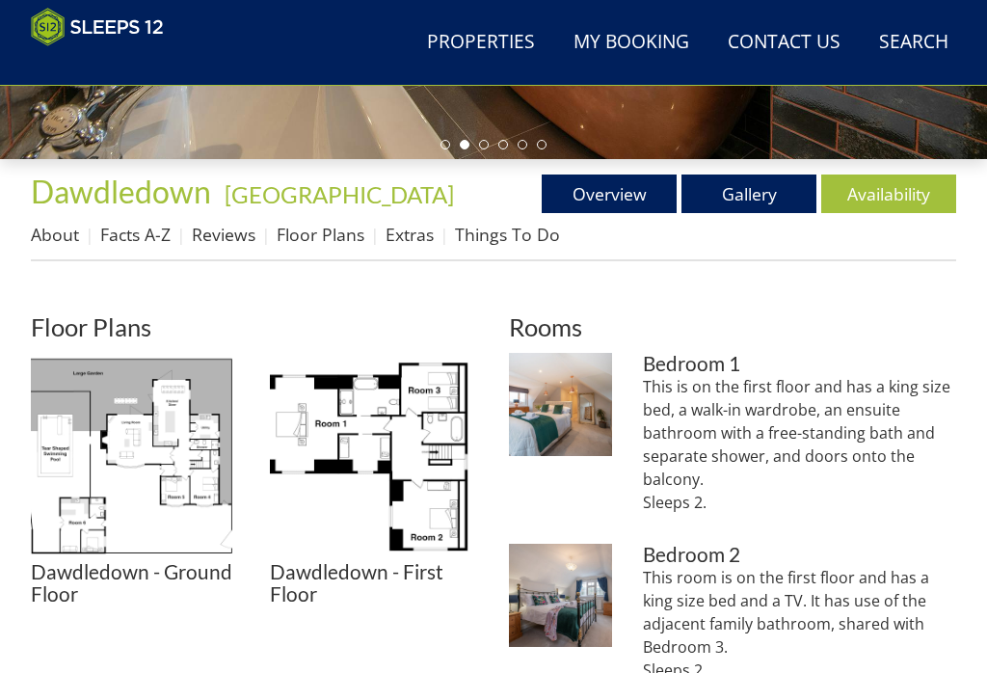
scroll to position [558, 0]
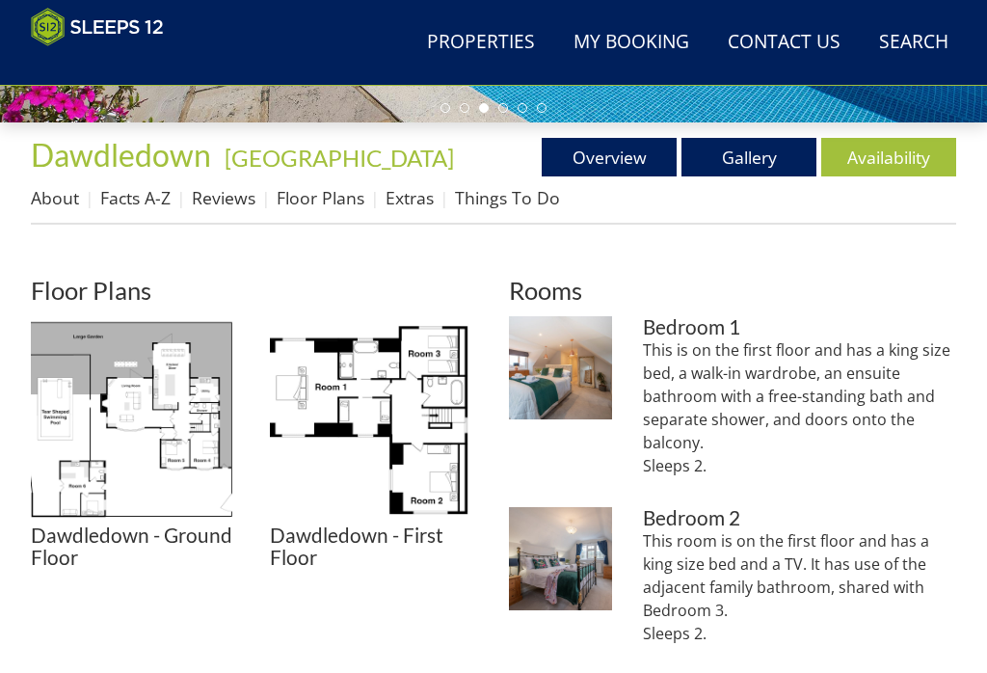
click at [761, 160] on link "Gallery" at bounding box center [748, 157] width 135 height 39
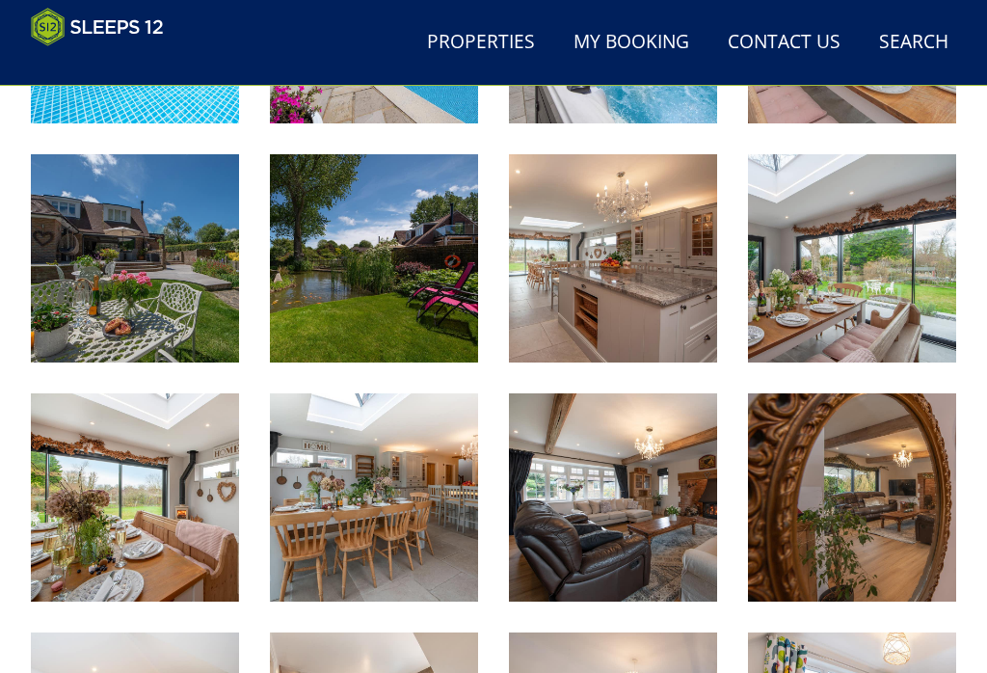
scroll to position [883, 0]
click at [883, 276] on img at bounding box center [852, 258] width 208 height 208
click at [96, 518] on img at bounding box center [135, 497] width 208 height 208
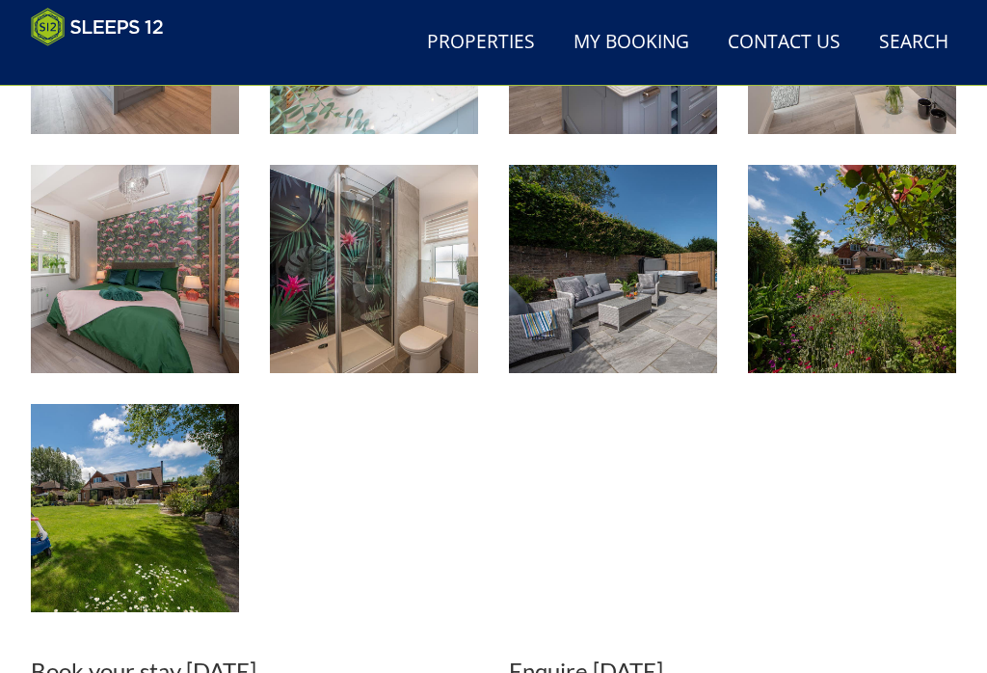
scroll to position [2306, 0]
click at [868, 287] on img at bounding box center [852, 269] width 208 height 208
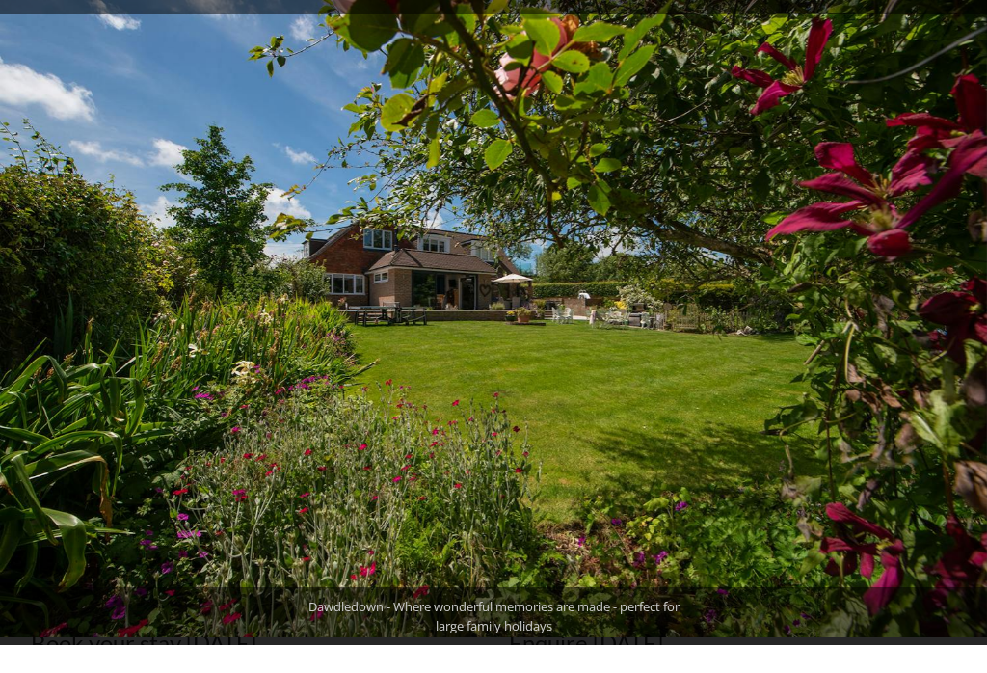
scroll to position [2336, 0]
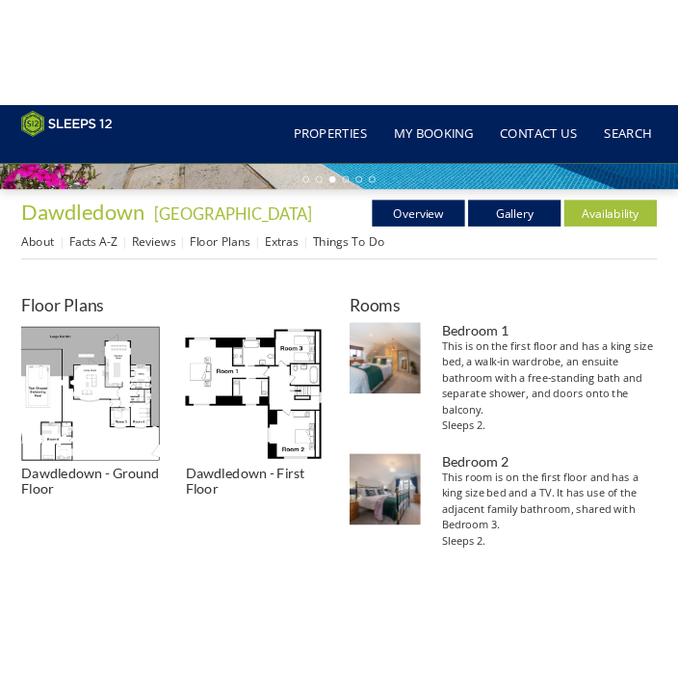
scroll to position [528, 0]
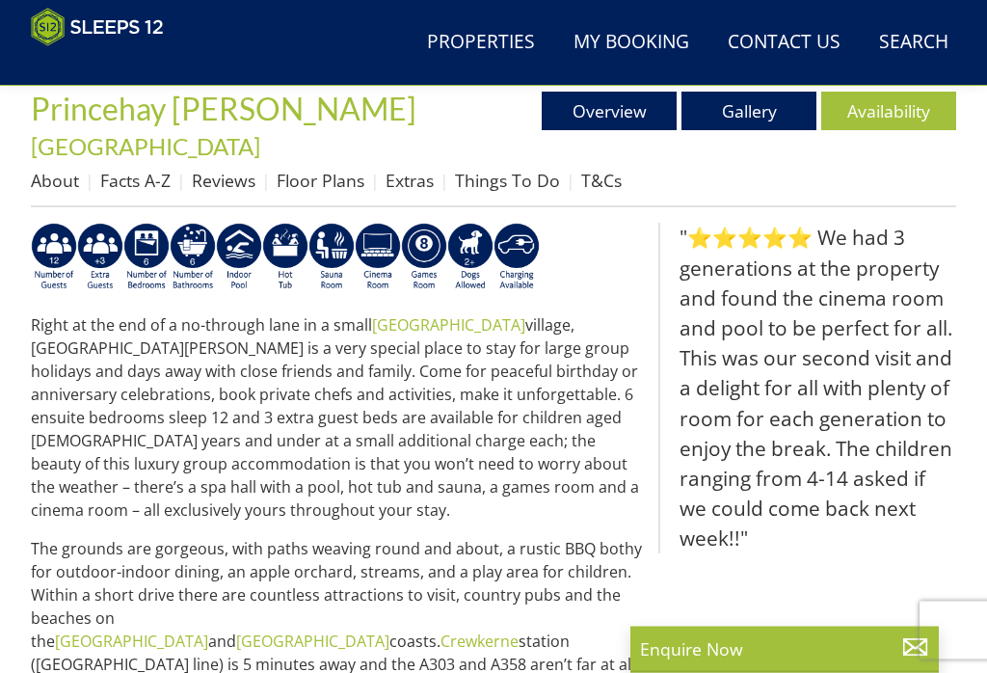
scroll to position [604, 0]
click at [332, 169] on link "Floor Plans" at bounding box center [321, 180] width 88 height 23
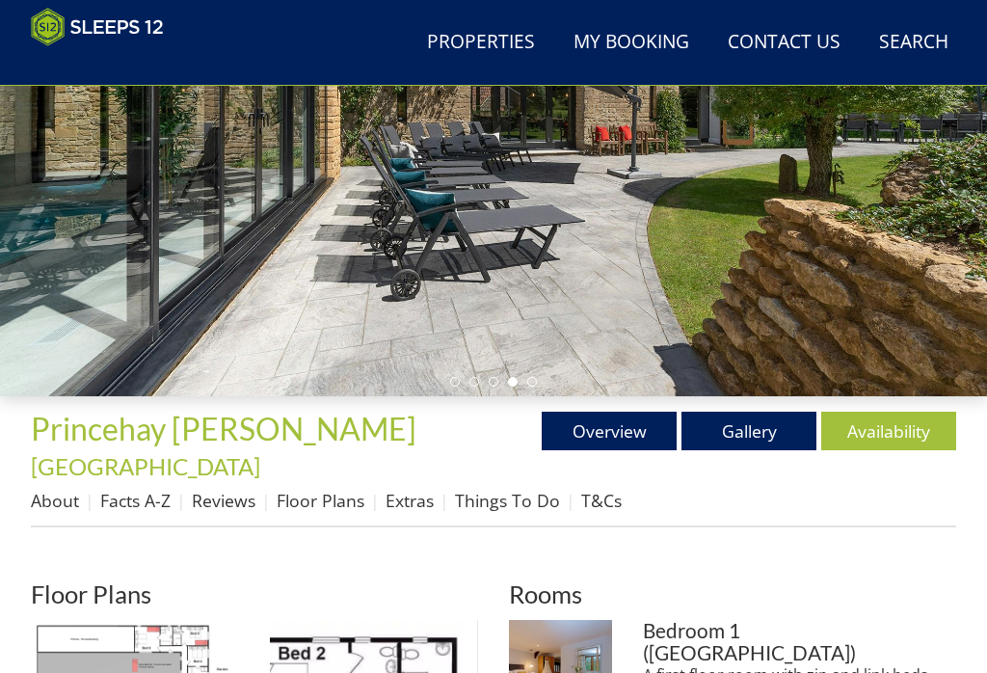
scroll to position [284, 0]
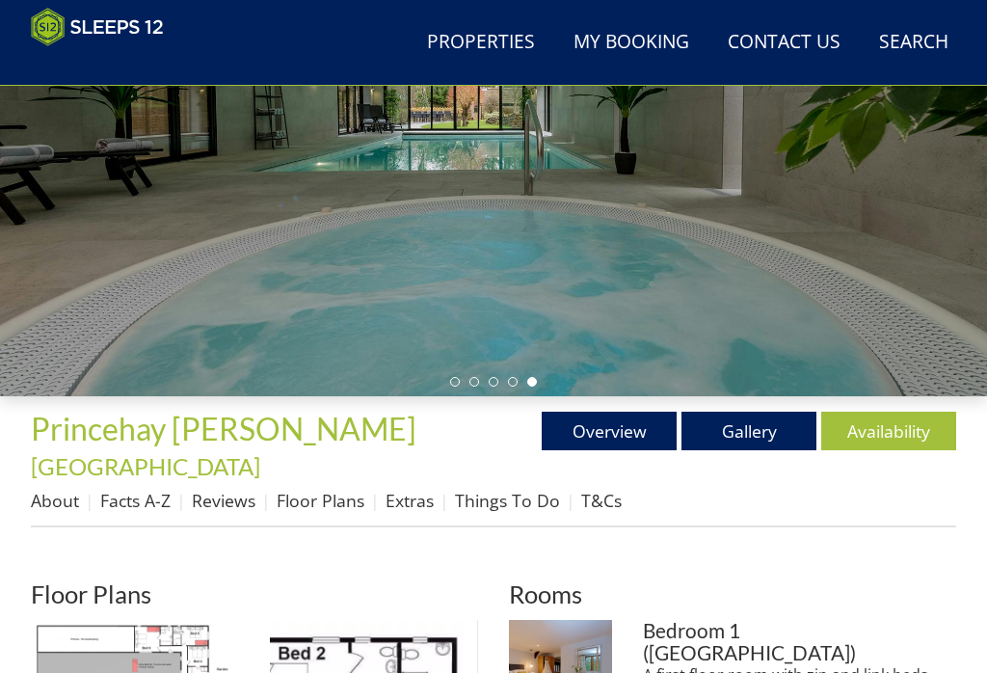
click at [66, 489] on link "About" at bounding box center [55, 500] width 48 height 23
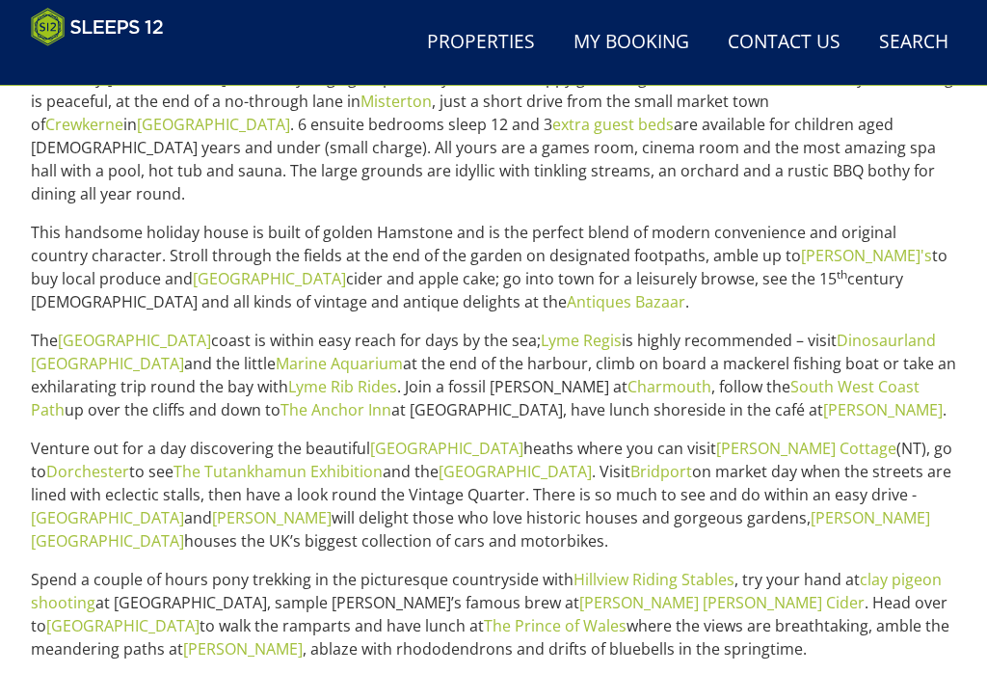
scroll to position [810, 0]
click at [678, 413] on html "WinterWonder – Save £150 on any stay from [DATE] to [DATE]* Terms apply Search …" at bounding box center [493, 255] width 987 height 2131
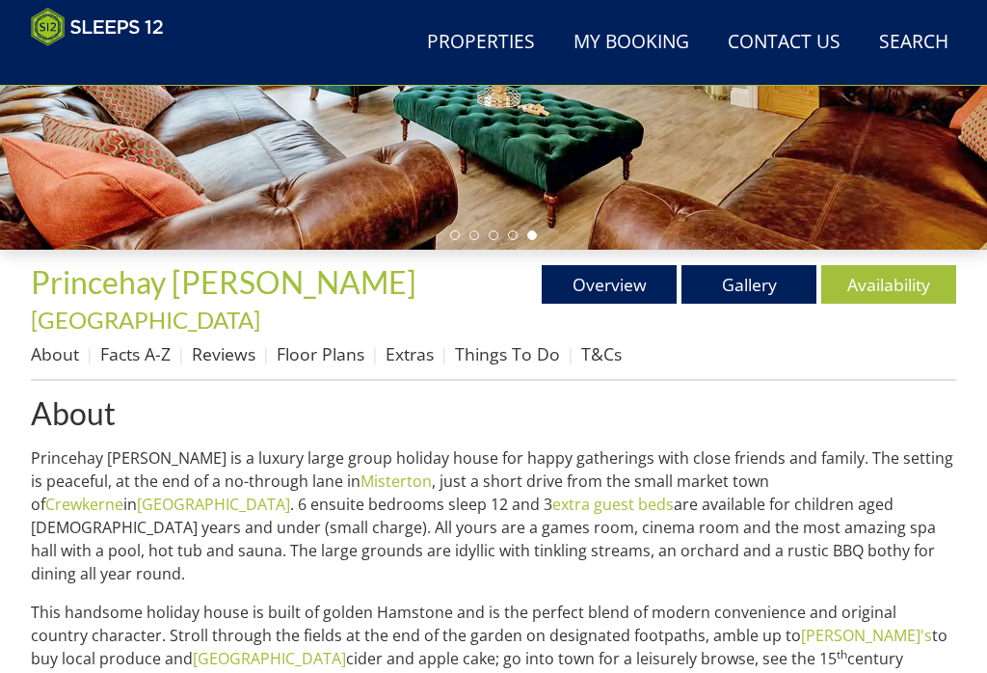
scroll to position [425, 0]
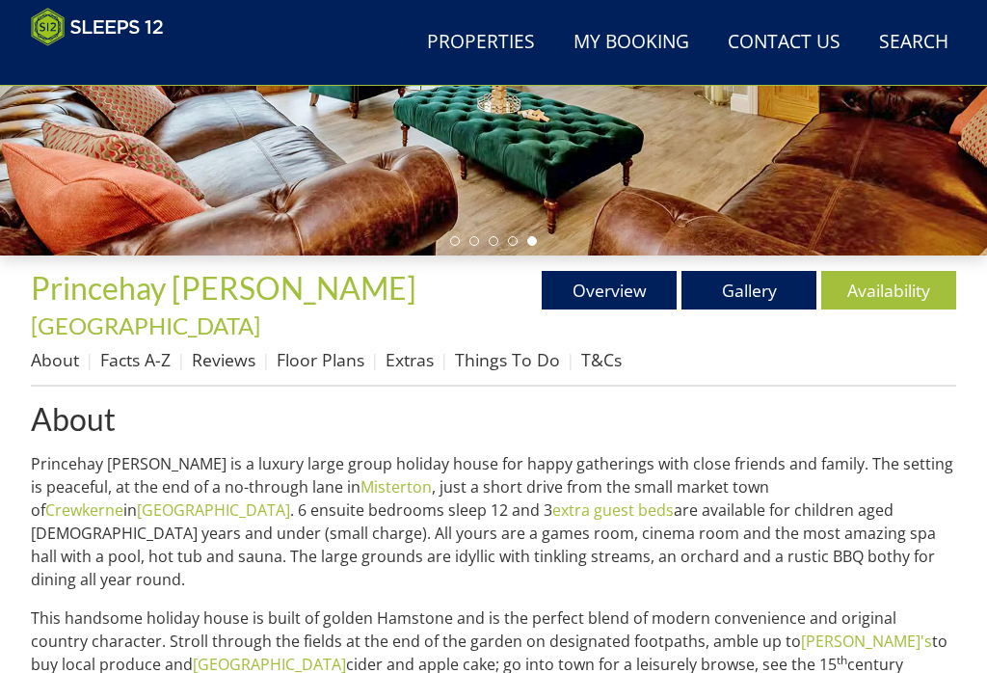
click at [678, 288] on link "Gallery" at bounding box center [748, 290] width 135 height 39
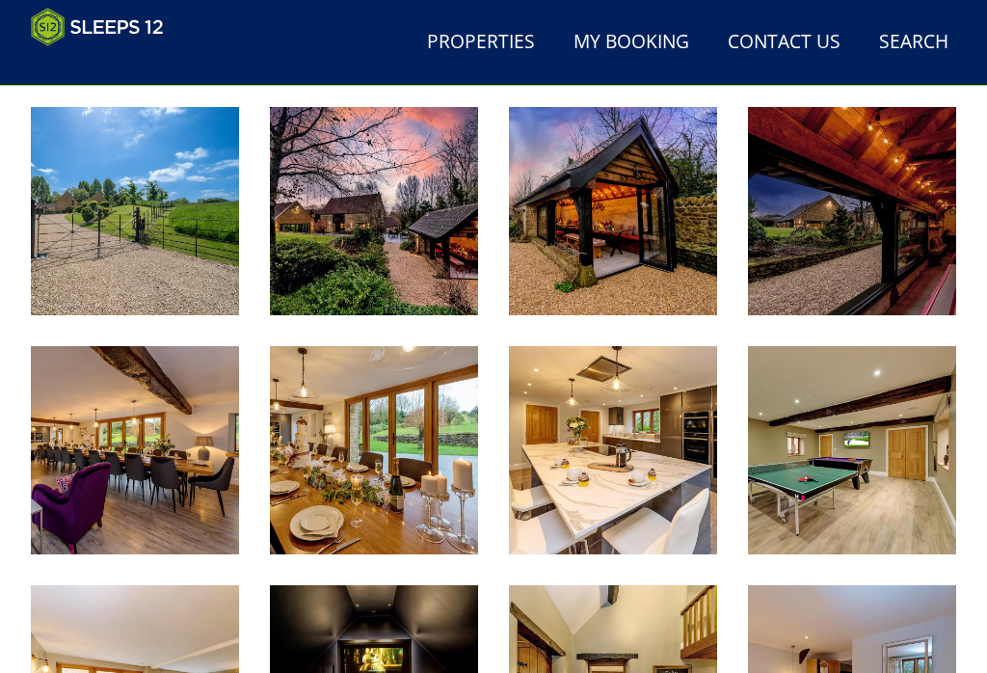
scroll to position [983, 0]
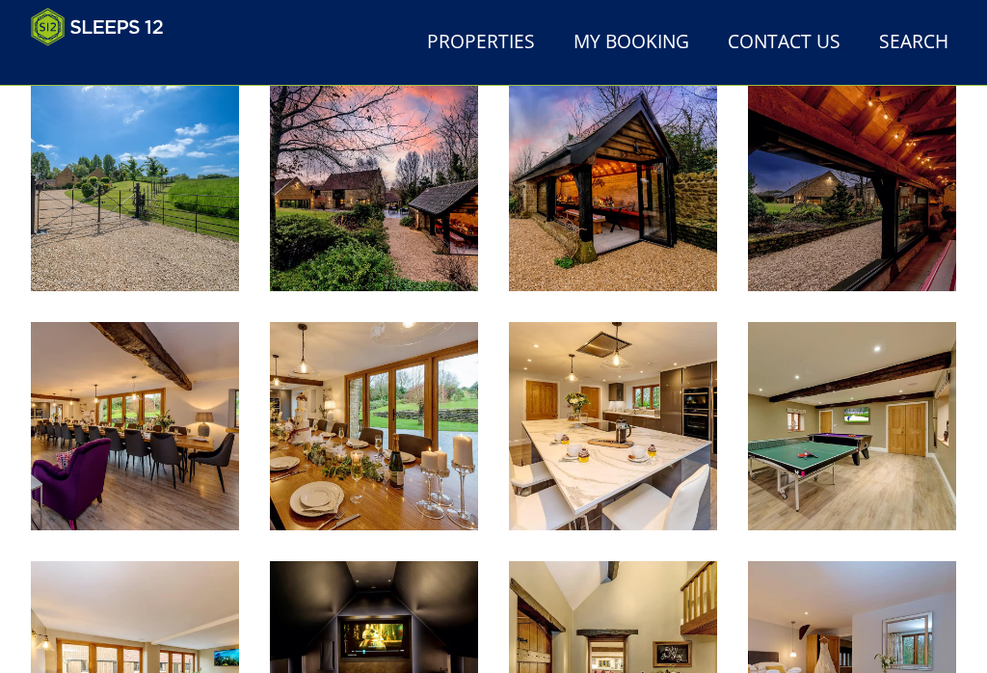
click at [170, 162] on img at bounding box center [135, 187] width 208 height 208
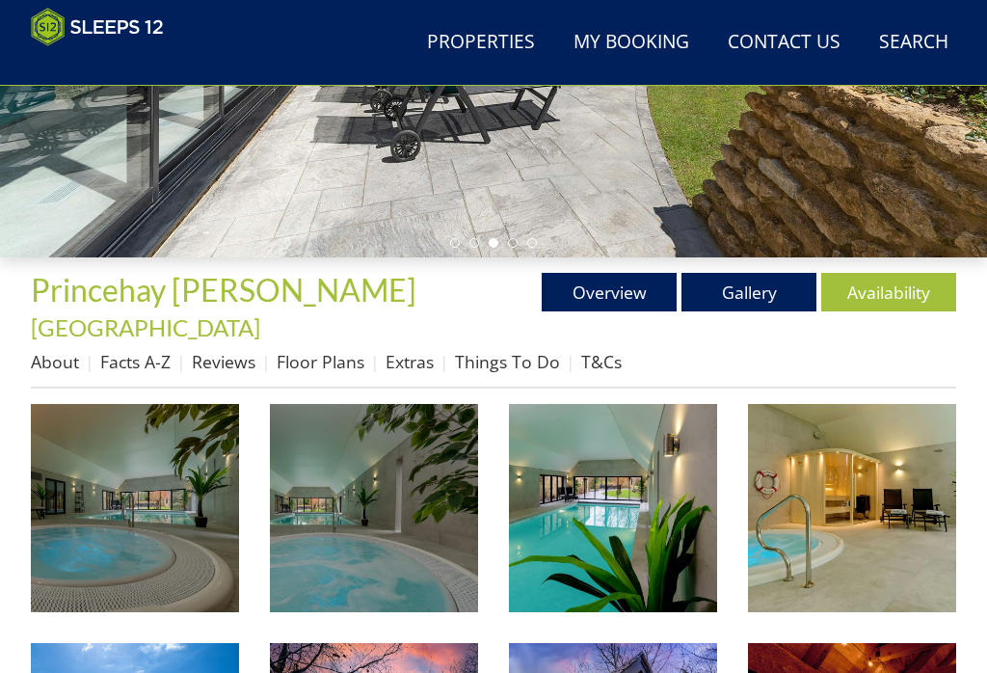
scroll to position [362, 0]
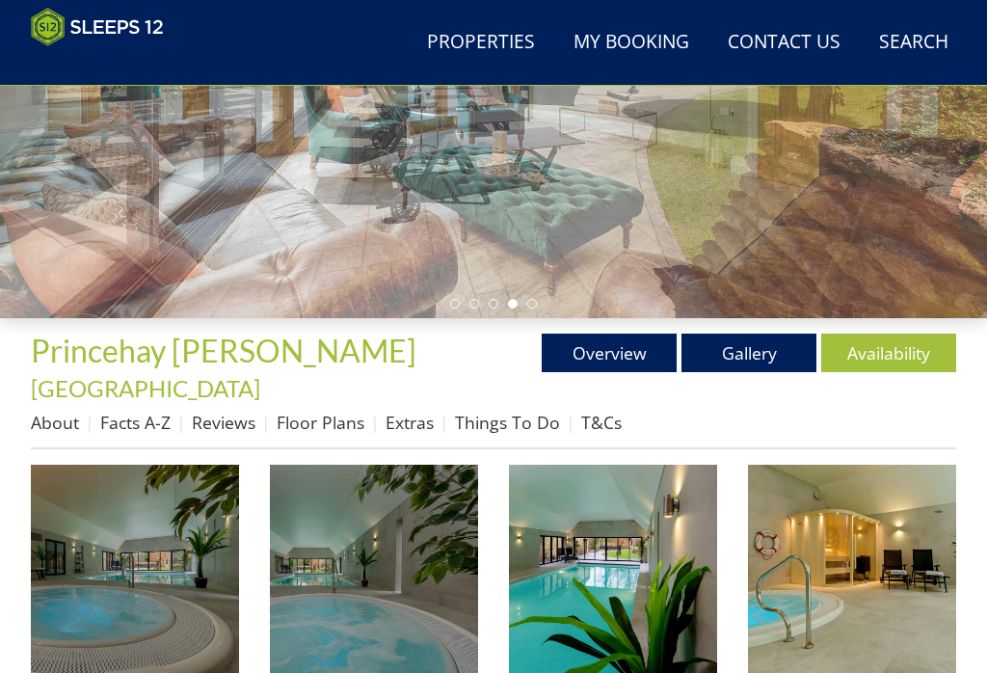
click at [678, 354] on link "Availability" at bounding box center [888, 352] width 135 height 39
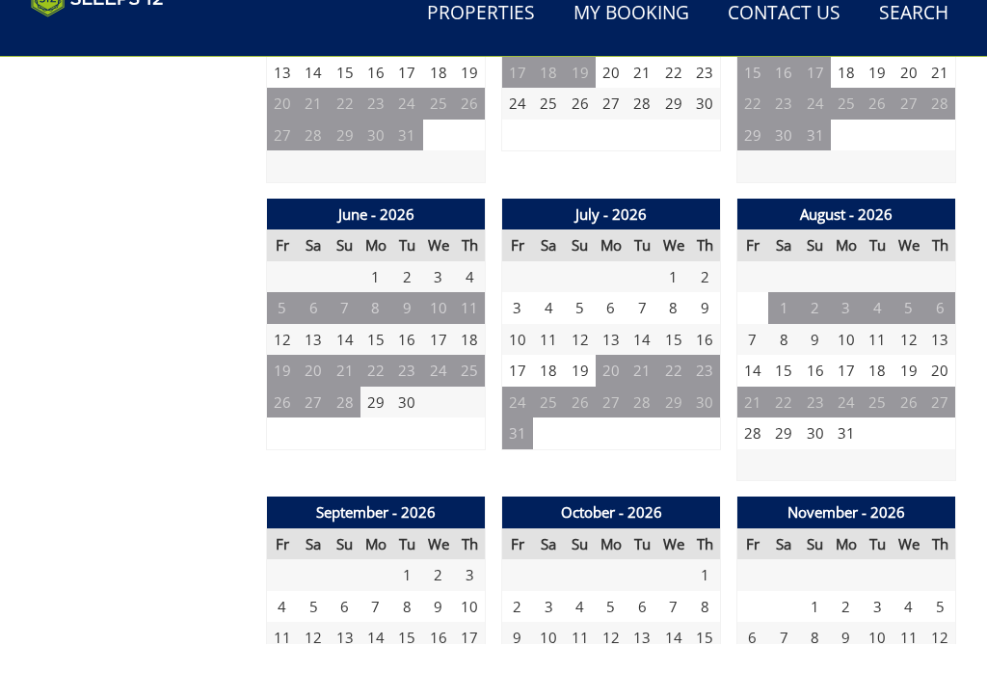
scroll to position [1525, 0]
